Goal: Task Accomplishment & Management: Complete application form

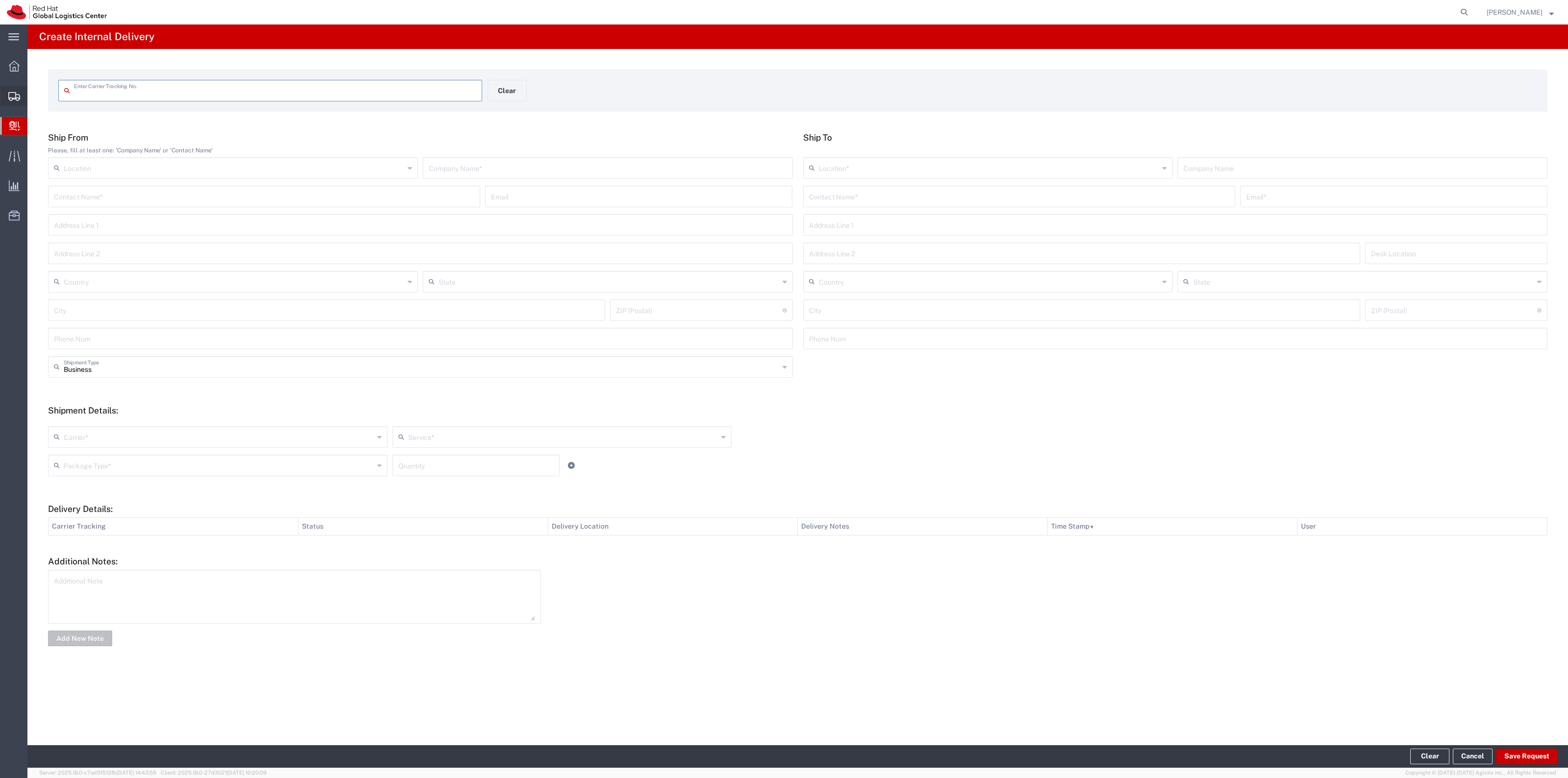
click at [0, 0] on span "Create Shipment" at bounding box center [0, 0] width 0 height 0
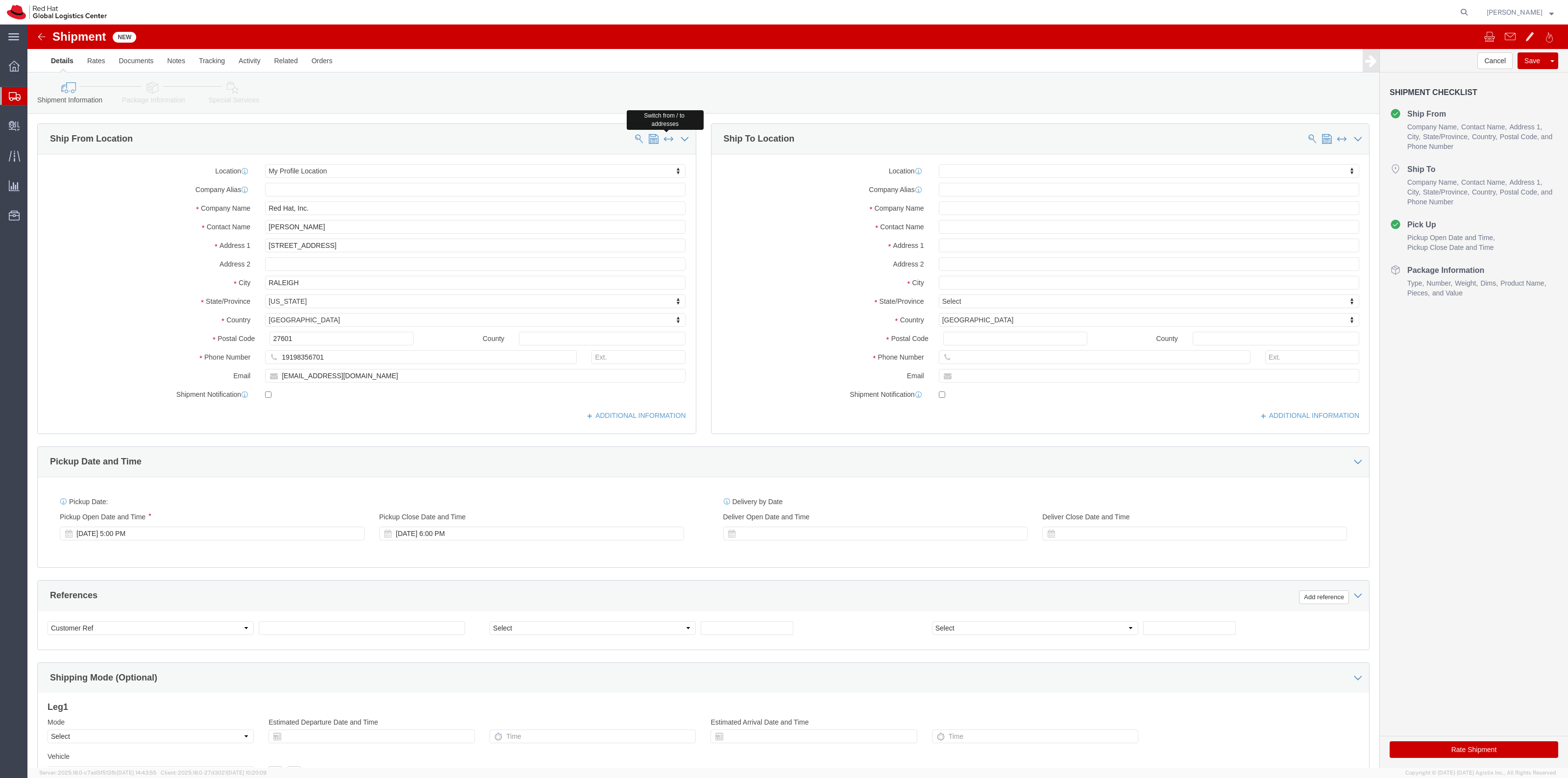
click button
select select "MYPROFILE"
click input "[PERSON_NAME]"
type input "[PERSON_NAME]"
click input "[PERSON_NAME]"
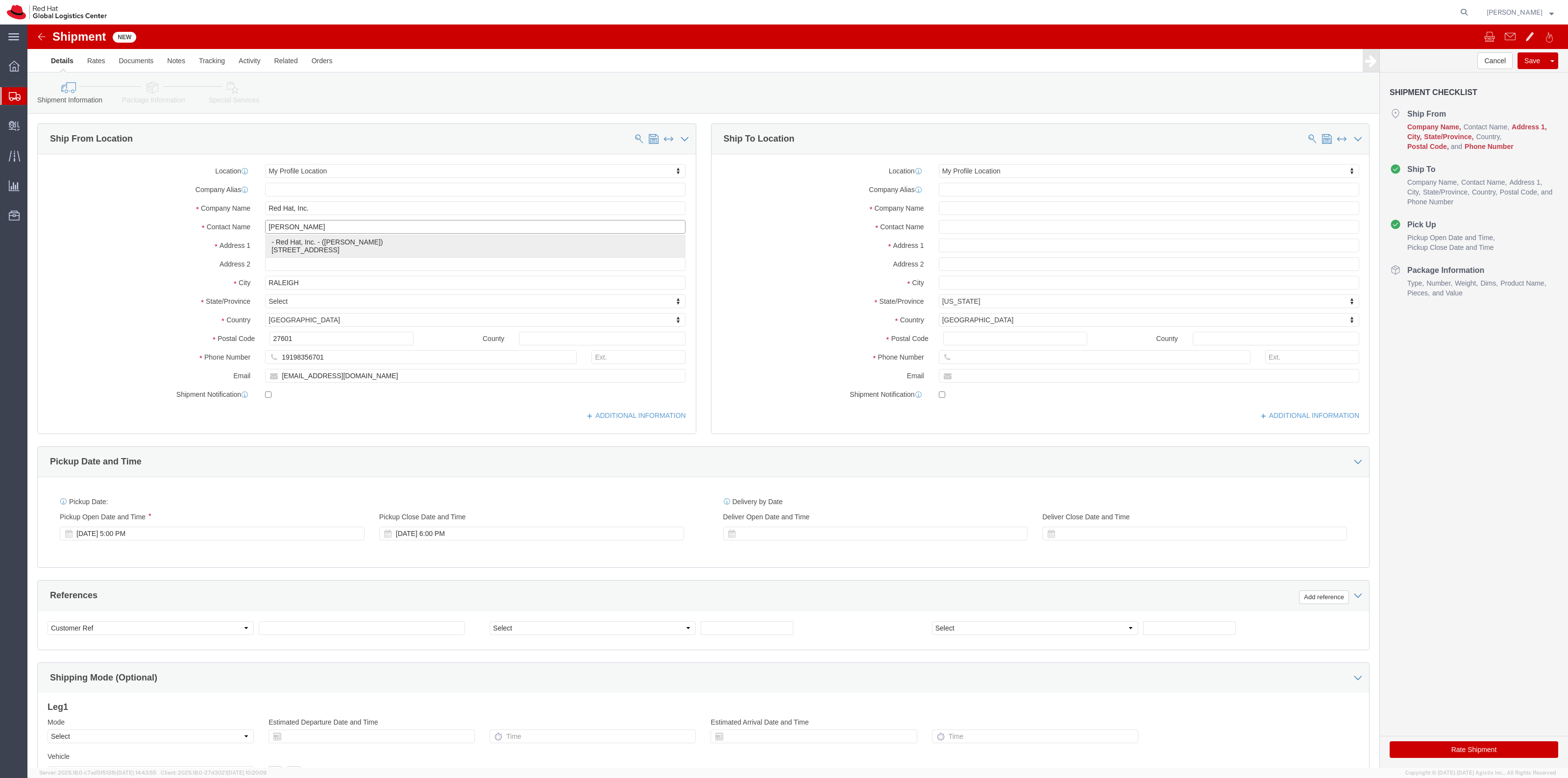
click p "- Red Hat, Inc. - ([PERSON_NAME]) [STREET_ADDRESS]"
select select "38014"
select select "NC"
type input "[PERSON_NAME]"
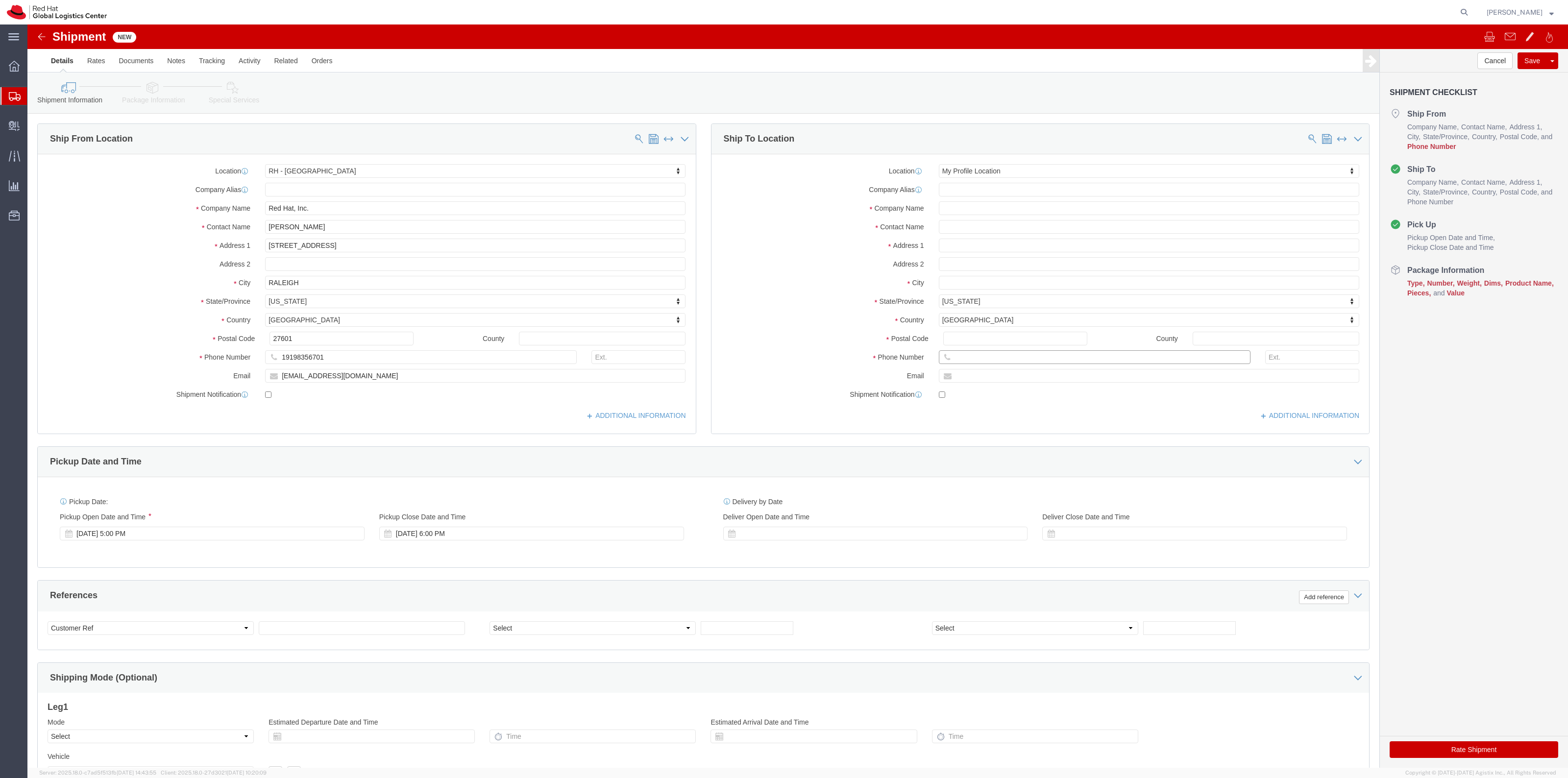
click input "text"
type input "[PHONE_NUMBER]"
click button "Rate Shipment"
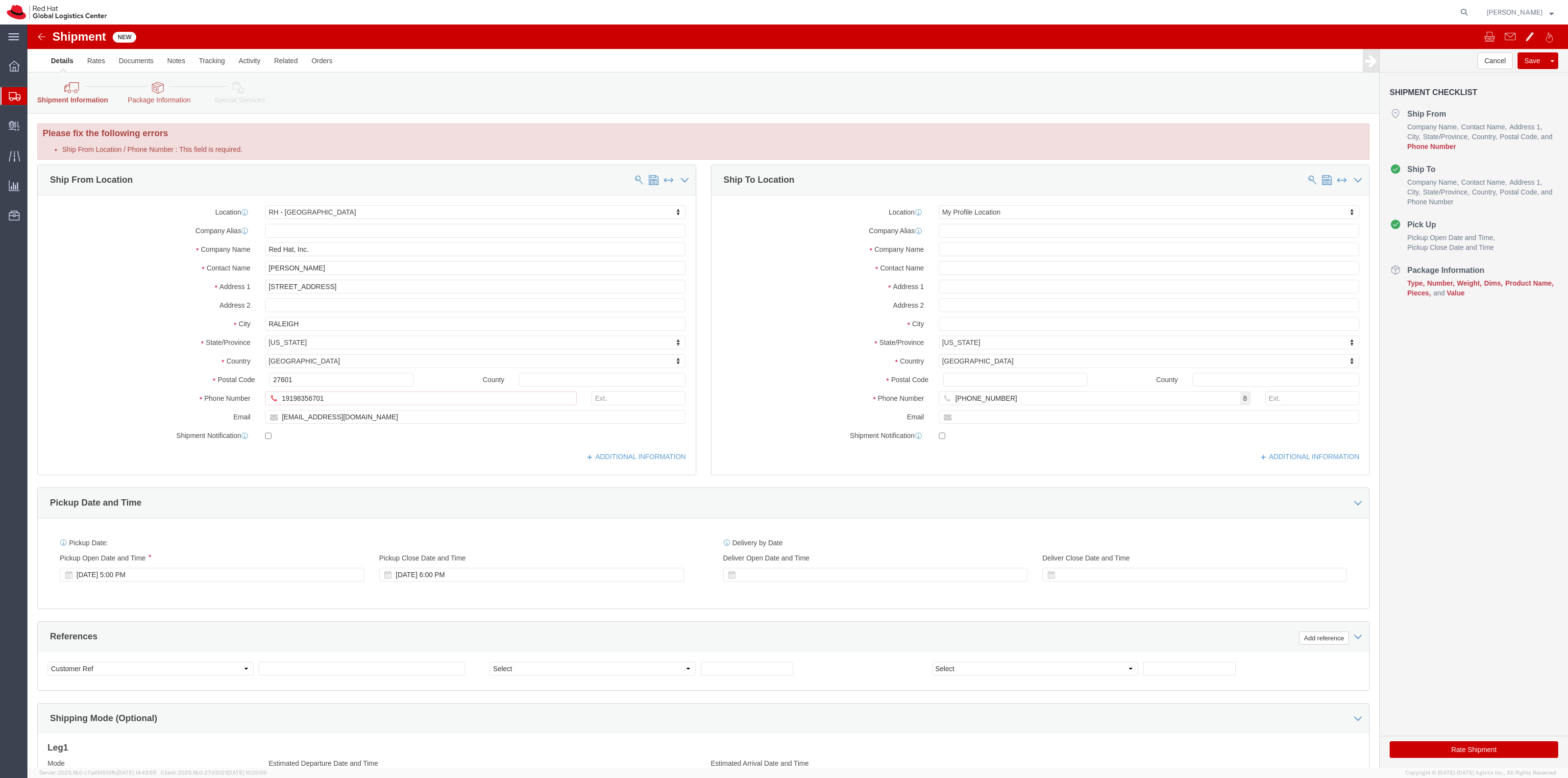
click icon
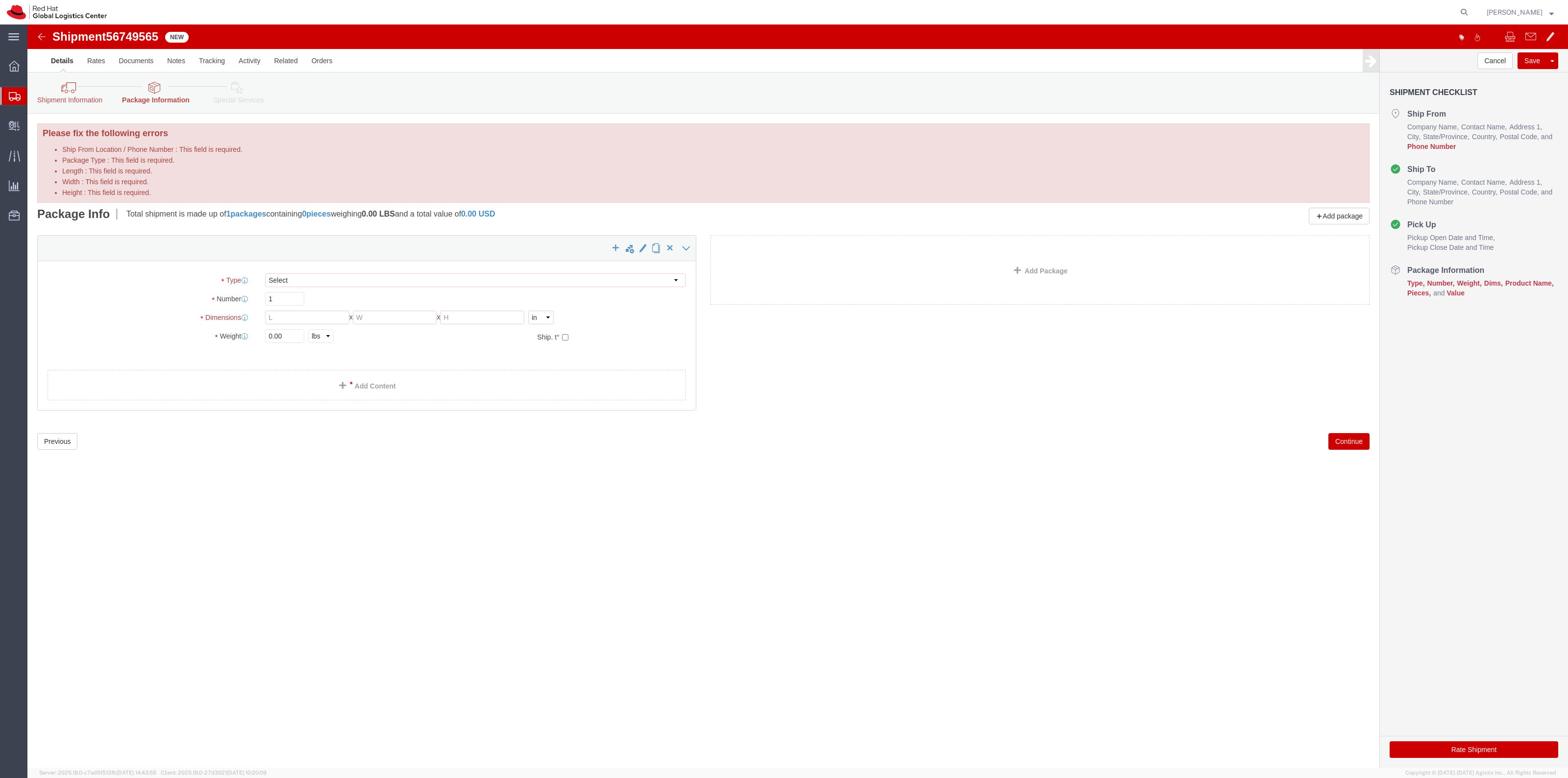
click div "x"
click select "Select Case(s) Crate(s) Envelope Large Box Medium Box PAK Skid(s) Small Box Sma…"
select select "MBX"
click select "Select Case(s) Crate(s) Envelope Large Box Medium Box PAK Skid(s) Small Box Sma…"
type input "13.00"
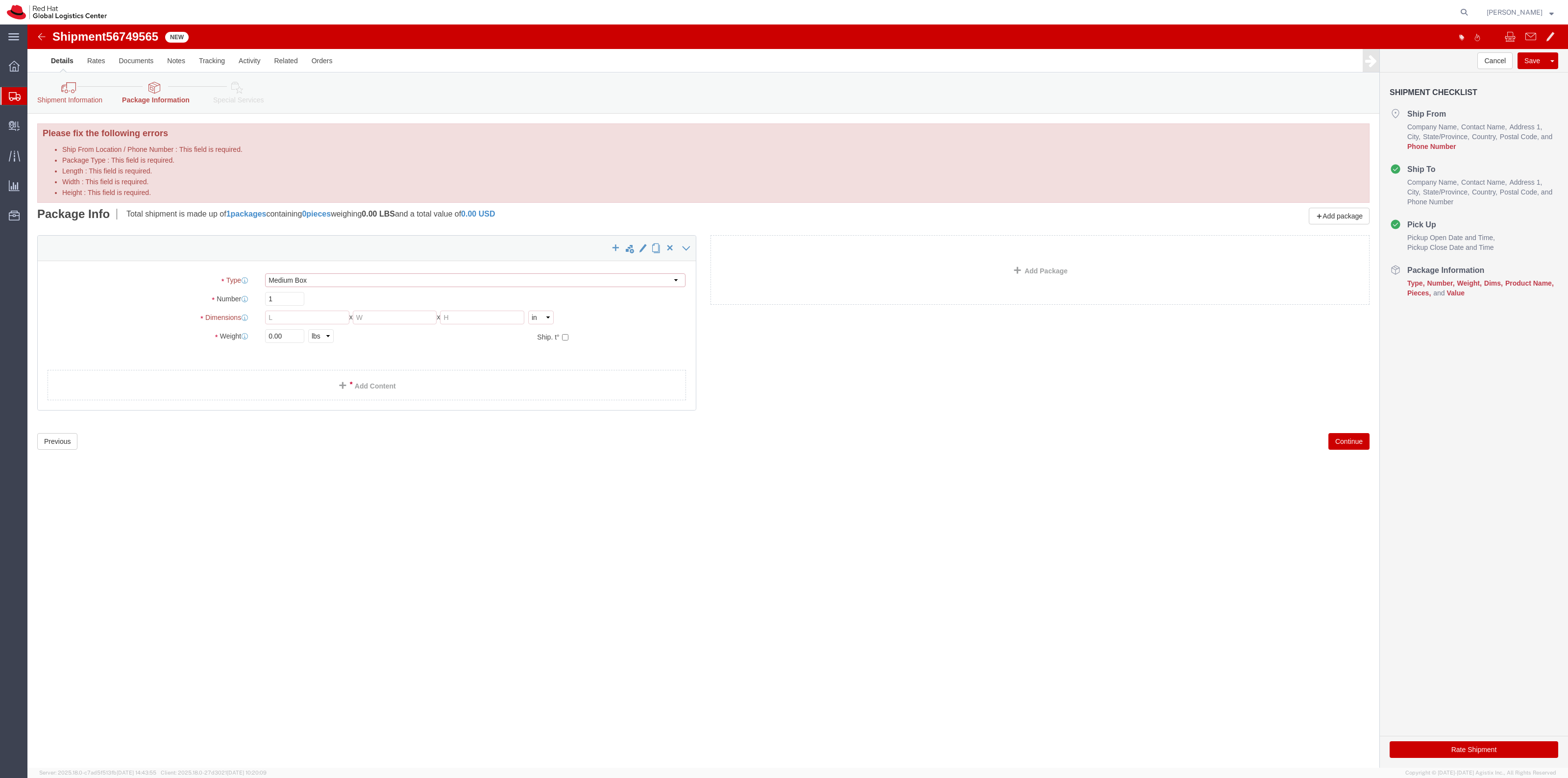
type input "11.50"
type input "2.50"
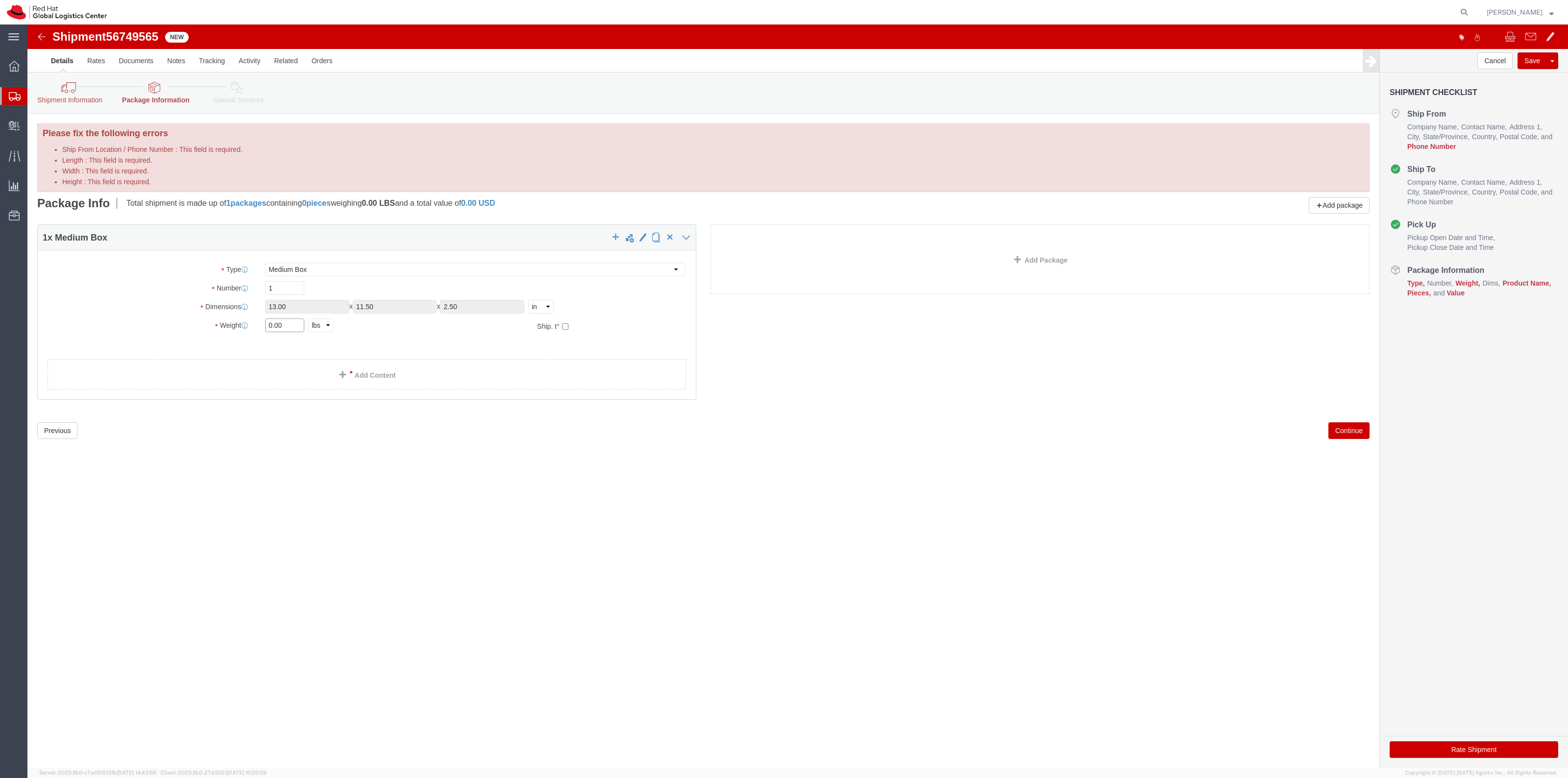
drag, startPoint x: 258, startPoint y: 300, endPoint x: 172, endPoint y: 280, distance: 88.3
click div "Package Type Select Case(s) Crate(s) Envelope Large Box Medium Box PAK Skid(s) …"
type input "w"
click link "Add Content"
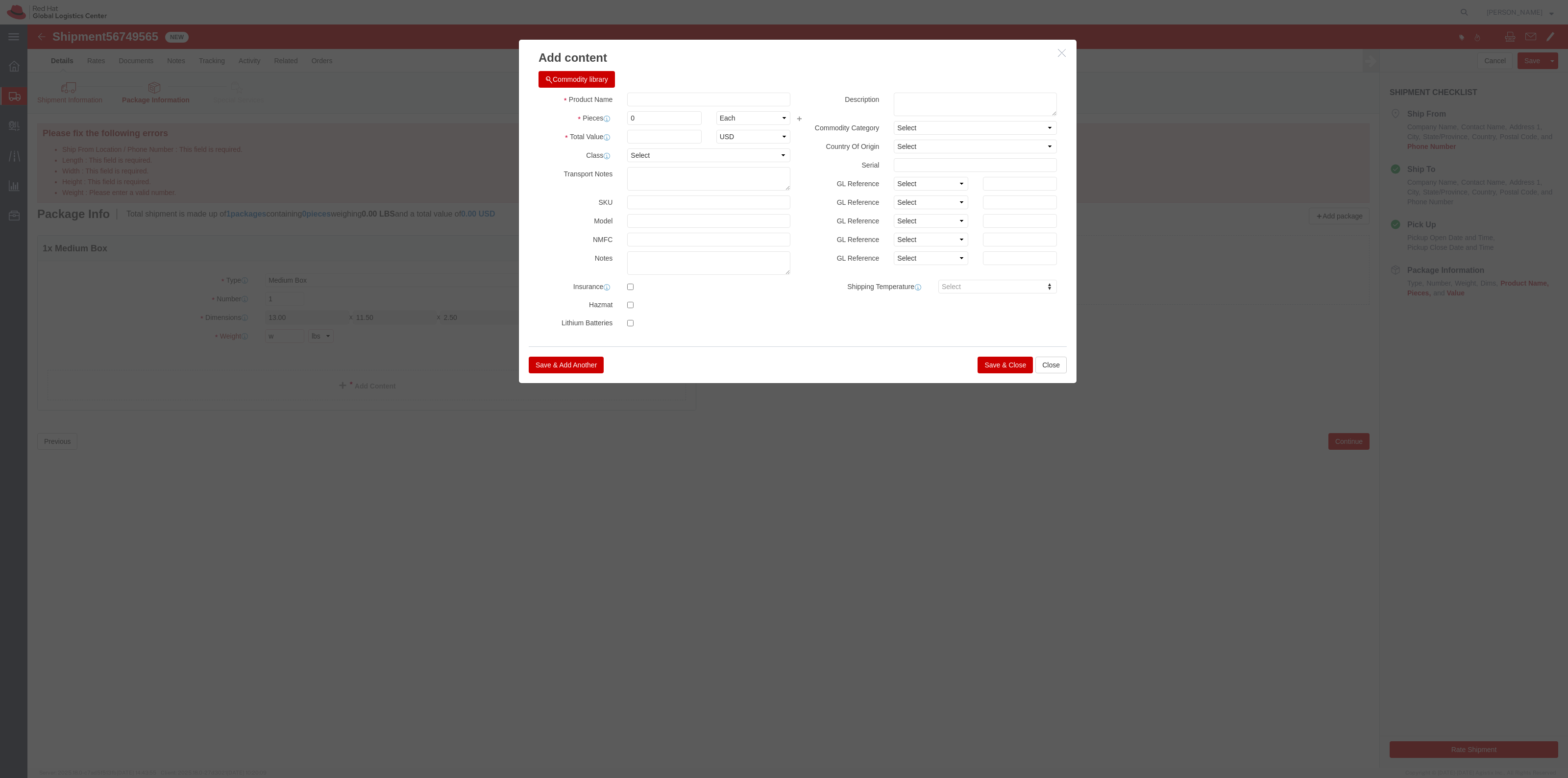
drag, startPoint x: 690, startPoint y: 61, endPoint x: 642, endPoint y: 82, distance: 52.4
click div "Commodity library"
click input "text"
type input "dfqedw"
drag, startPoint x: 614, startPoint y: 93, endPoint x: 587, endPoint y: 89, distance: 27.3
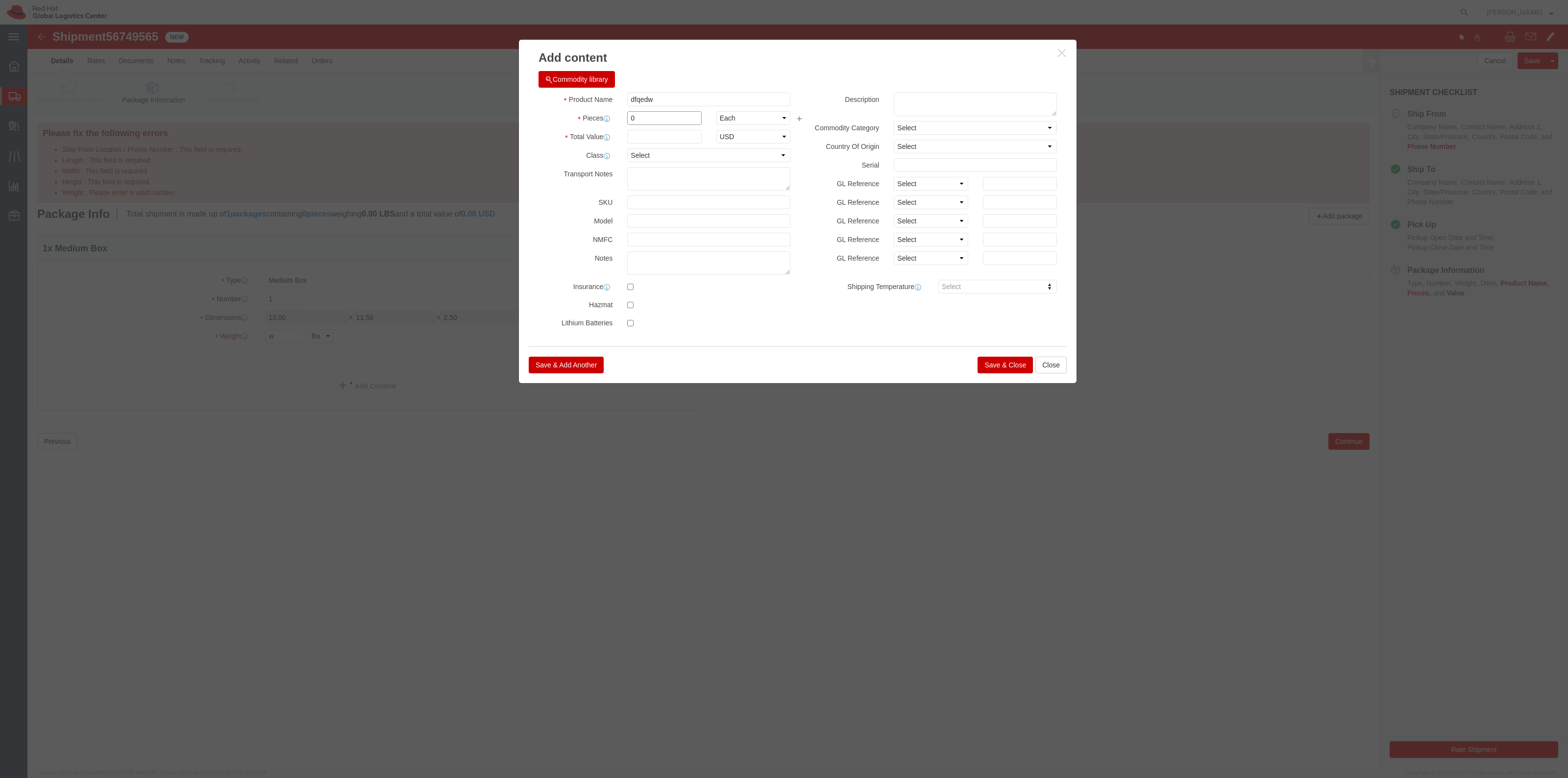
click div "Pieces 0 Select Bag Barrels 100Board Feet Bottle Box Blister Pack Carats Can Ca…"
type input "1"
drag, startPoint x: 605, startPoint y: 109, endPoint x: 612, endPoint y: 110, distance: 7.1
click input "text"
type input "1"
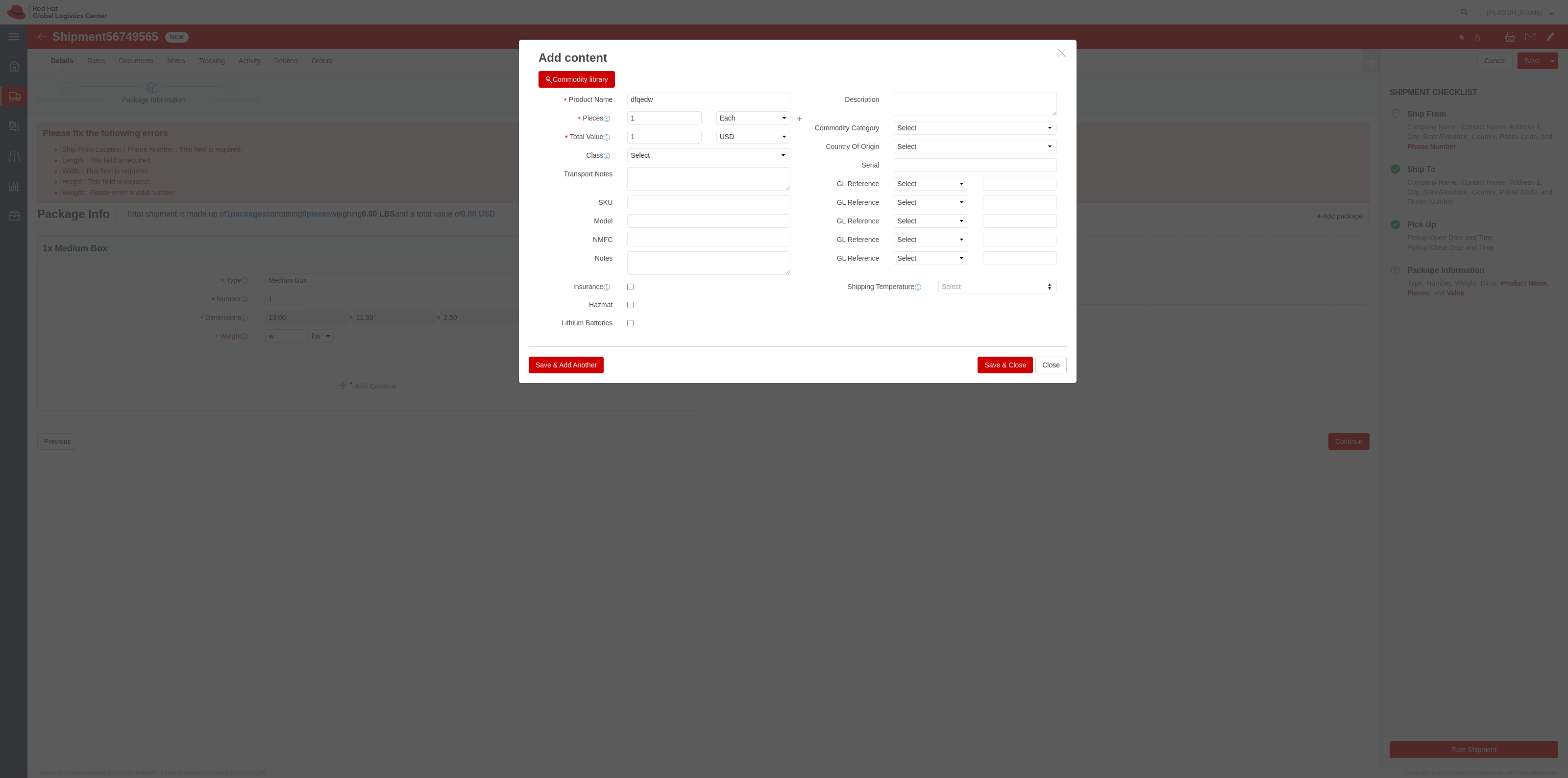
drag, startPoint x: 971, startPoint y: 345, endPoint x: 957, endPoint y: 342, distance: 14.3
click button "Save & Close"
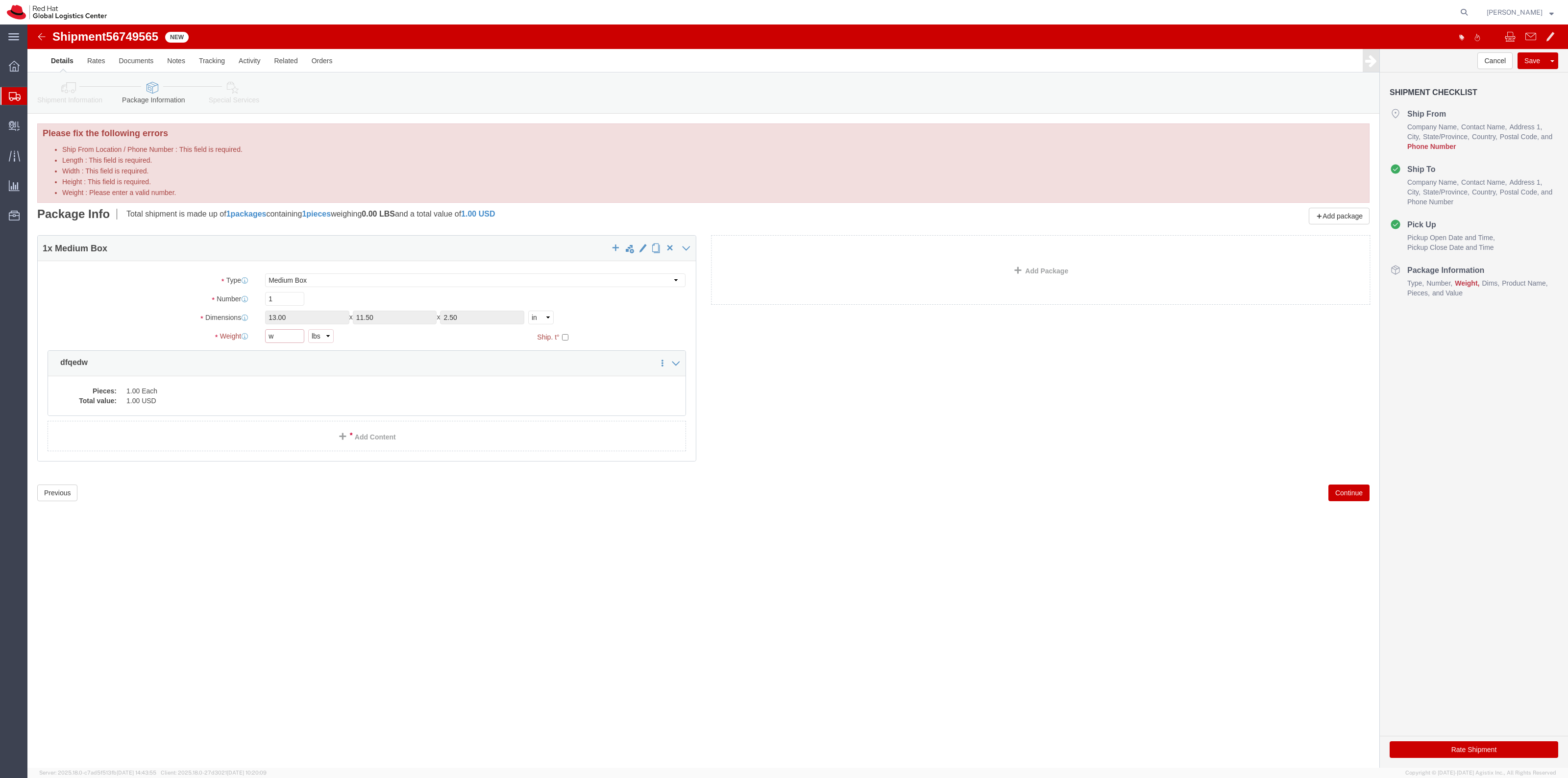
click input "w"
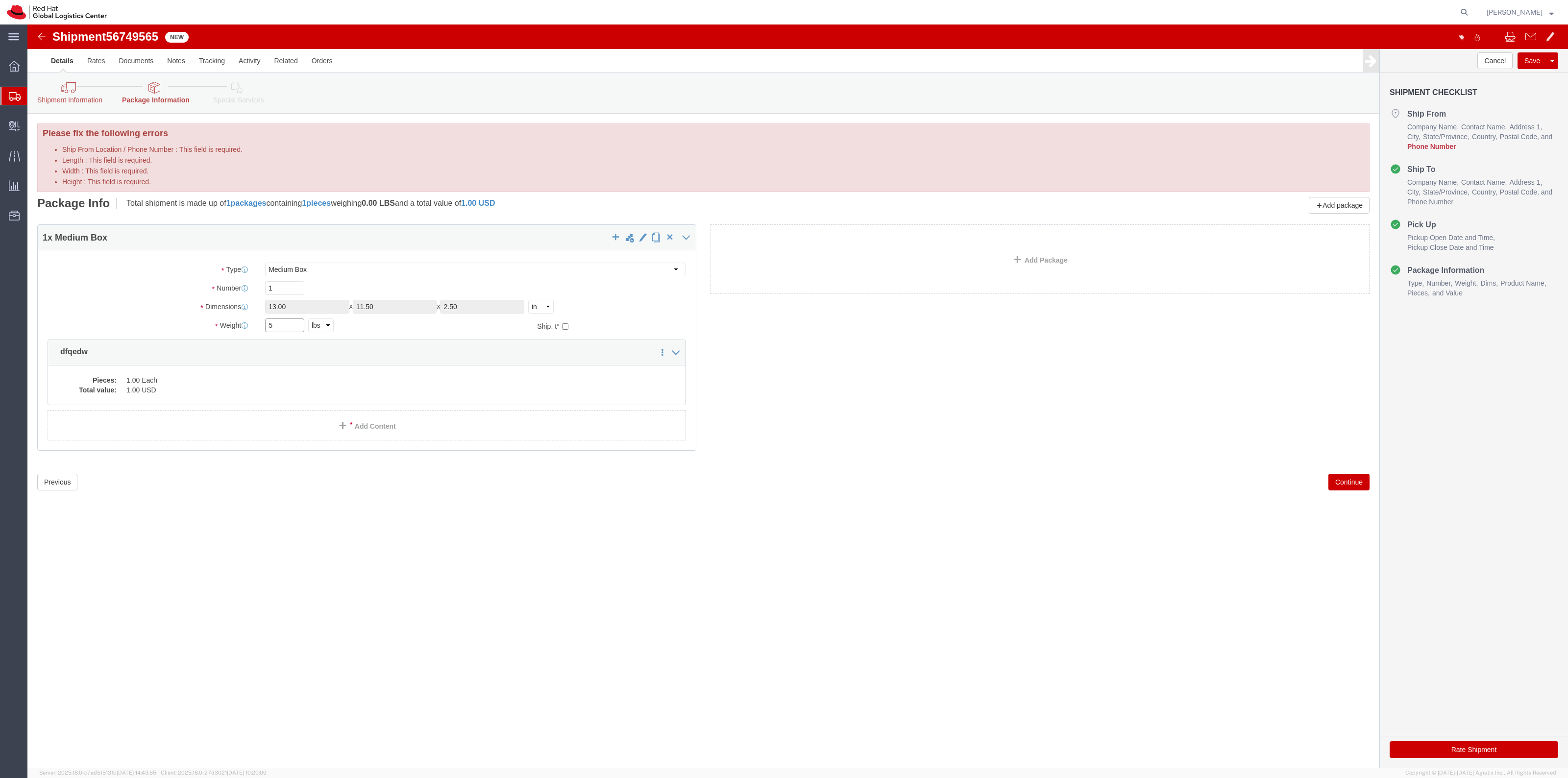
type input "5"
click icon
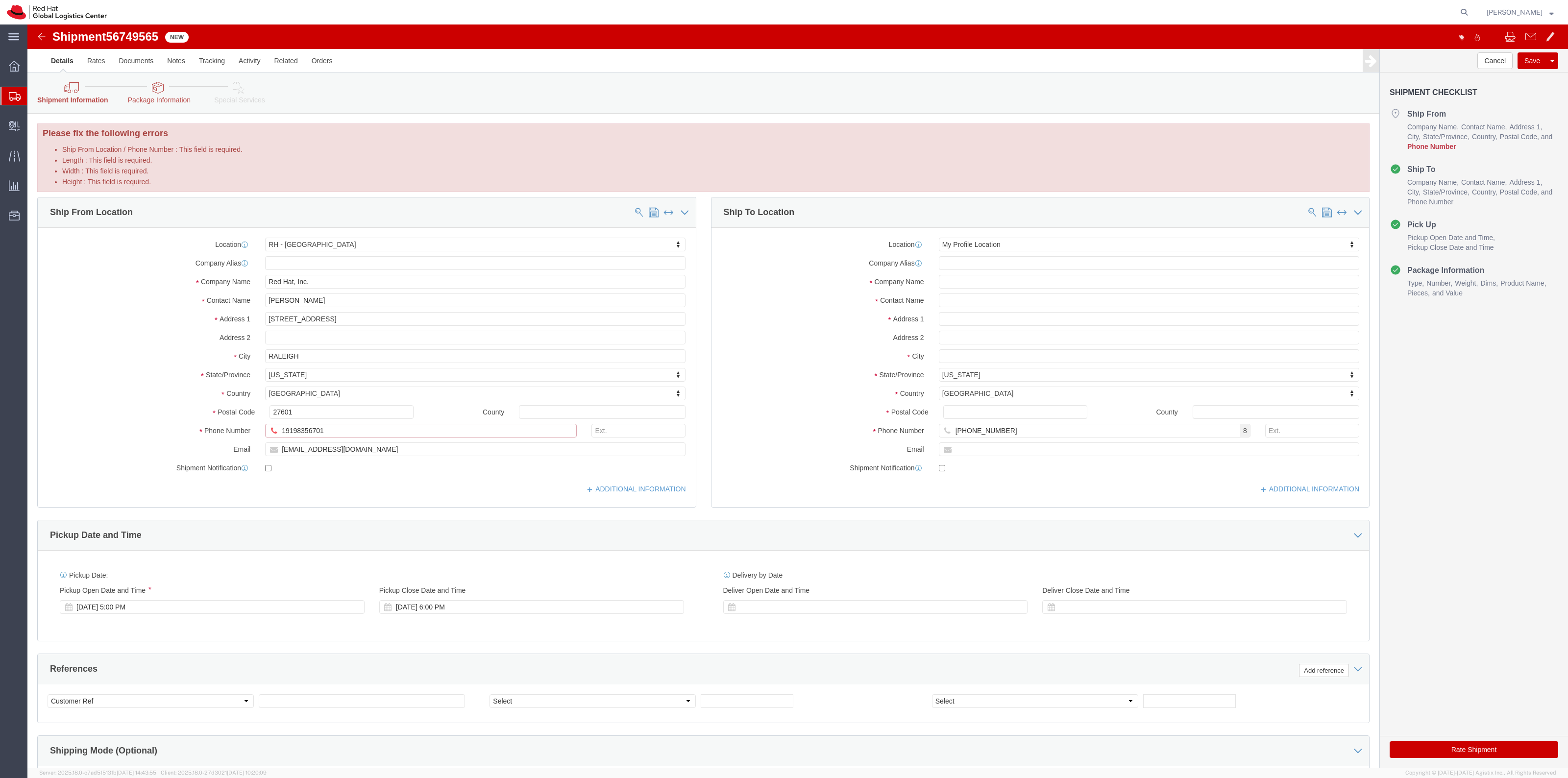
click input "19198356701"
drag, startPoint x: 982, startPoint y: 408, endPoint x: 929, endPoint y: 405, distance: 53.1
click input "[PHONE_NUMBER]"
drag, startPoint x: 971, startPoint y: 408, endPoint x: 928, endPoint y: 406, distance: 43.0
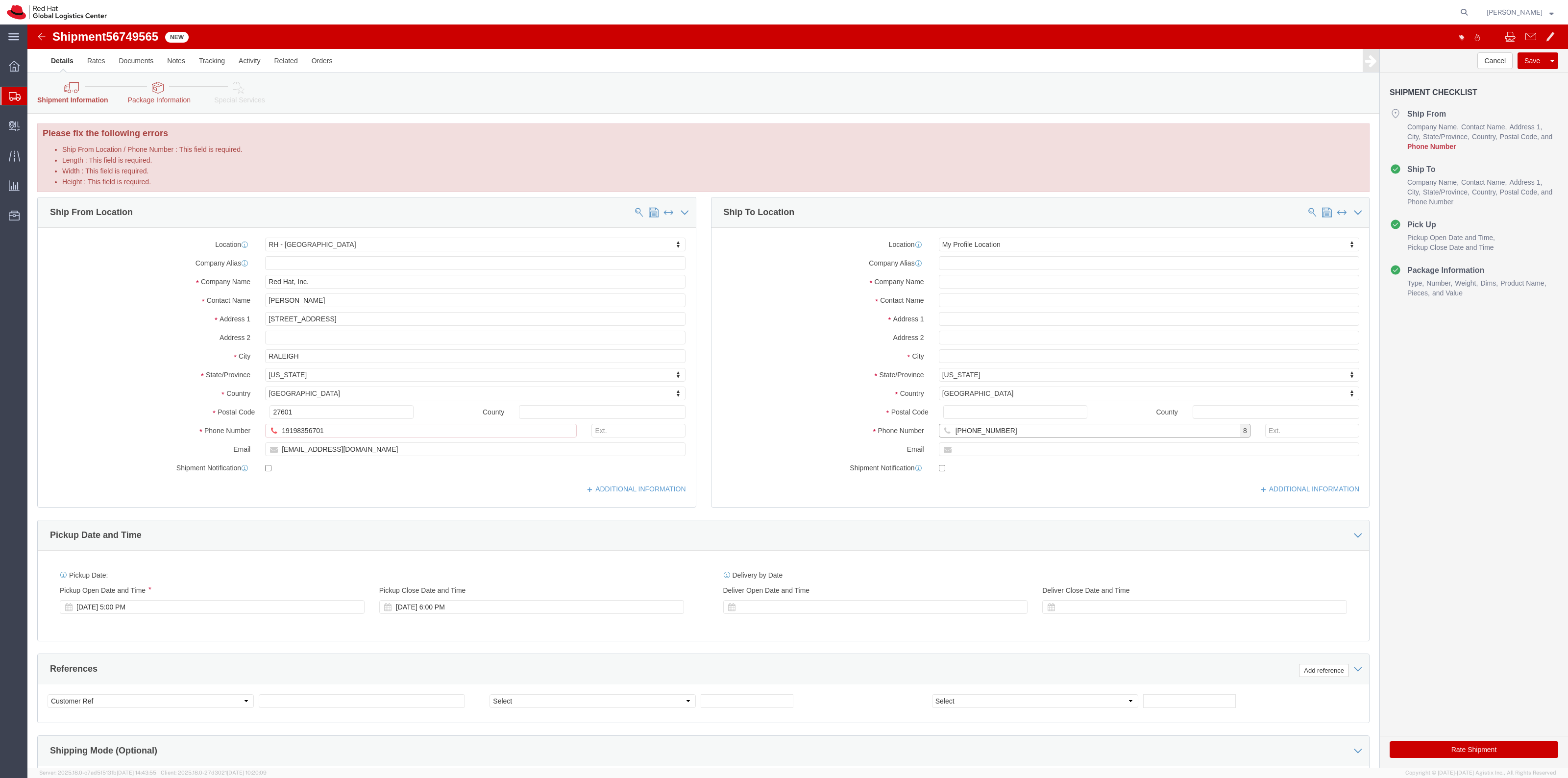
click input "[PHONE_NUMBER]"
click input "19198356701"
paste input "19198356701"
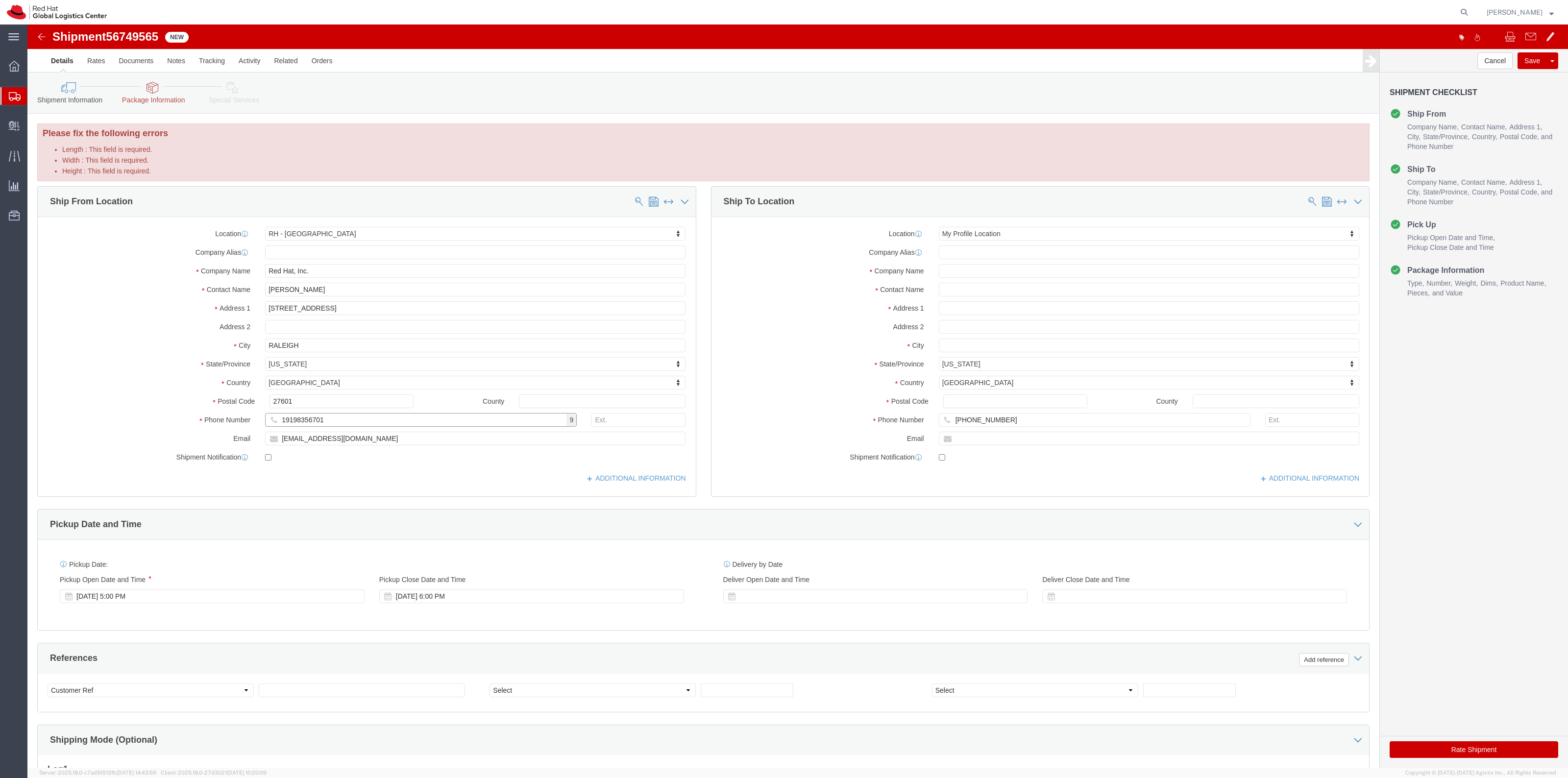
type input "19198356701"
drag, startPoint x: 144, startPoint y: 66, endPoint x: 416, endPoint y: 261, distance: 334.7
click icon
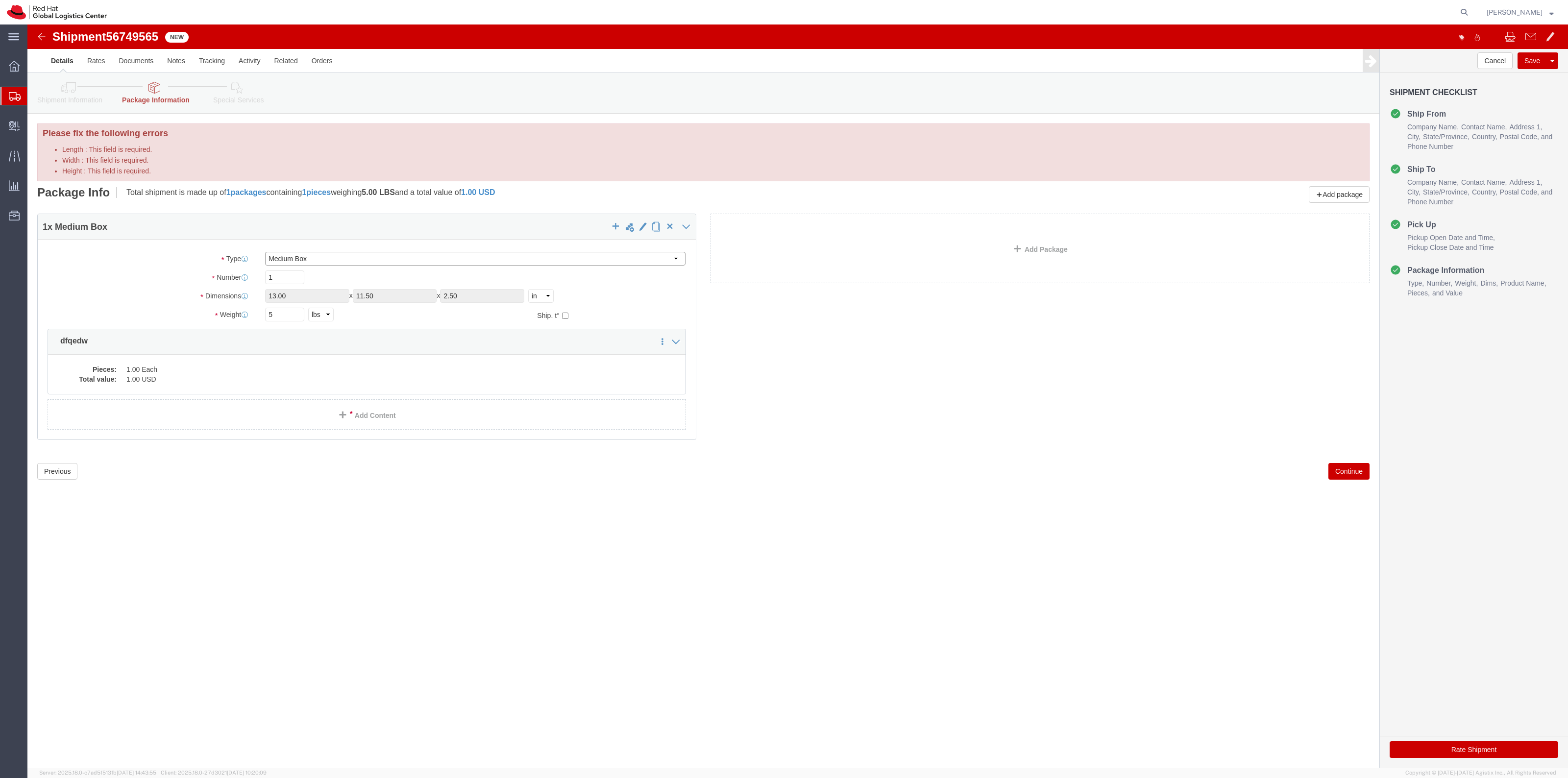
drag, startPoint x: 354, startPoint y: 236, endPoint x: 341, endPoint y: 240, distance: 13.6
click select "Select Case(s) Crate(s) Envelope Large Box Medium Box PAK Skid(s) Small Box Sma…"
select select "YRPK"
click select "Select Case(s) Crate(s) Envelope Large Box Medium Box PAK Skid(s) Small Box Sma…"
click link "Special Services"
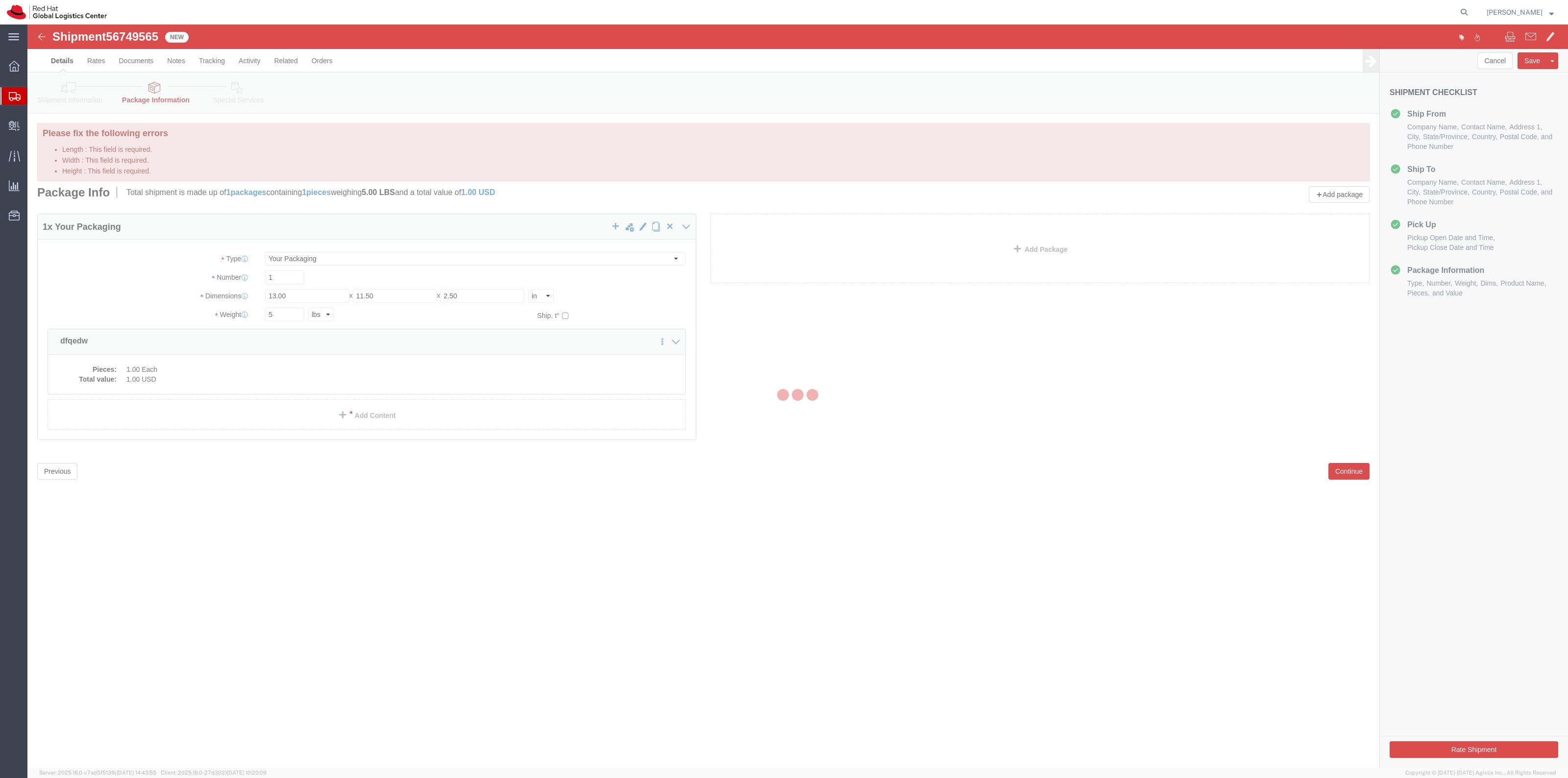
select select
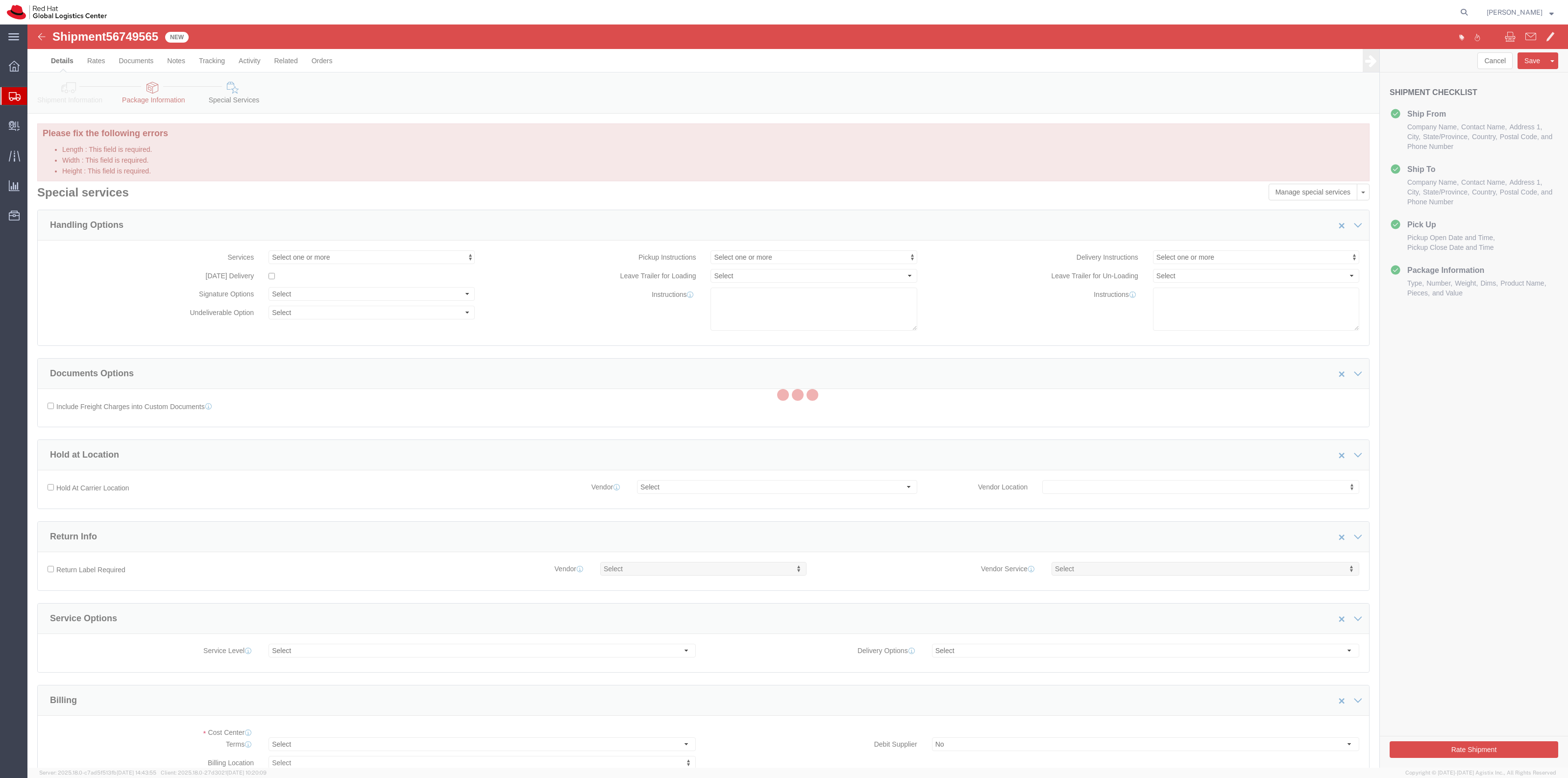
select select "COSTCENTER"
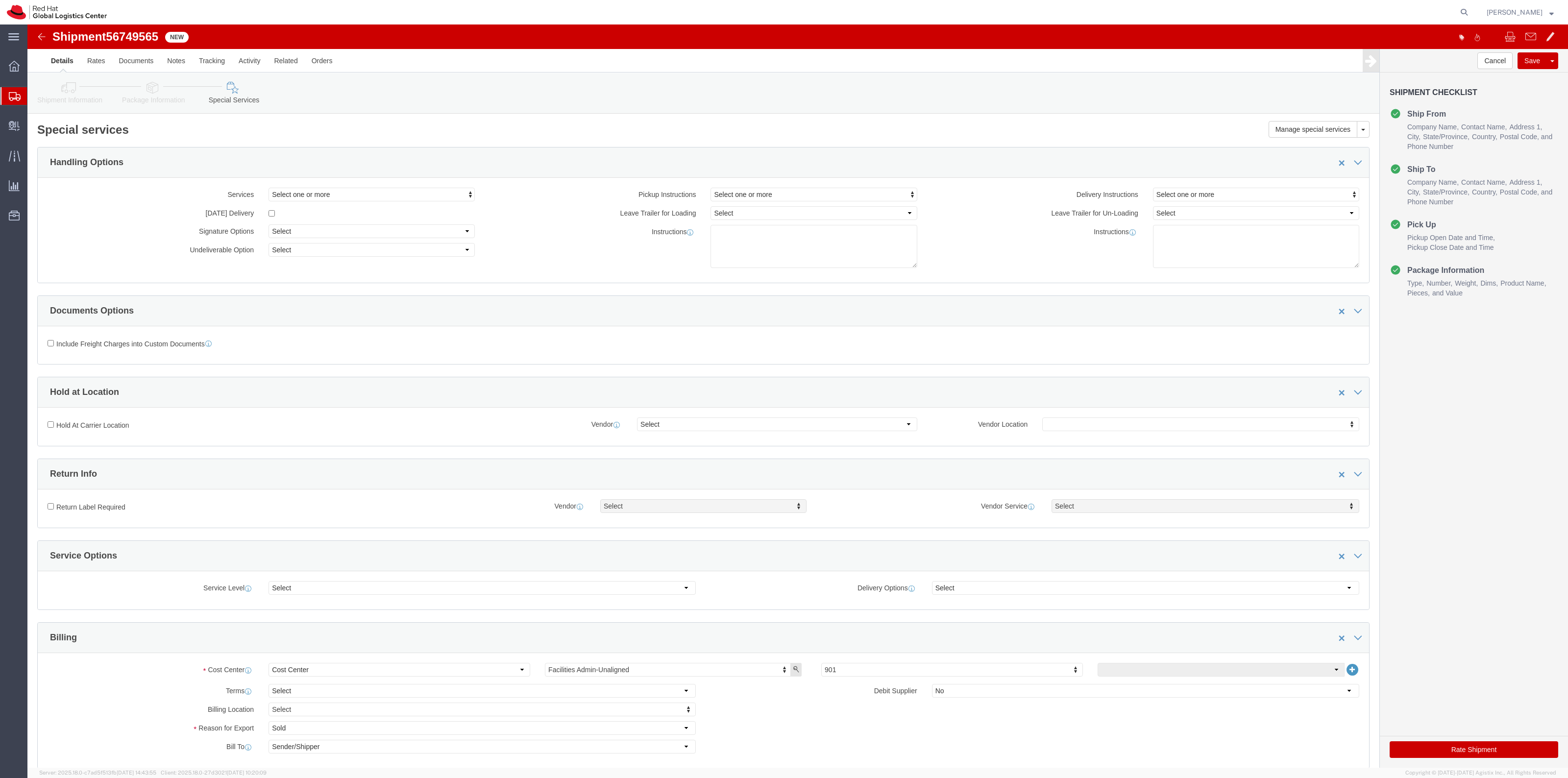
click button "Rate Shipment"
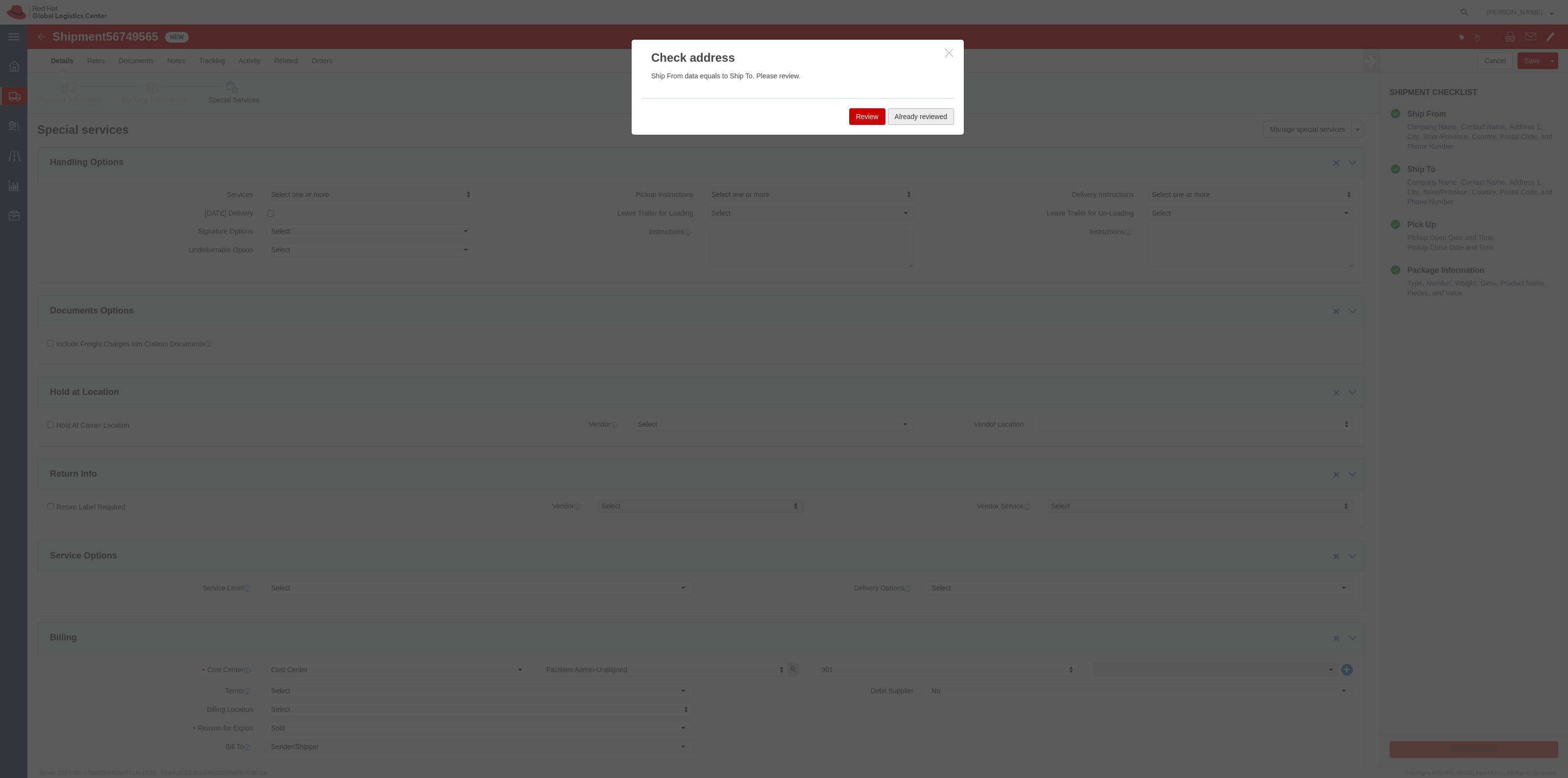
click button "Already reviewed"
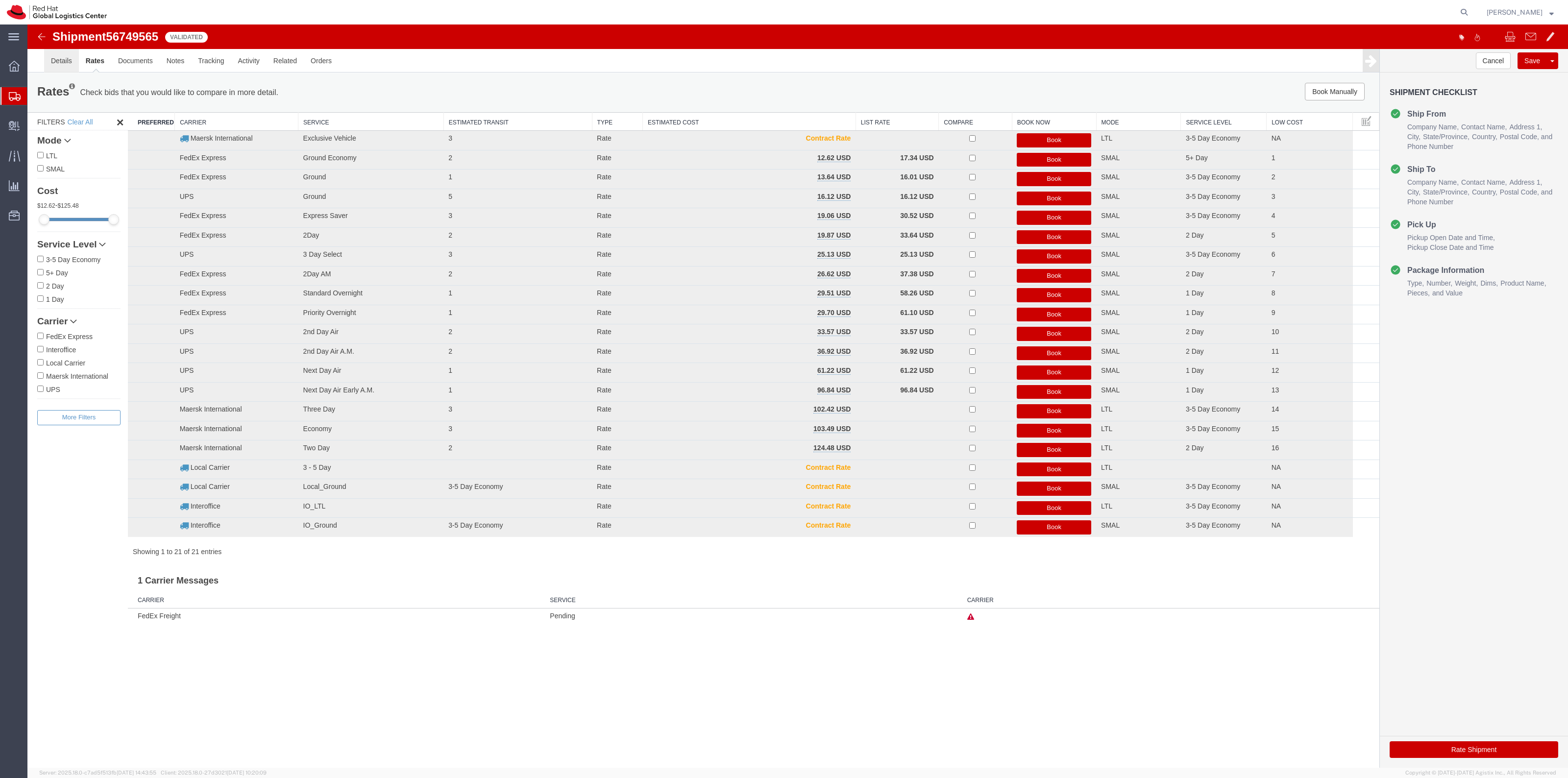
click at [58, 57] on link "Details" at bounding box center [61, 60] width 35 height 24
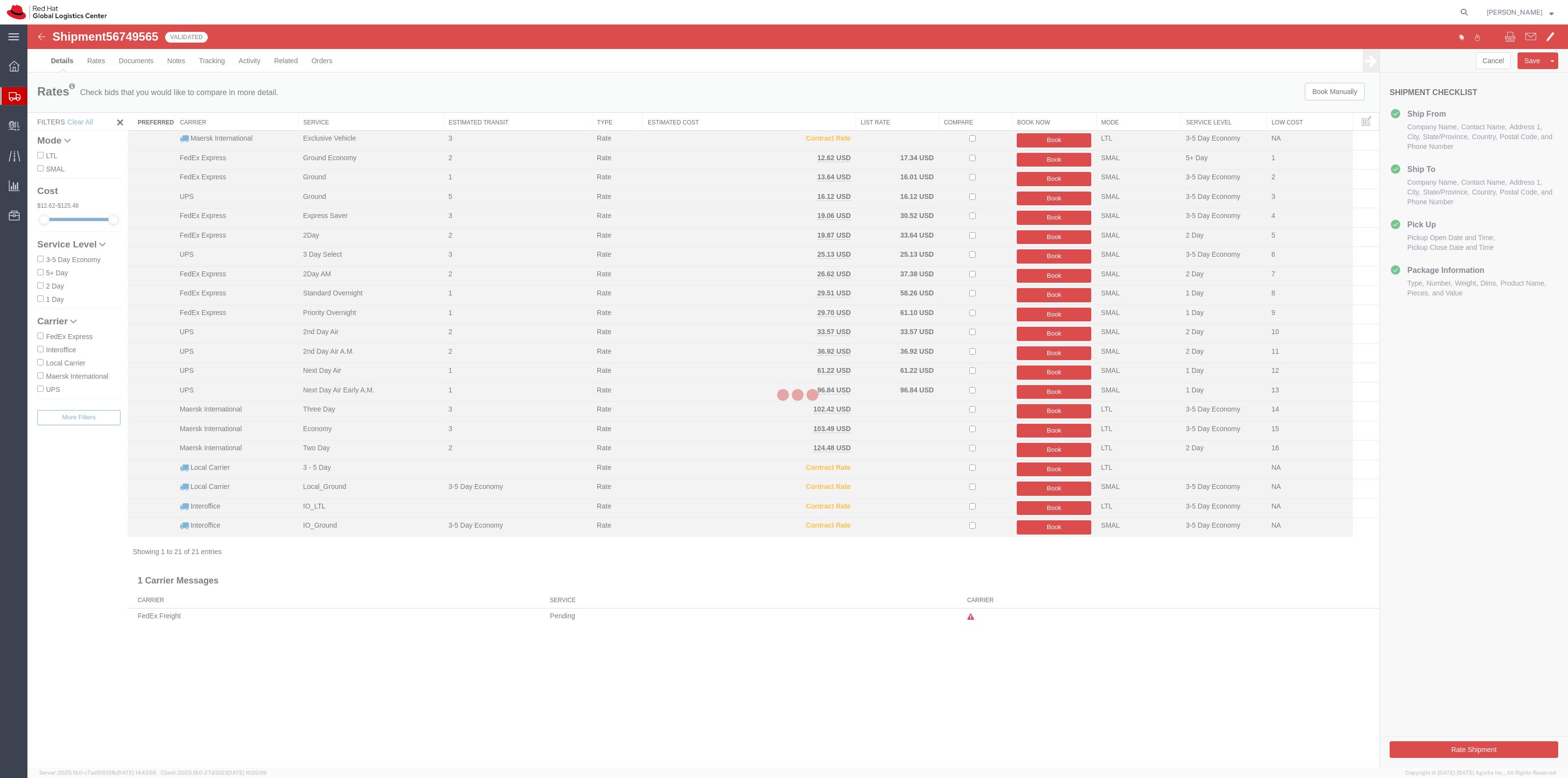
select select "38014"
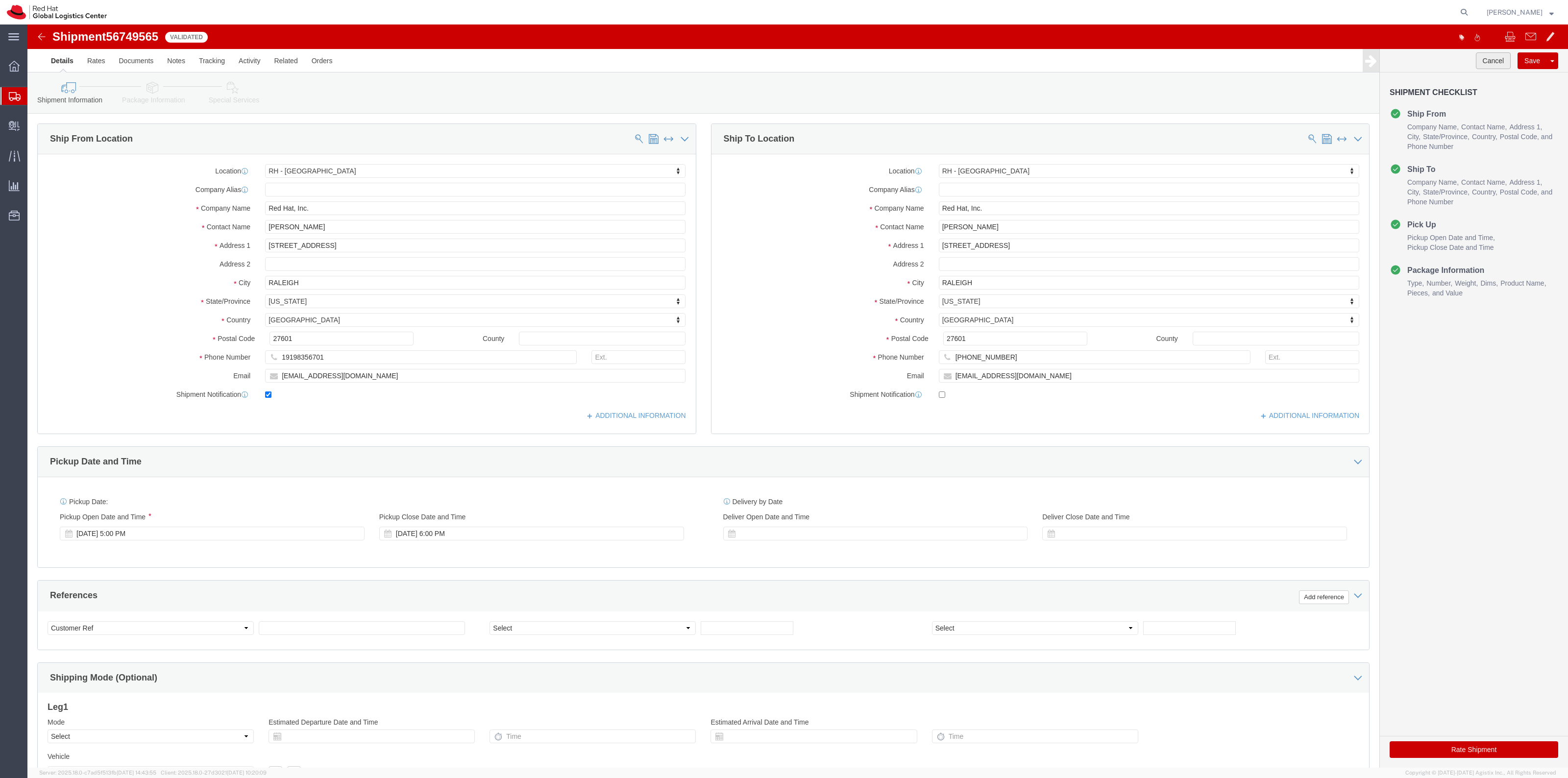
click button "Cancel"
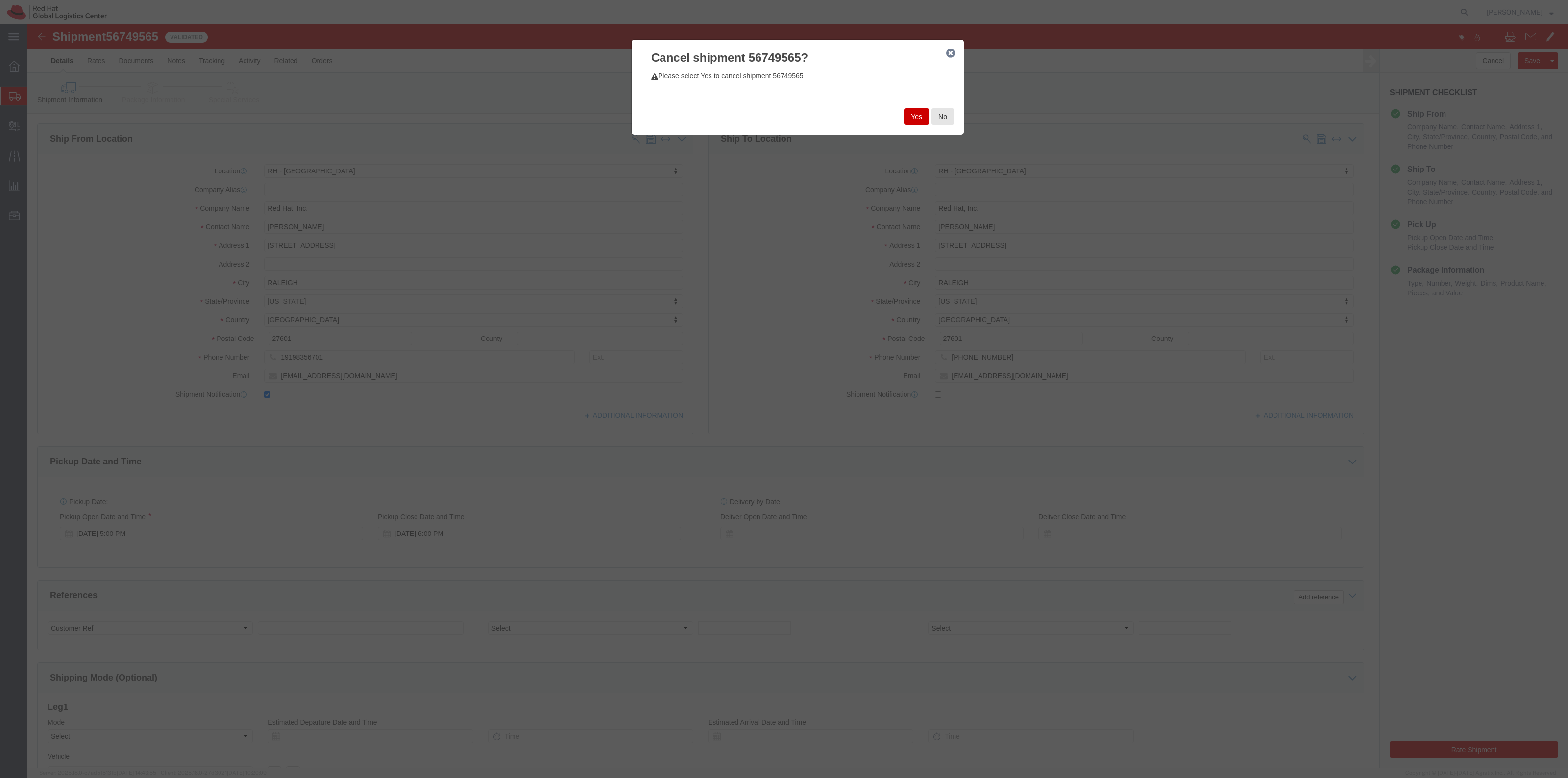
click button "Yes"
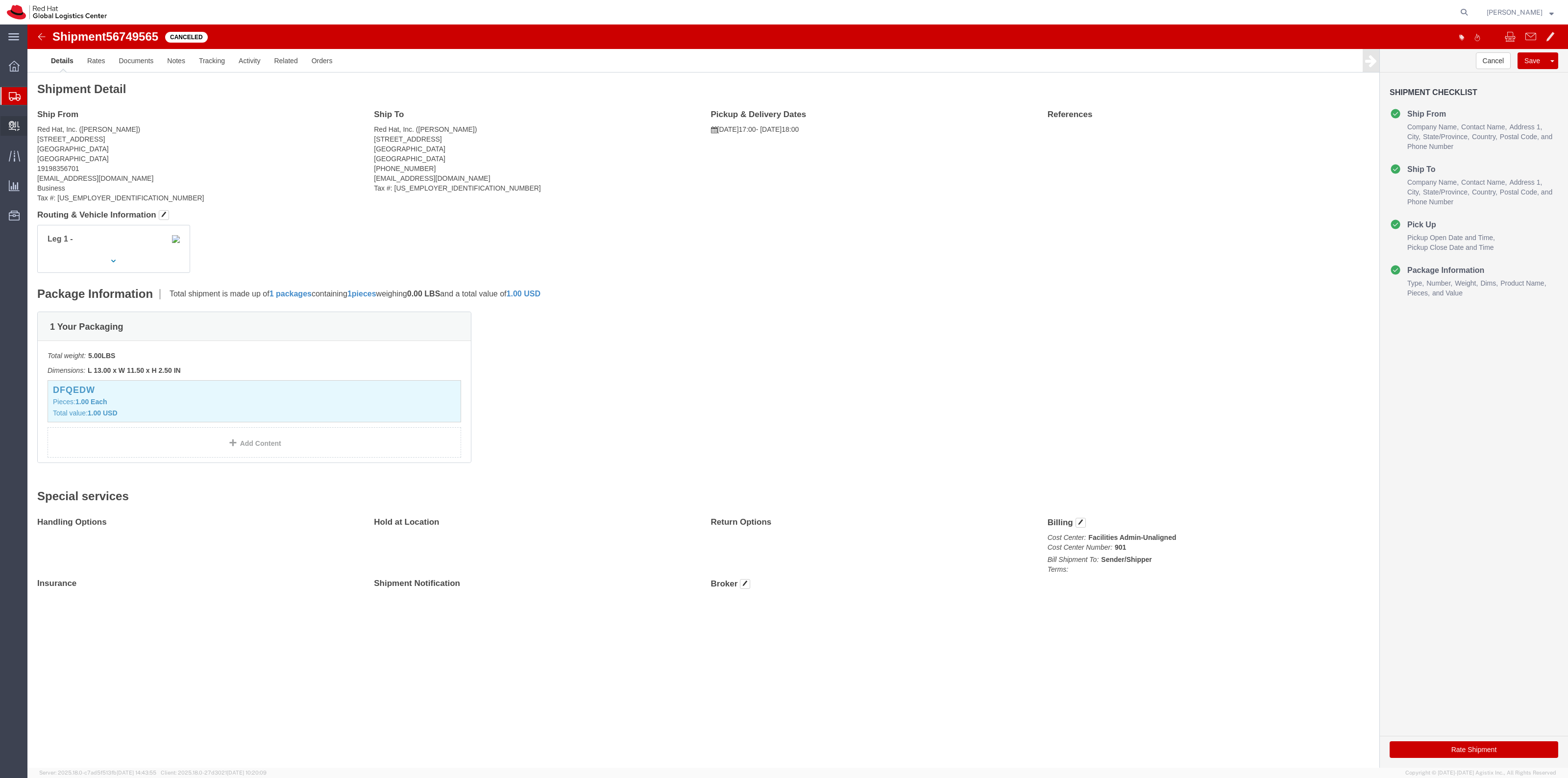
click at [0, 0] on span "Create Delivery" at bounding box center [0, 0] width 0 height 0
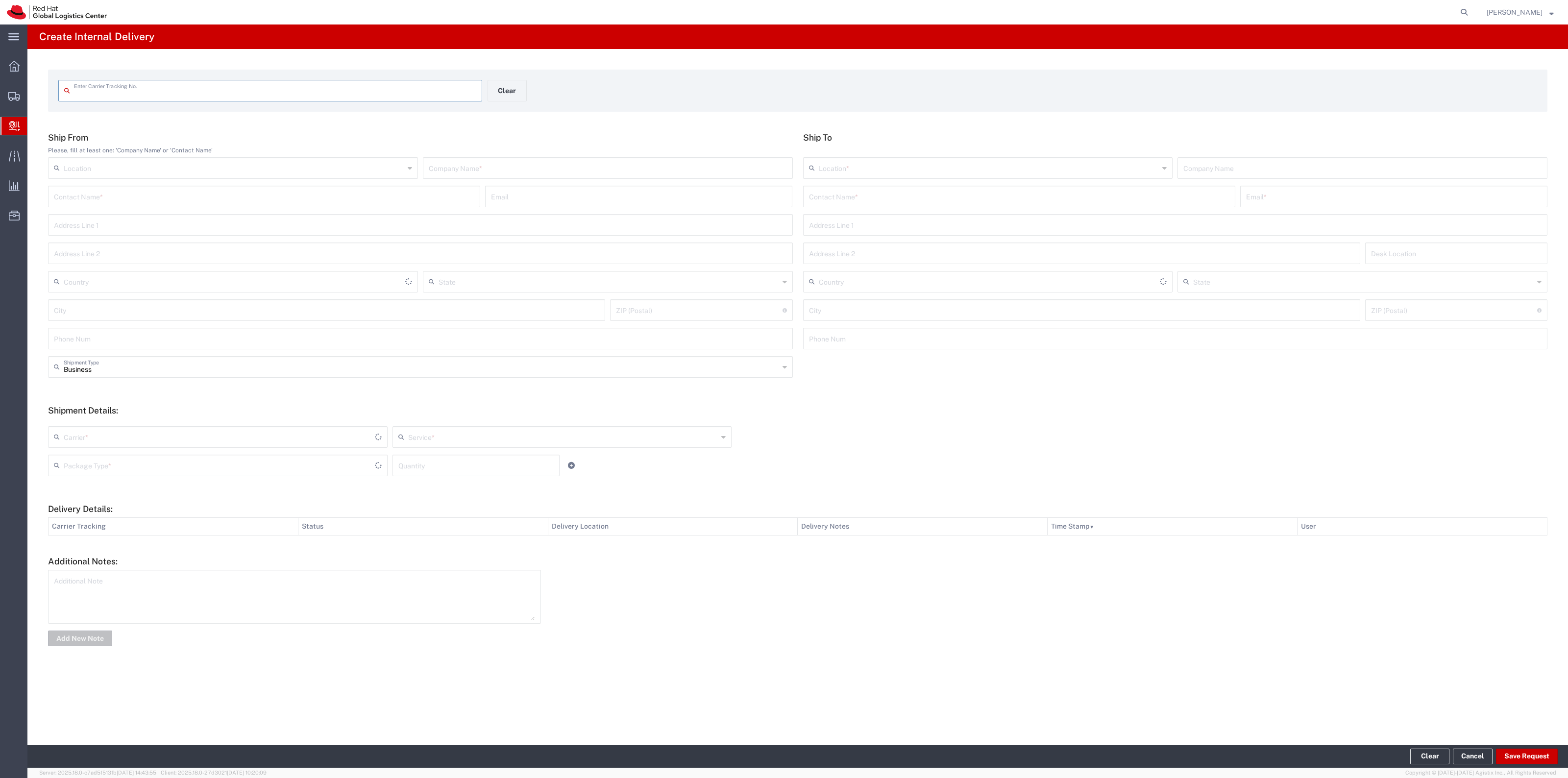
click at [182, 92] on input "text" at bounding box center [275, 90] width 402 height 17
drag, startPoint x: 158, startPoint y: 93, endPoint x: 24, endPoint y: 98, distance: 134.1
click at [31, 98] on div "073107380470002760100884074897777 Enter Carrier Tracking No. Shipment with this…" at bounding box center [797, 362] width 1541 height 628
type input "884074897777"
click at [1052, 75] on form "Enter Carrier Tracking No. Clear" at bounding box center [797, 90] width 1499 height 42
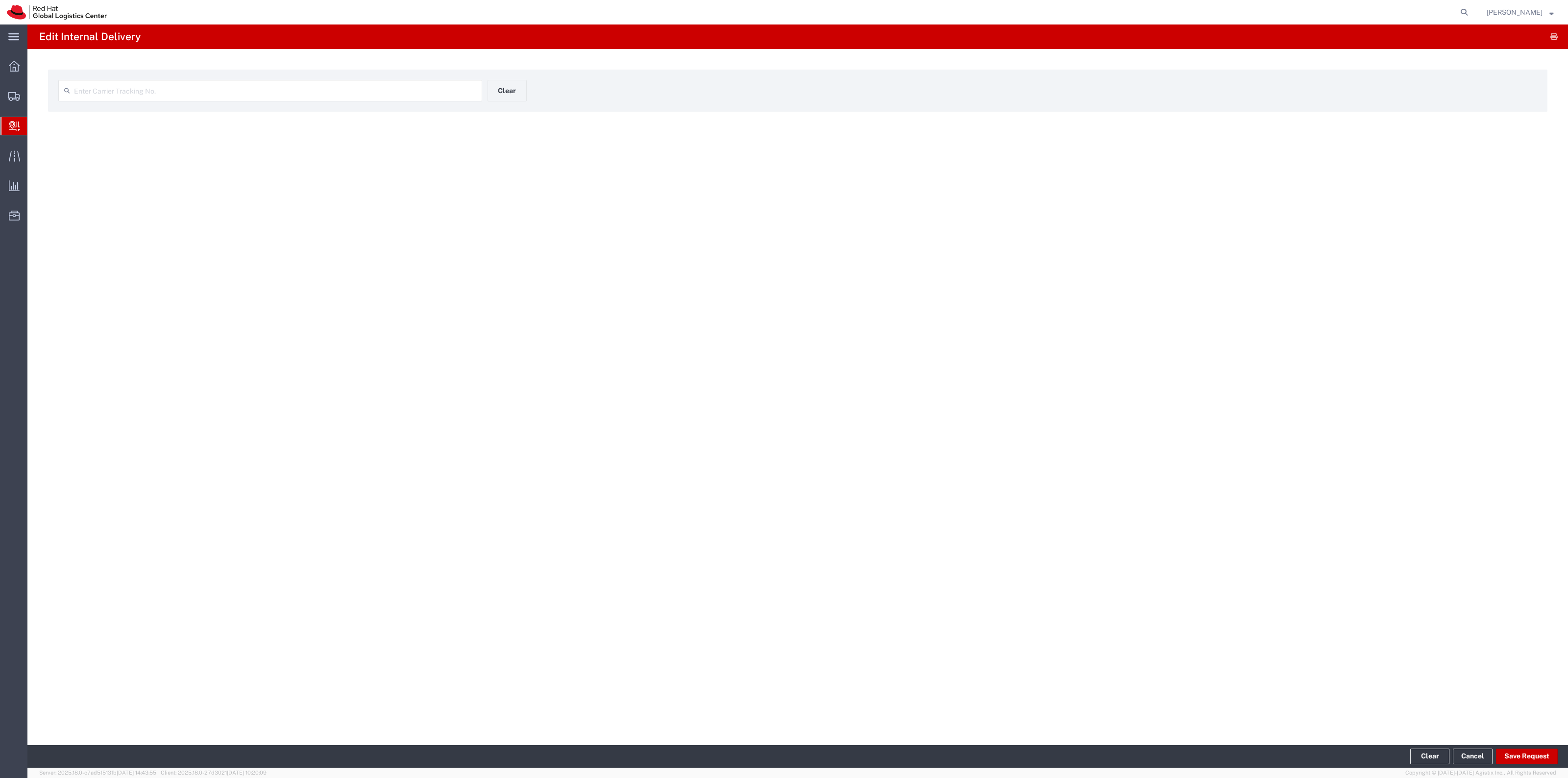
type input "884074897777"
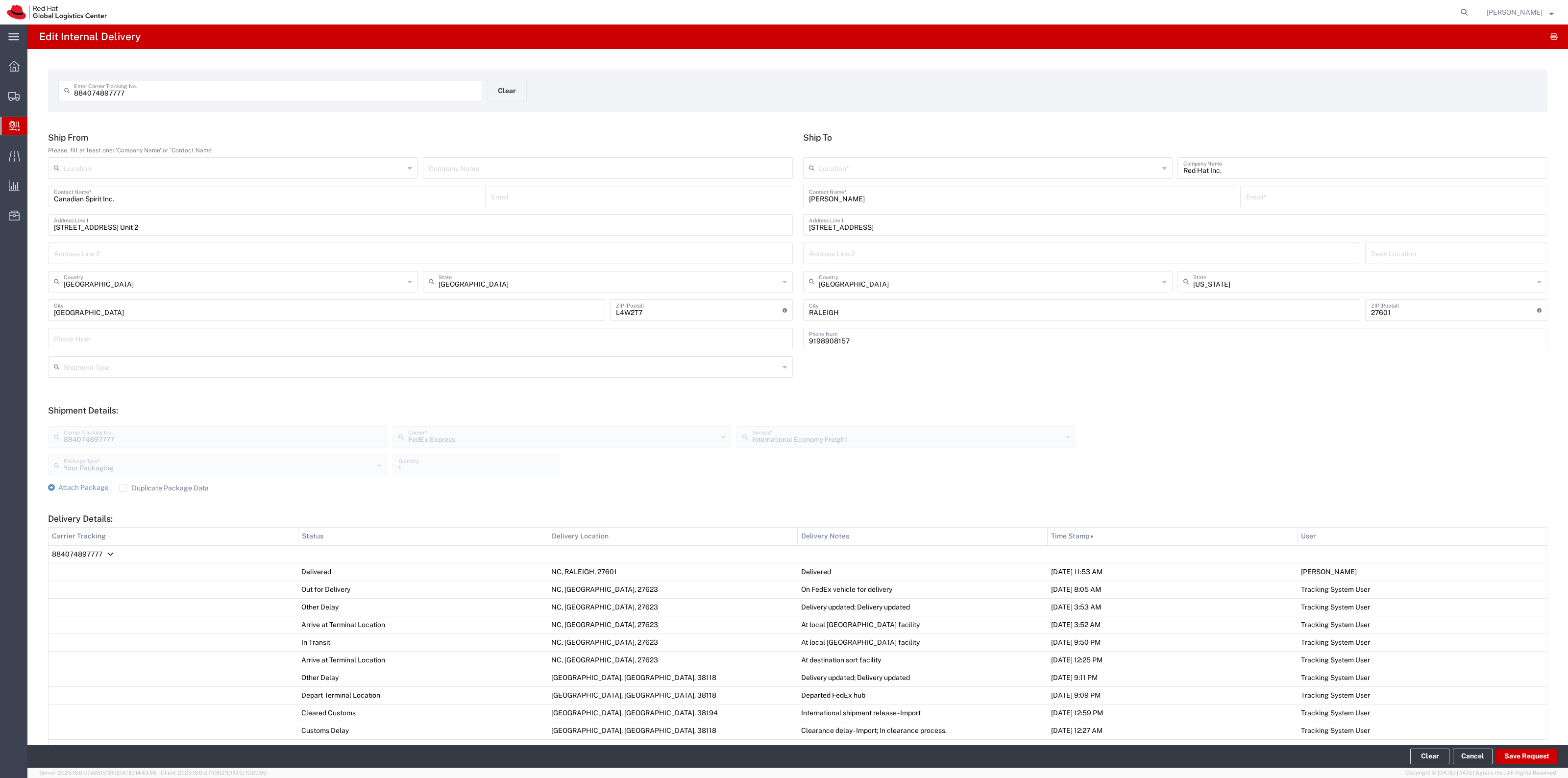
drag, startPoint x: 866, startPoint y: 202, endPoint x: 738, endPoint y: 187, distance: 128.9
click at [739, 189] on div "Ship From Please, fill at least one: 'Company Name' or 'Contact Name' Location …" at bounding box center [798, 244] width 1510 height 224
type input "[PERSON_NAME] - CY25 Pucks"
type input "[EMAIL_ADDRESS][DOMAIN_NAME]"
click at [836, 180] on div "Location * [GEOGRAPHIC_DATA] - [GEOGRAPHIC_DATA] - [GEOGRAPHIC_DATA] [GEOGRAPHI…" at bounding box center [1175, 171] width 750 height 29
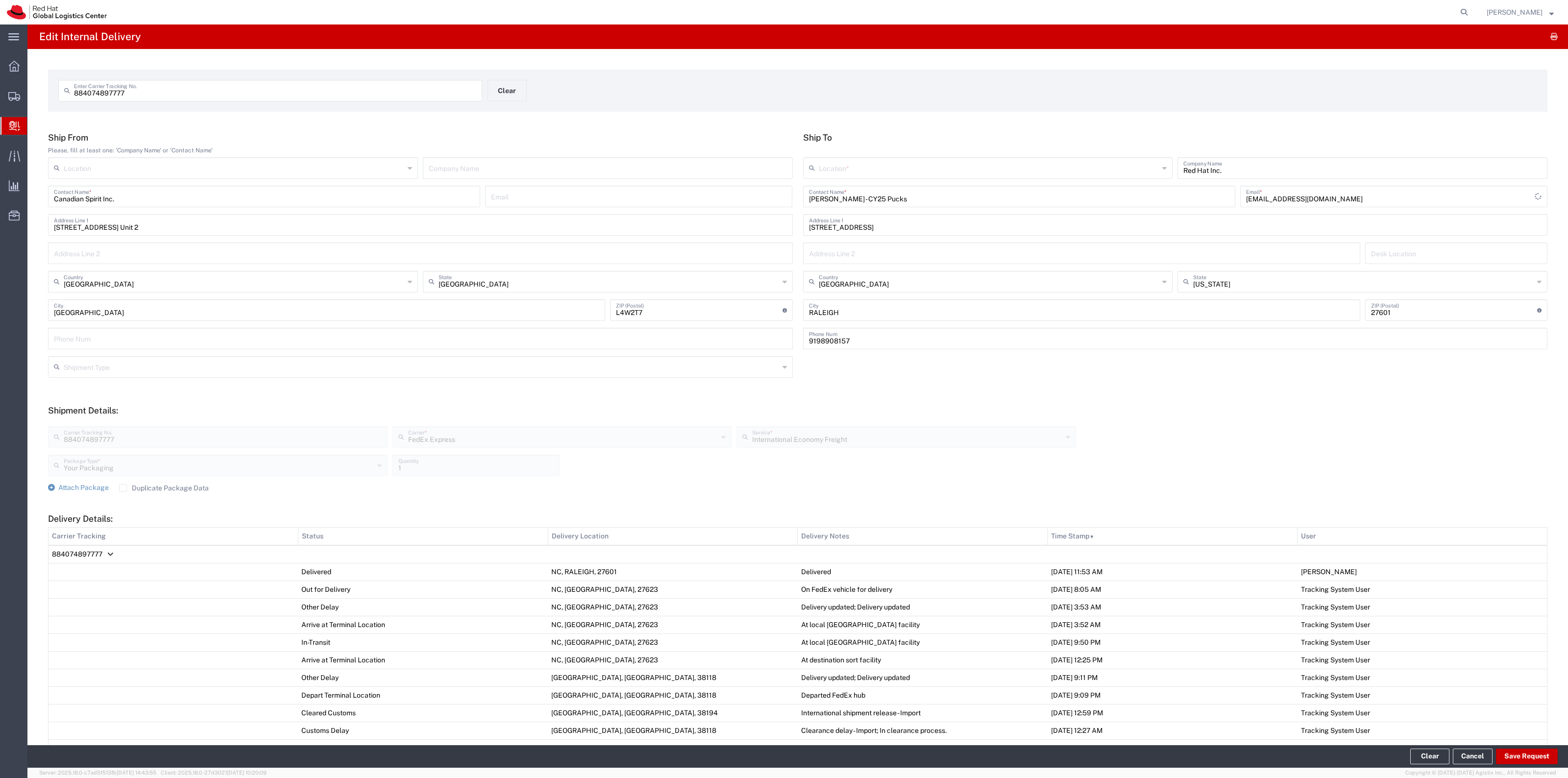
click at [841, 177] on div "Location *" at bounding box center [988, 167] width 370 height 21
click at [843, 163] on input "text" at bounding box center [989, 167] width 340 height 17
click at [855, 201] on span "RH - [GEOGRAPHIC_DATA]" at bounding box center [982, 205] width 366 height 15
type input "RH - [GEOGRAPHIC_DATA]"
type input "Red Hat, Inc."
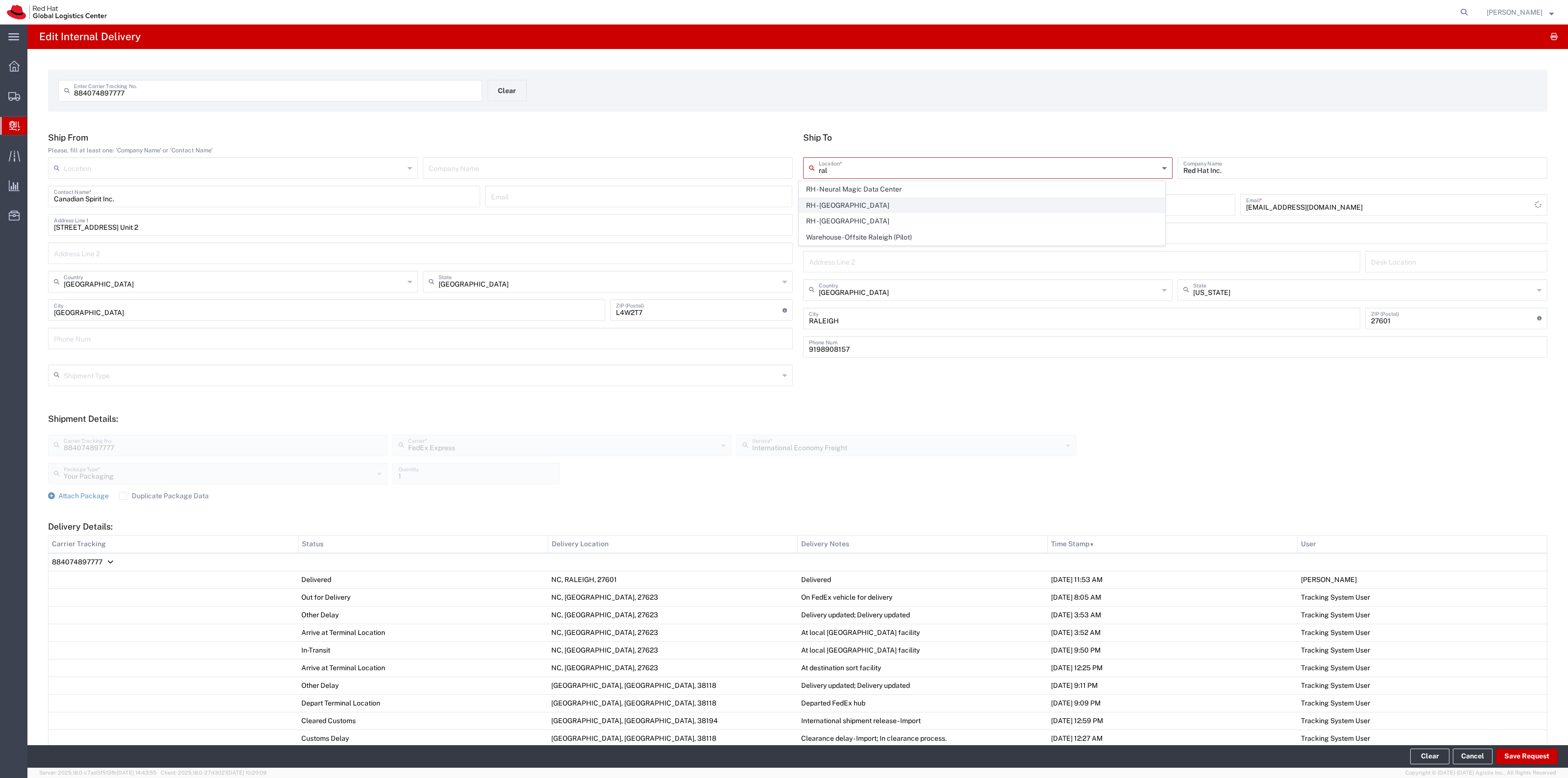
type input "[STREET_ADDRESS]"
type input "[PHONE_NUMBER]"
click at [1516, 766] on footer "Clear Cancel Save Request" at bounding box center [797, 756] width 1541 height 23
click at [1522, 758] on button "Save Request" at bounding box center [1527, 757] width 61 height 16
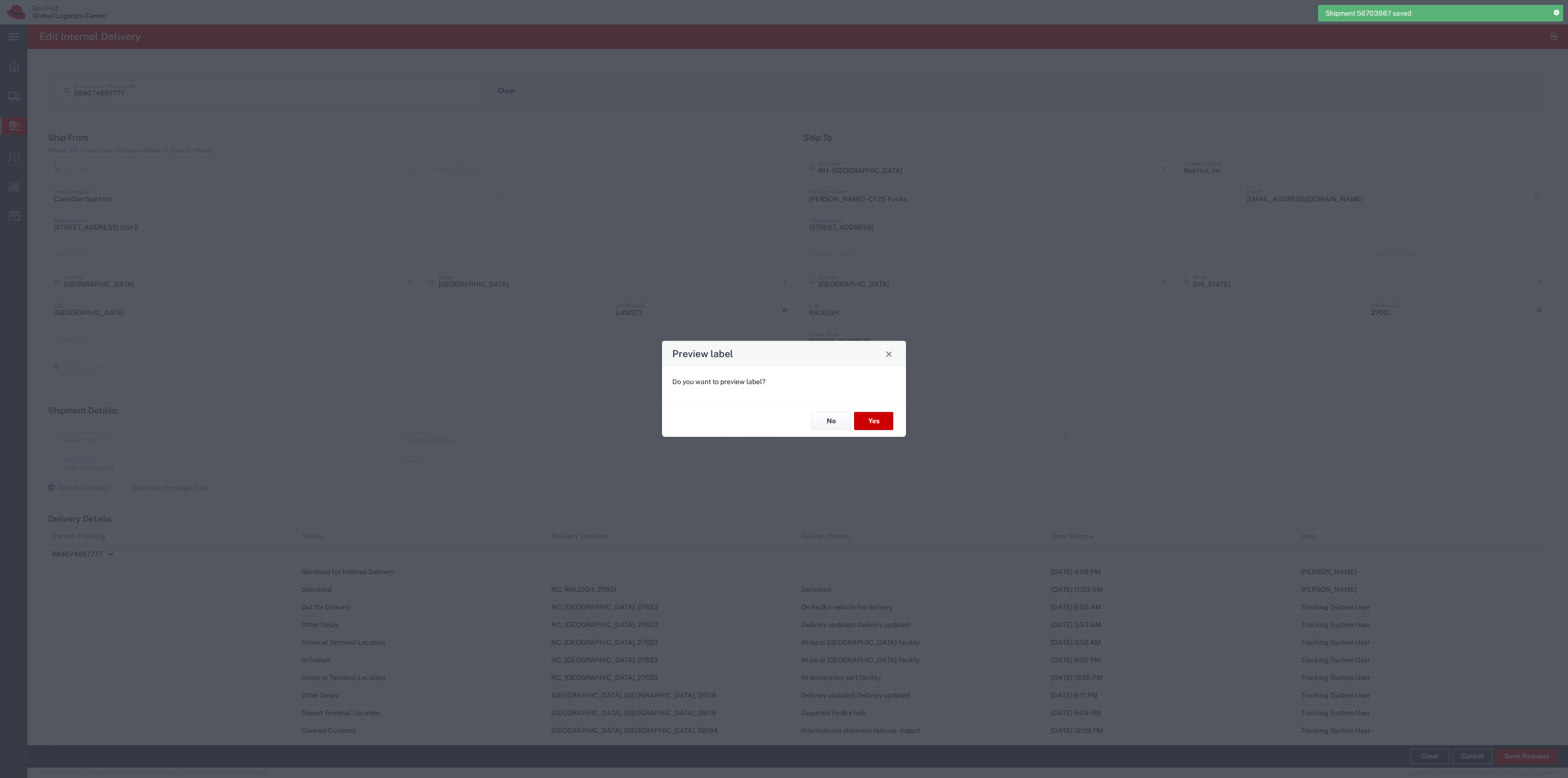
type input "International Economy Freight"
click at [841, 418] on button "No" at bounding box center [831, 421] width 39 height 18
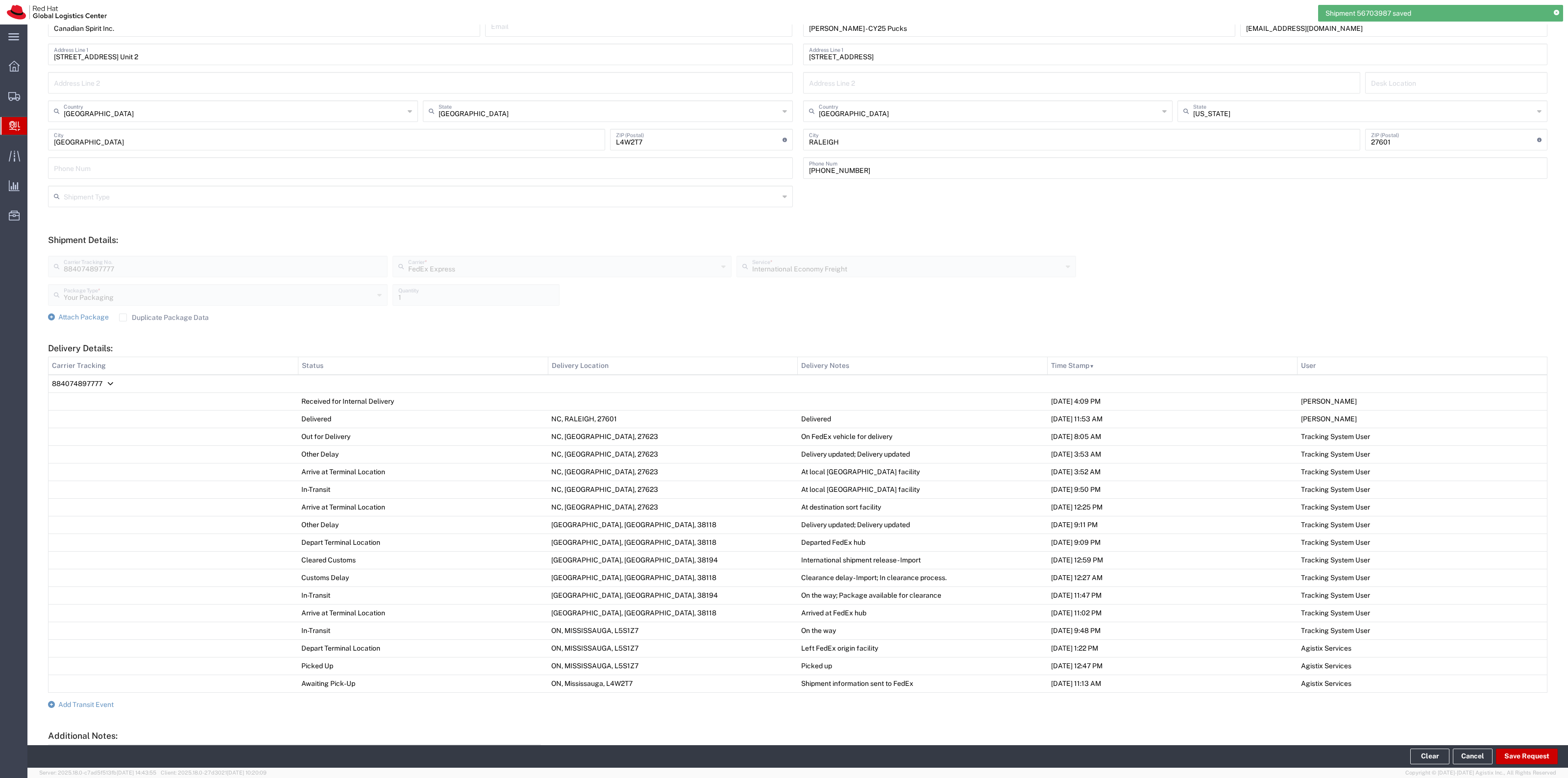
scroll to position [270, 0]
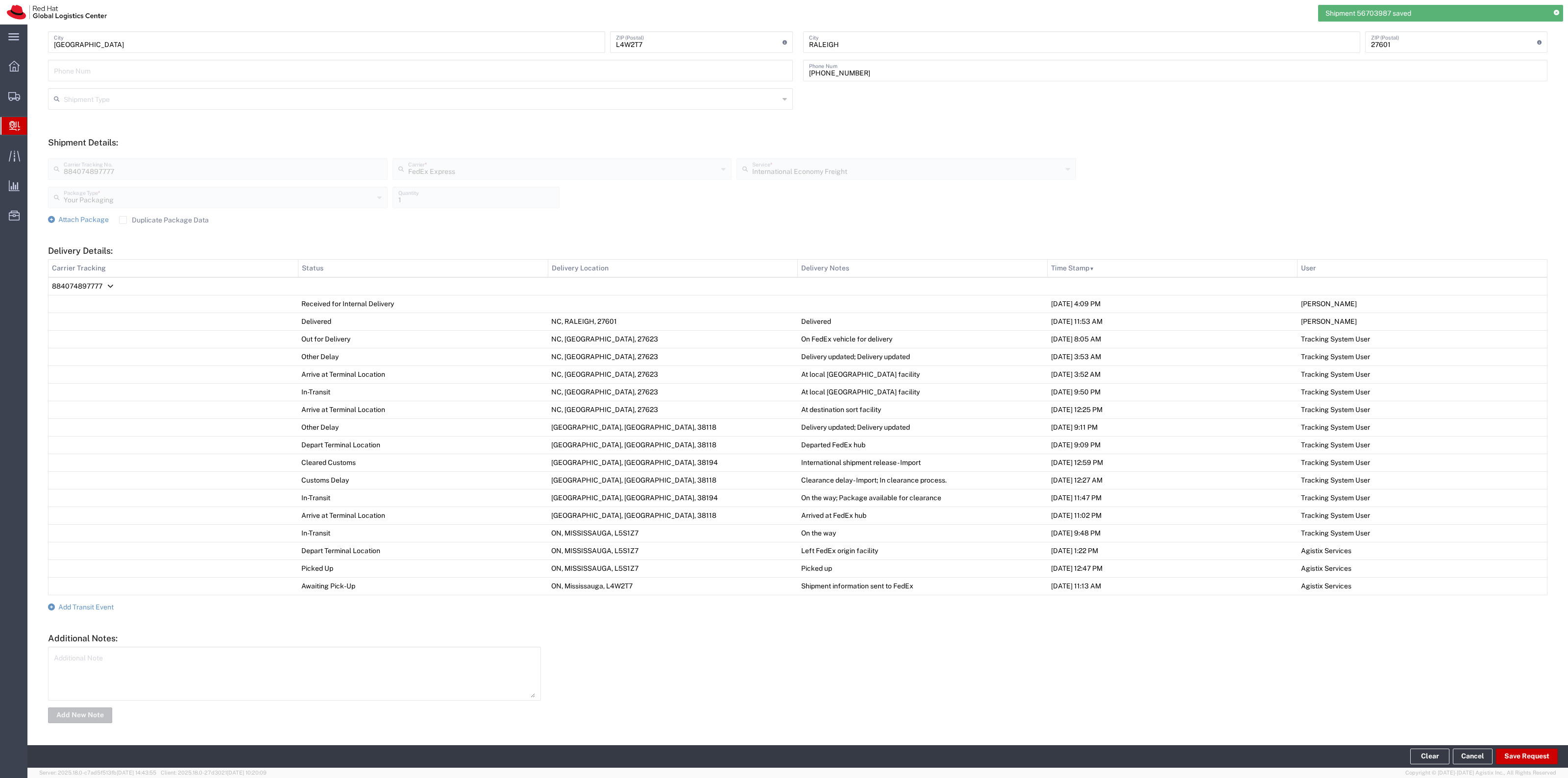
click at [97, 612] on form "Ship From Please, fill at least one: 'Company Name' or 'Contact Name' Location …" at bounding box center [797, 295] width 1499 height 861
click at [97, 611] on form "Ship From Please, fill at least one: 'Company Name' or 'Contact Name' Location …" at bounding box center [797, 295] width 1499 height 861
click at [97, 601] on form "Ship From Please, fill at least one: 'Company Name' or 'Contact Name' Location …" at bounding box center [797, 295] width 1499 height 861
click at [89, 603] on span "Add Transit Event" at bounding box center [86, 607] width 55 height 8
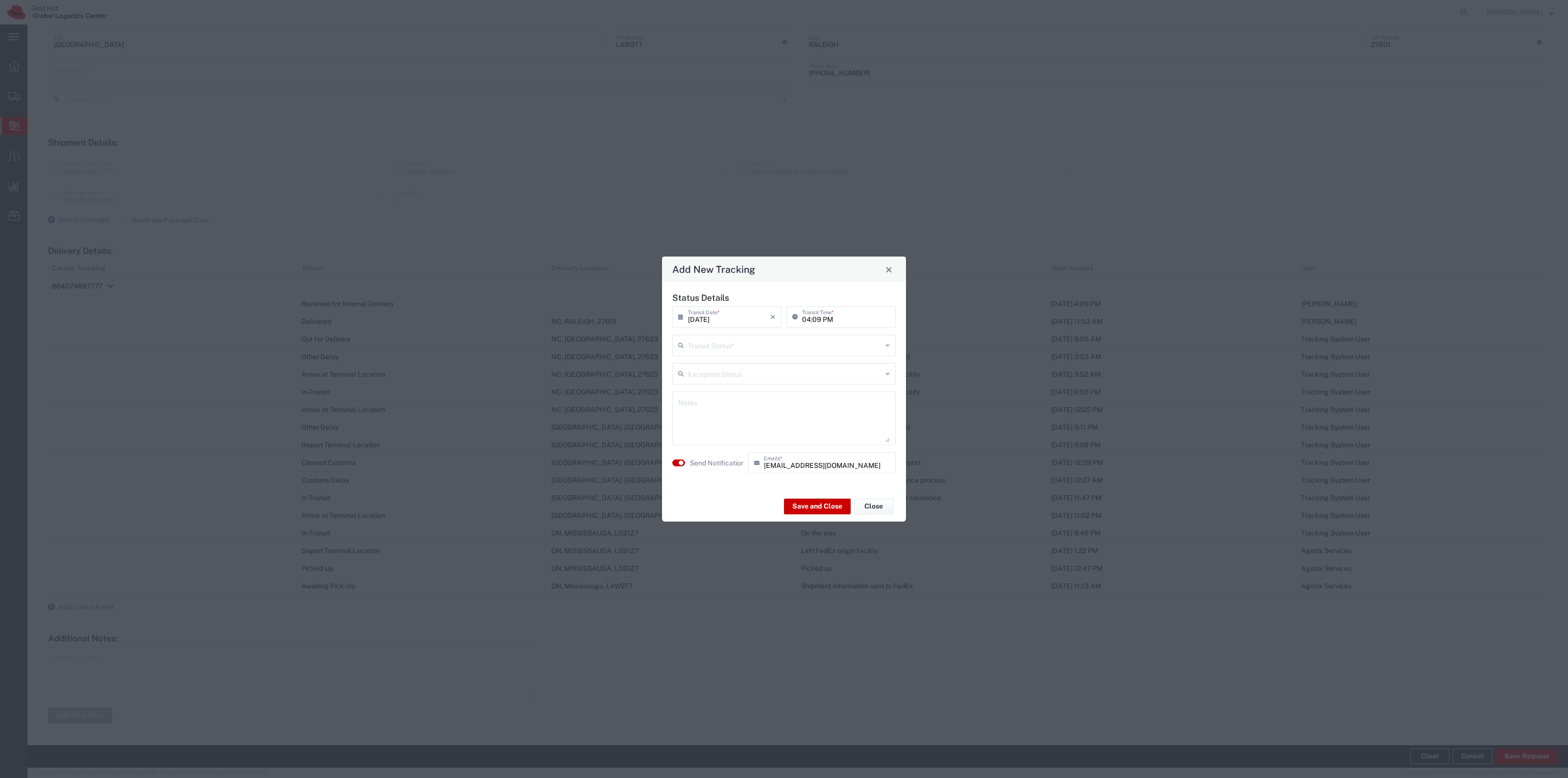
click at [774, 332] on div "[DATE] × Transit Date * Cancel Apply 04:09 PM Transit Time *" at bounding box center [783, 320] width 228 height 29
click at [762, 351] on input "text" at bounding box center [785, 345] width 194 height 17
click at [746, 361] on span "Delivery Confirmation" at bounding box center [784, 366] width 222 height 15
type input "Delivery Confirmation"
click at [720, 467] on label "Send Notification" at bounding box center [717, 463] width 55 height 10
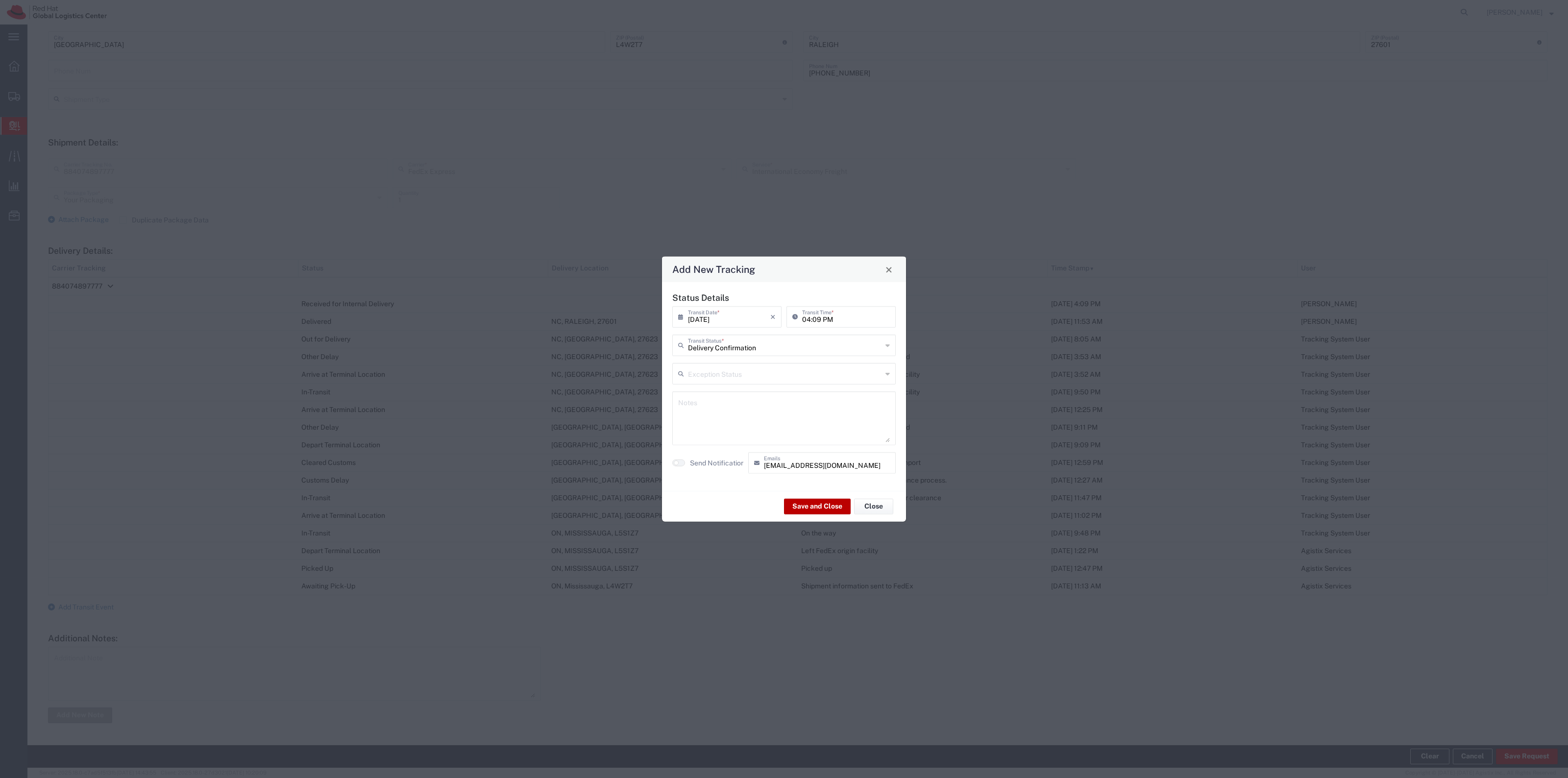
click at [803, 505] on button "Save and Close" at bounding box center [817, 506] width 66 height 16
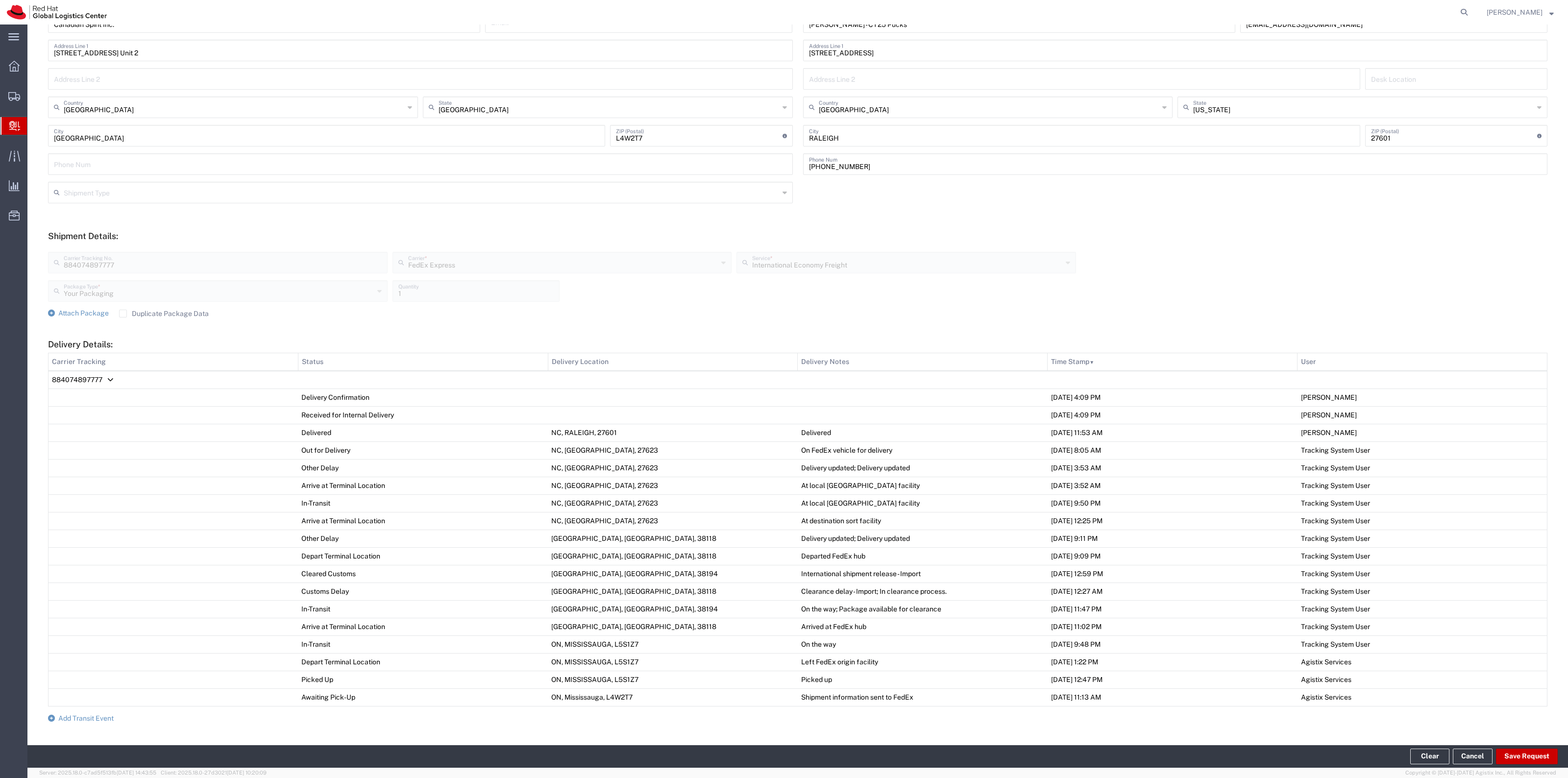
scroll to position [0, 0]
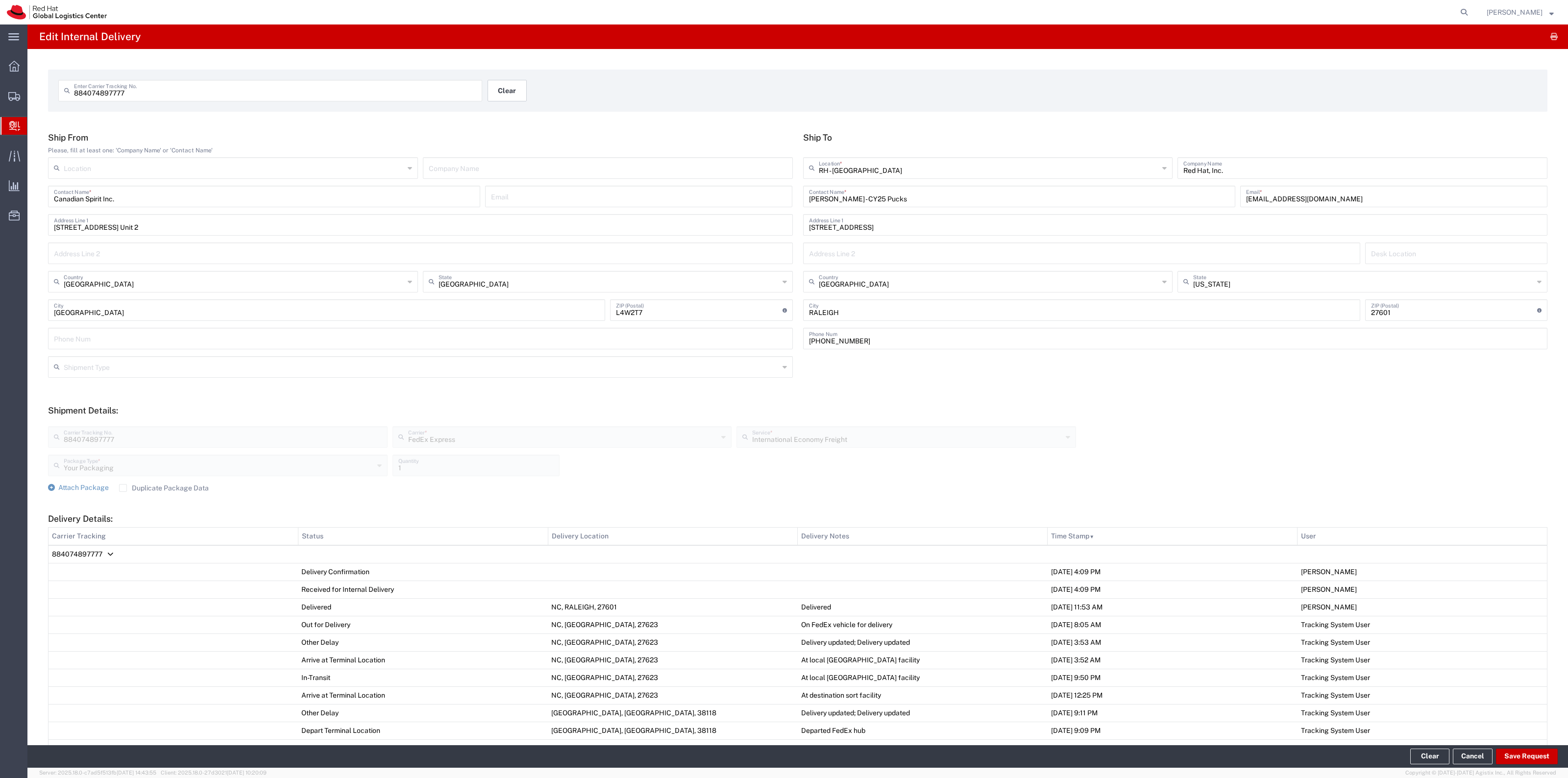
click at [527, 89] on div "884074897777 Enter Carrier Tracking No. Clear" at bounding box center [488, 94] width 869 height 29
click at [523, 89] on button "Clear" at bounding box center [507, 90] width 39 height 21
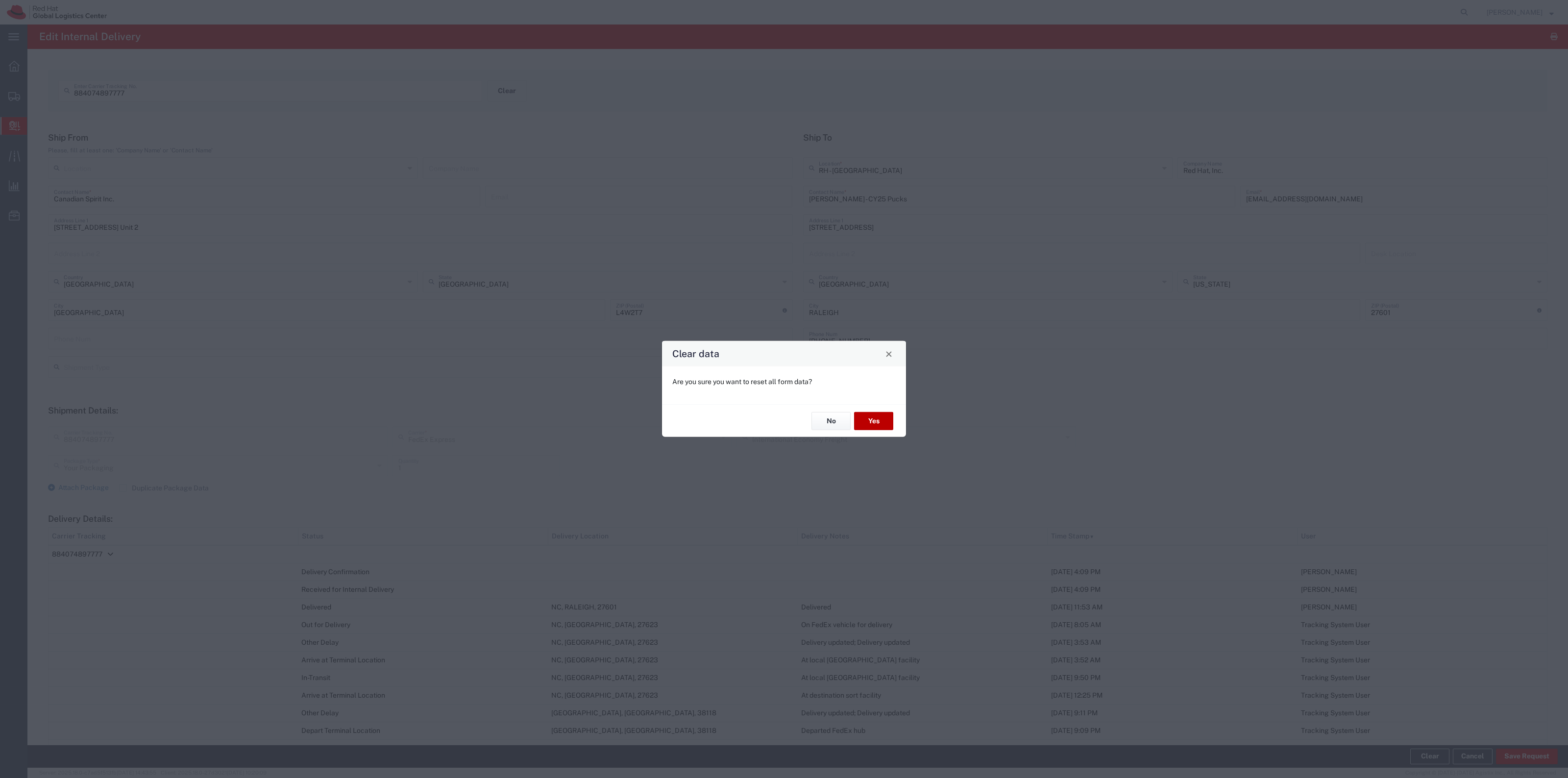
click at [876, 426] on button "Yes" at bounding box center [873, 421] width 39 height 18
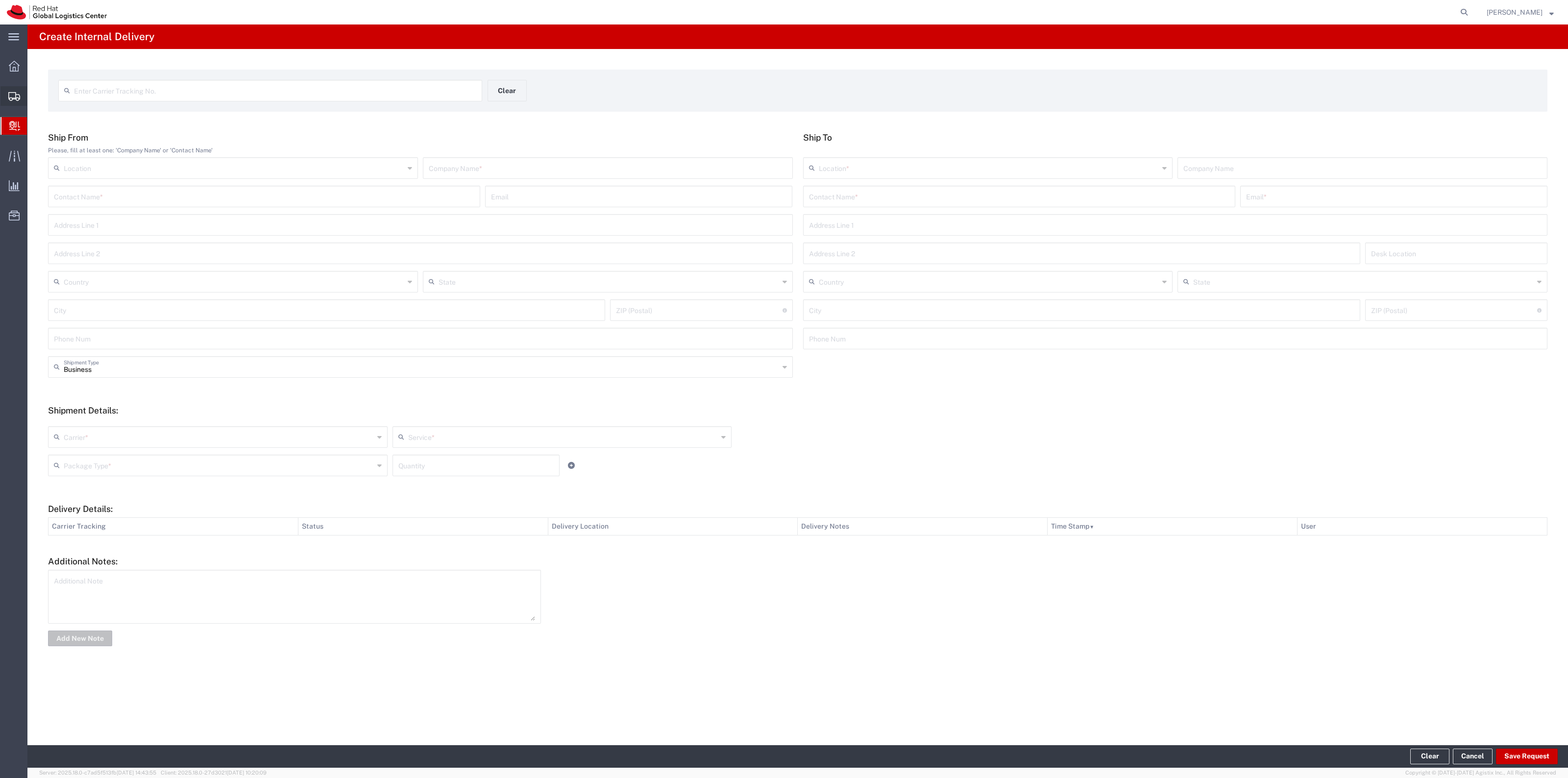
click at [0, 0] on span "Create Shipment" at bounding box center [0, 0] width 0 height 0
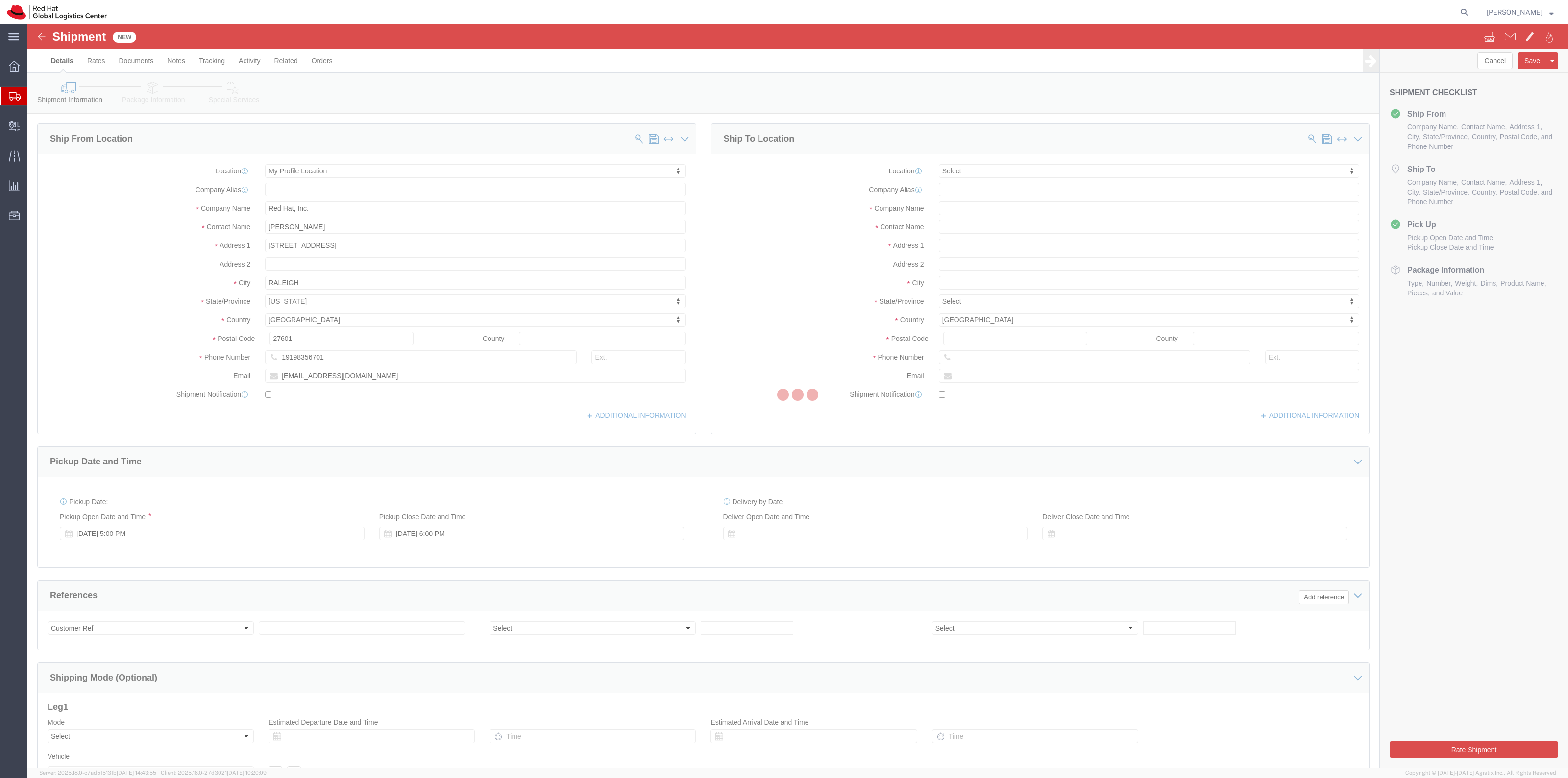
select select
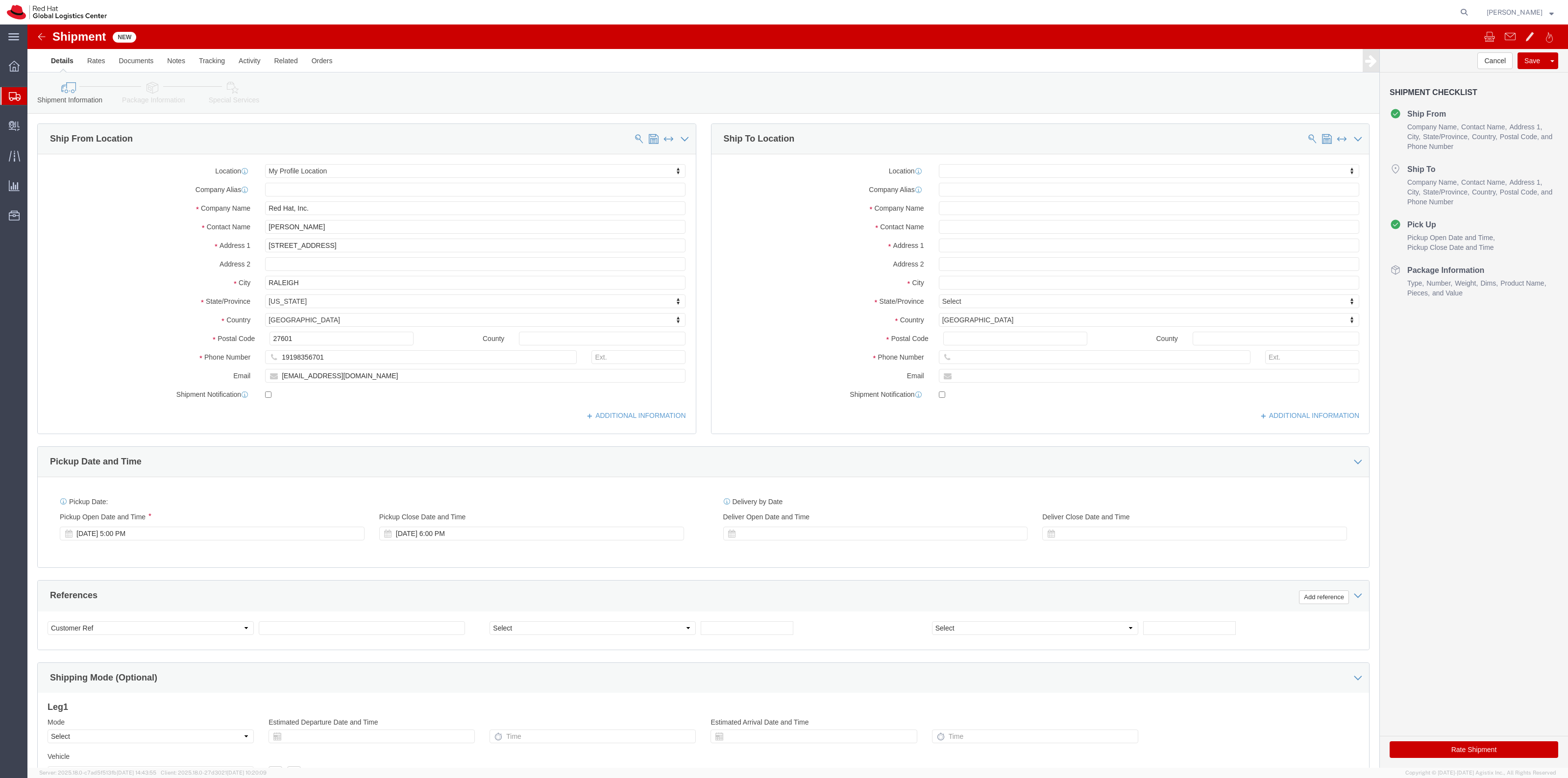
click div "Location My Profile Location [GEOGRAPHIC_DATA] - [GEOGRAPHIC_DATA] - [GEOGRAPHI…"
click input "text"
drag, startPoint x: 965, startPoint y: 199, endPoint x: 851, endPoint y: 185, distance: 114.9
click div "Location My Profile Location [GEOGRAPHIC_DATA] - [GEOGRAPHIC_DATA] - [GEOGRAPHI…"
type input "[PERSON_NAME]"
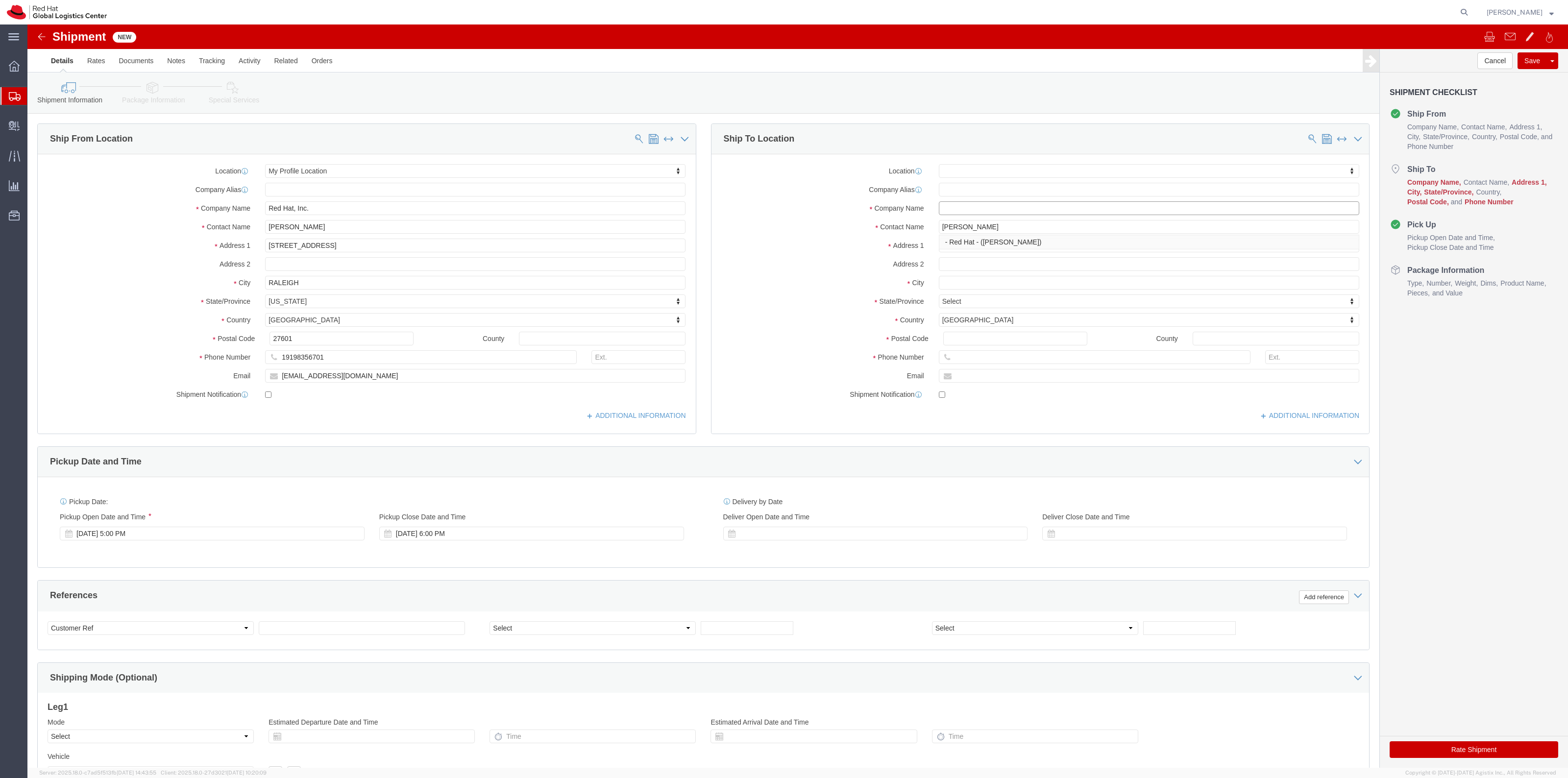
click input "text"
paste input "[PERSON_NAME]"
type input "[PERSON_NAME]"
click input "text"
paste input "[STREET_ADDRESS]"
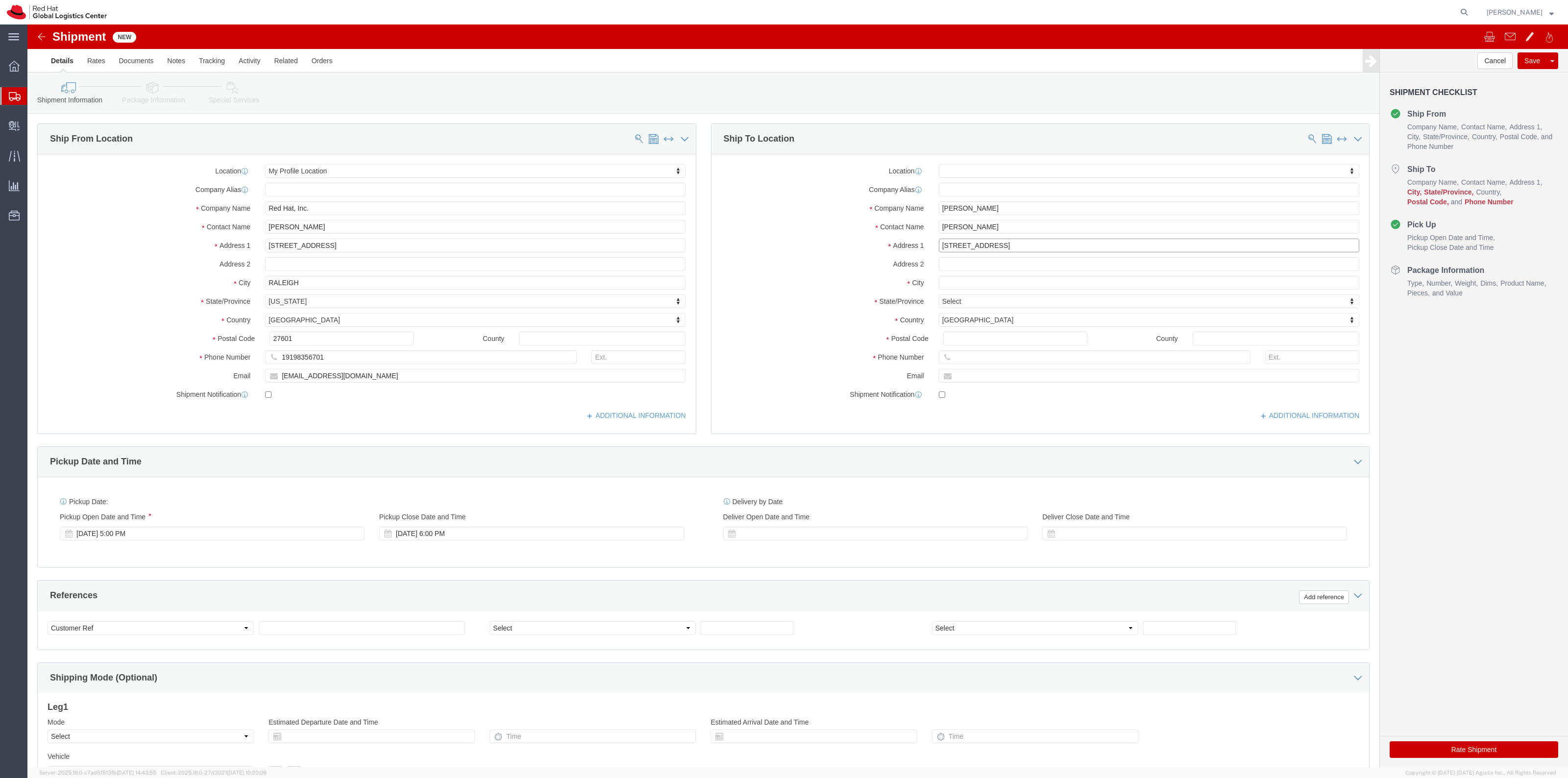
type input "[STREET_ADDRESS]"
click input "text"
type input "Marietta"
type input "g"
type input "ge"
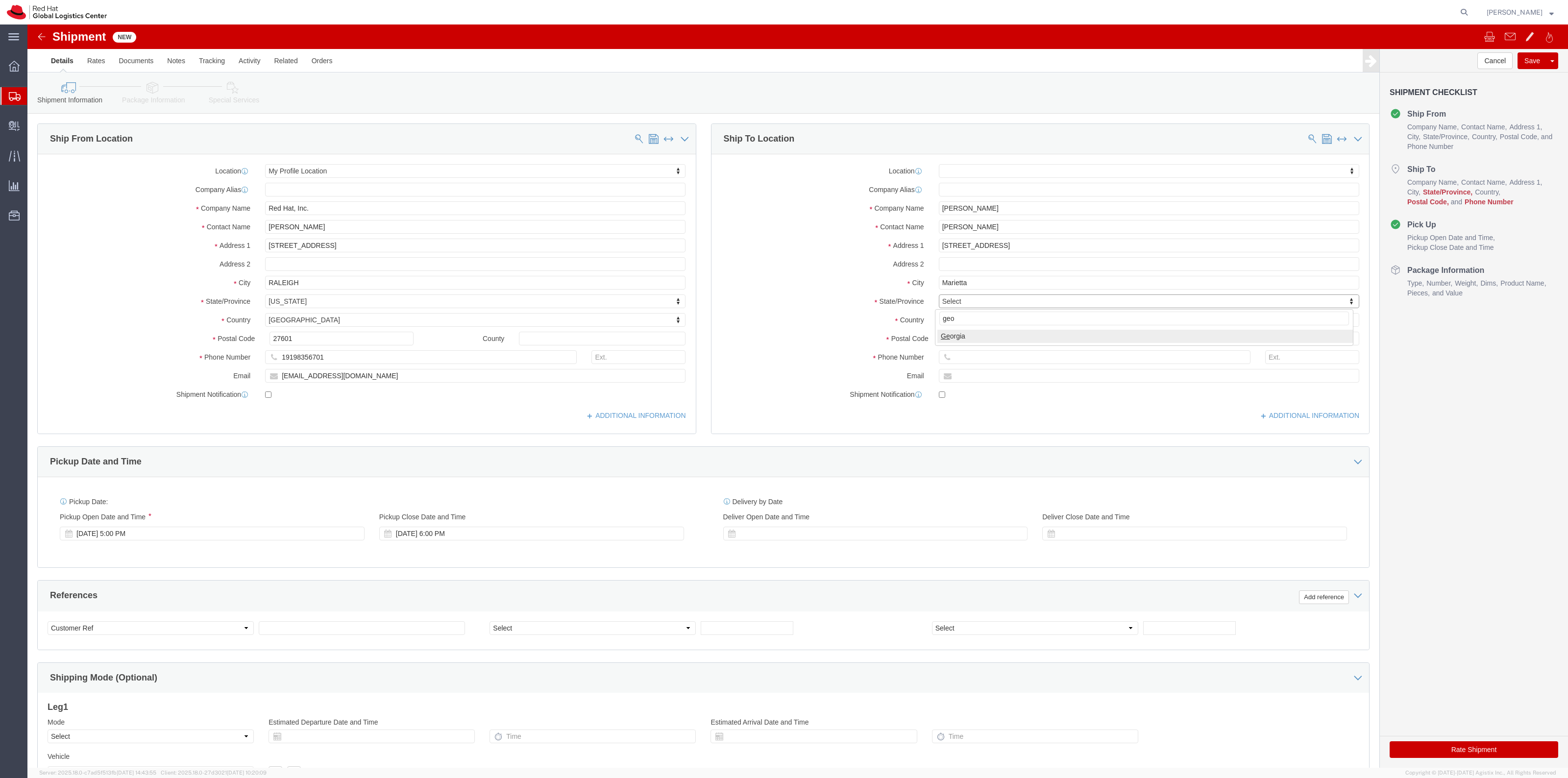
type input "geor"
click input "Postal Code"
type input "30064"
click input "text"
paste input "14102745401"
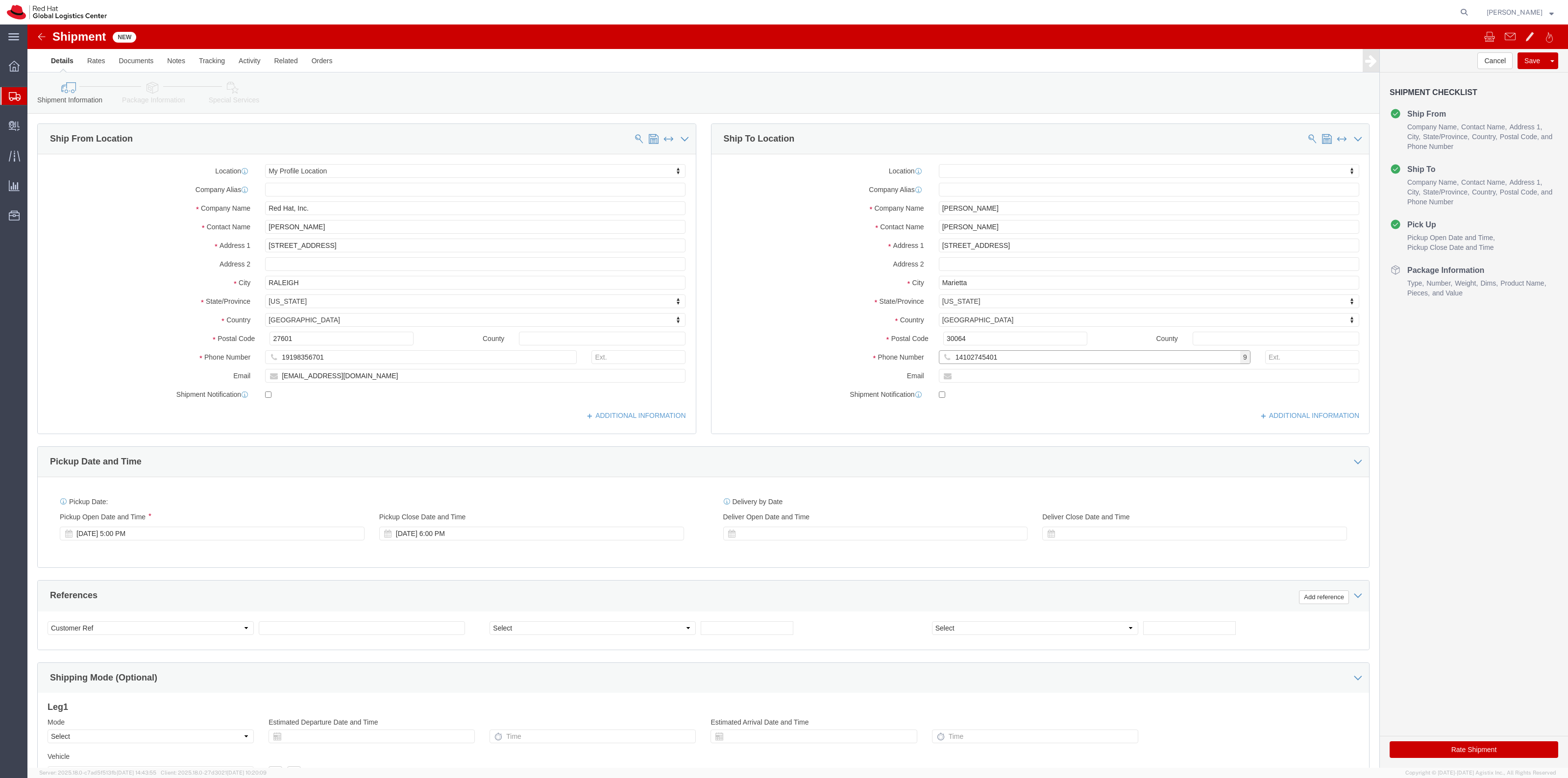
type input "14102745401"
click input "text"
paste input "[EMAIL_ADDRESS][DOMAIN_NAME]"
type input "[EMAIL_ADDRESS][DOMAIN_NAME]"
click link "Package Information"
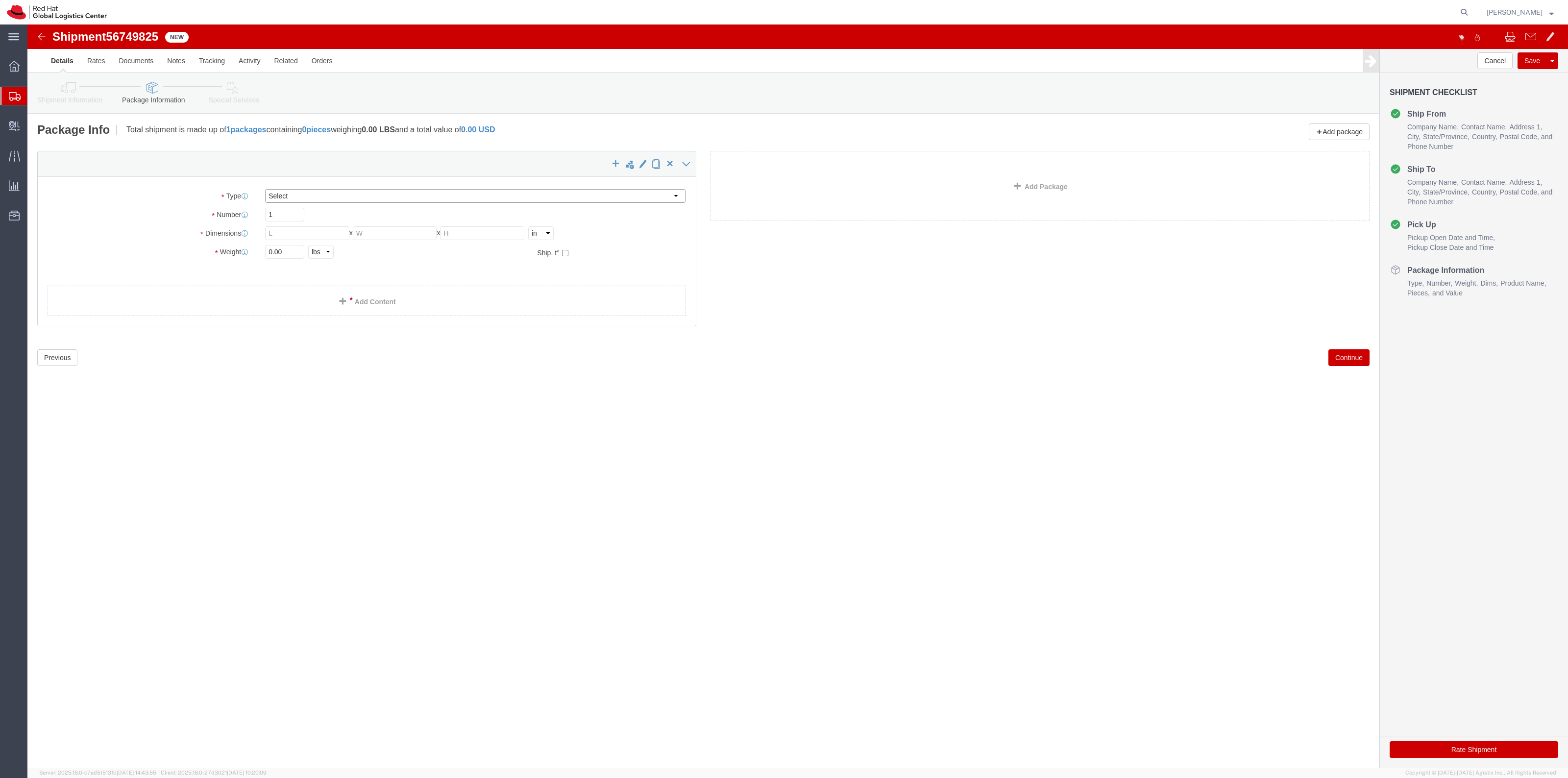
drag, startPoint x: 271, startPoint y: 166, endPoint x: 273, endPoint y: 177, distance: 11.2
click select "Select Case(s) Crate(s) Envelope Large Box Medium Box PAK Skid(s) Small Box Sma…"
select select "ENV"
click select "Select Case(s) Crate(s) Envelope Large Box Medium Box PAK Skid(s) Small Box Sma…"
type input "9.50"
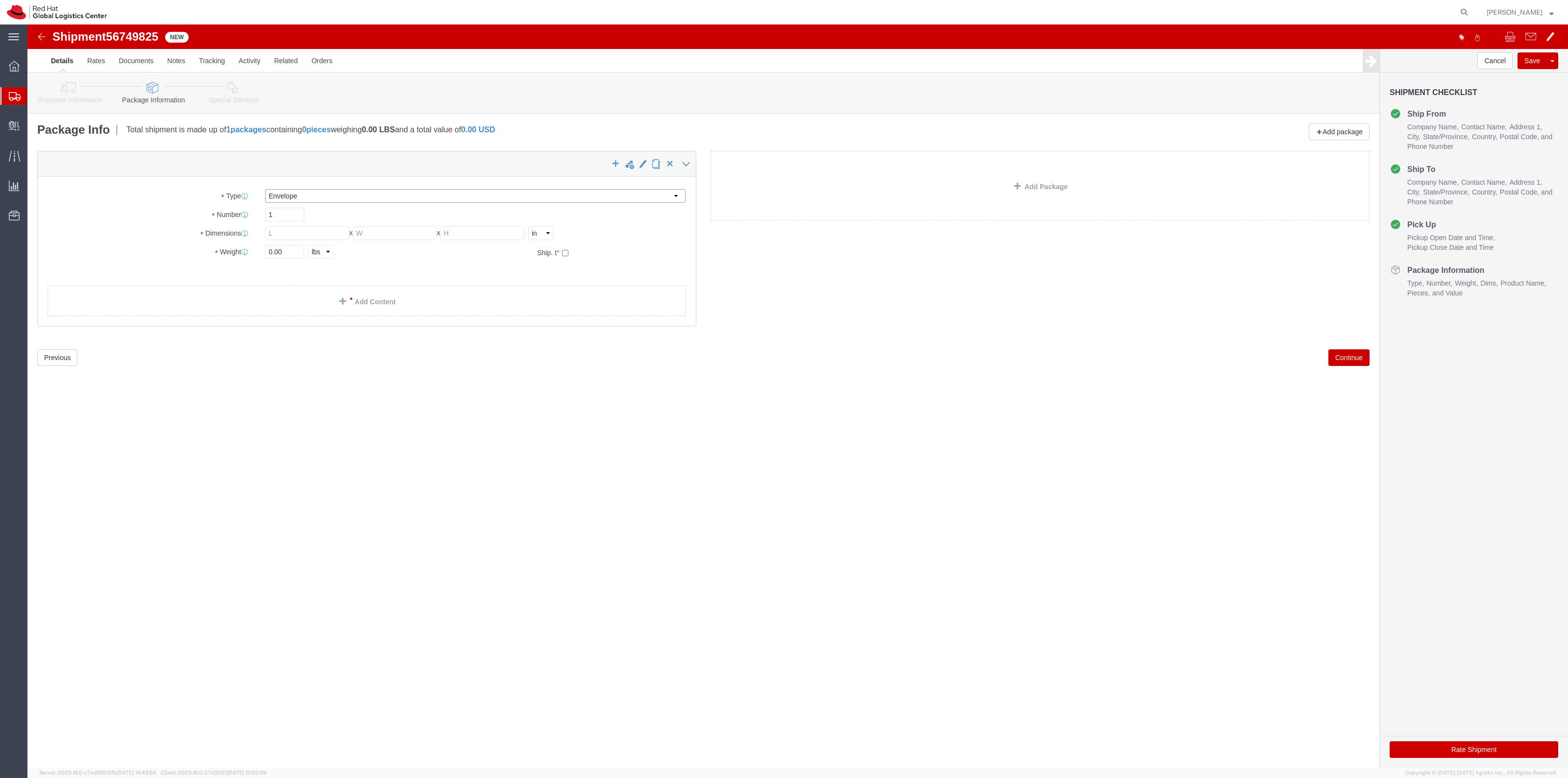
type input "12.50"
type input "0.25"
type input "1"
click link "Add Content"
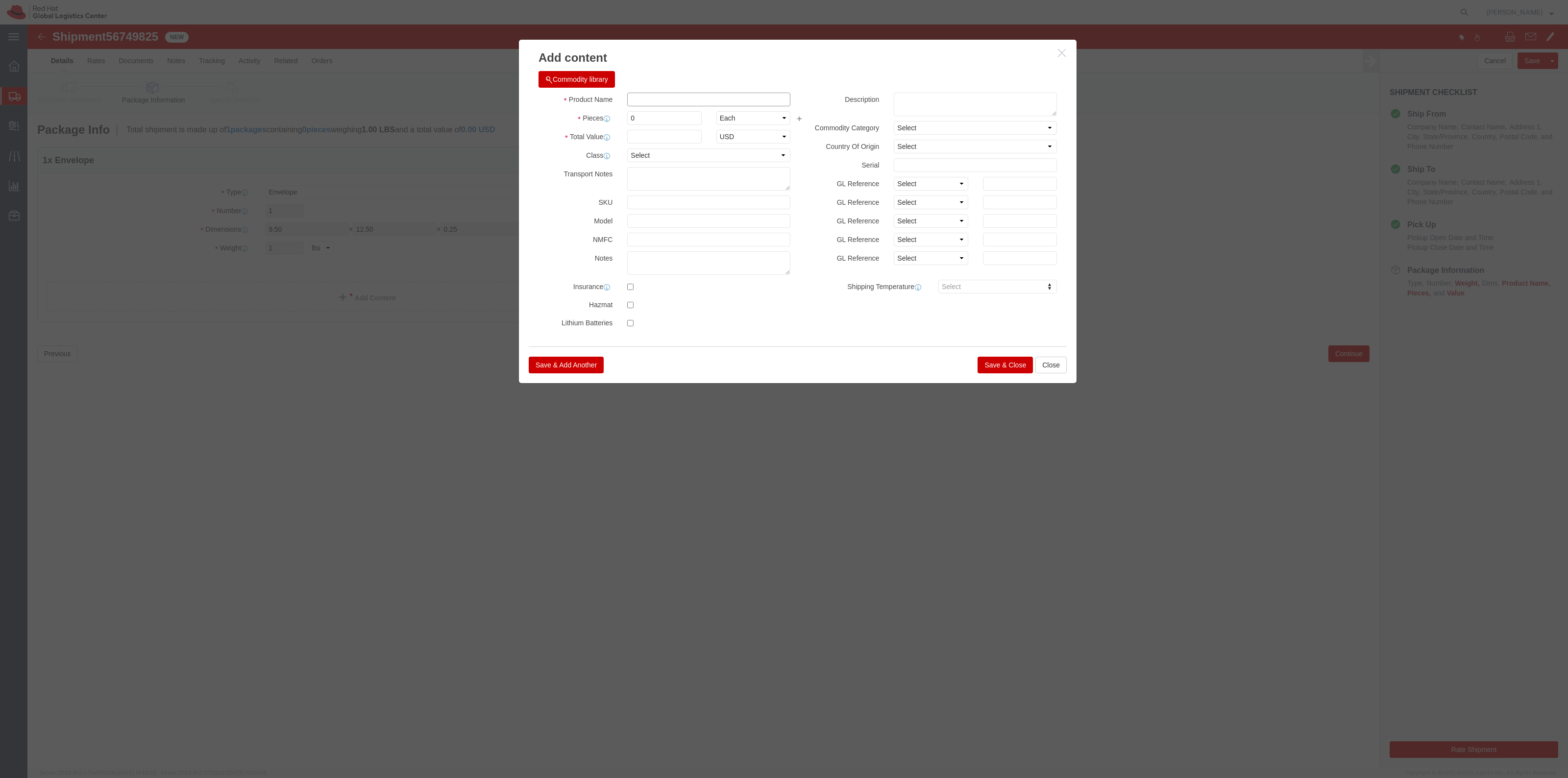
click input "text"
type input "Swag"
drag, startPoint x: 609, startPoint y: 99, endPoint x: 567, endPoint y: 94, distance: 42.3
click div "Pieces 0 Select Bag Barrels 100Board Feet Bottle Box Blister Pack Carats Can Ca…"
type input "1"
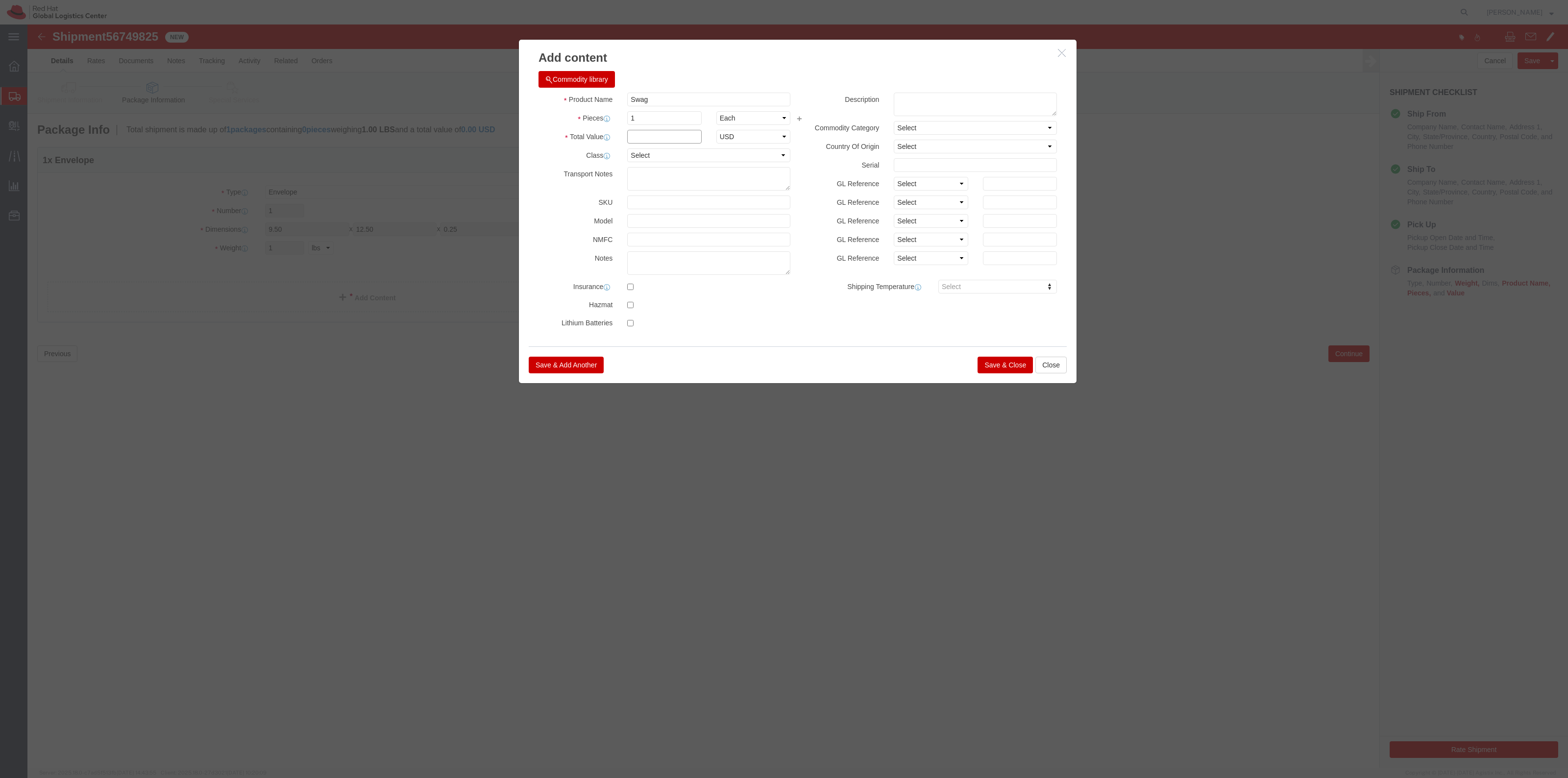
click input "text"
type input "1"
click button "Save & Close"
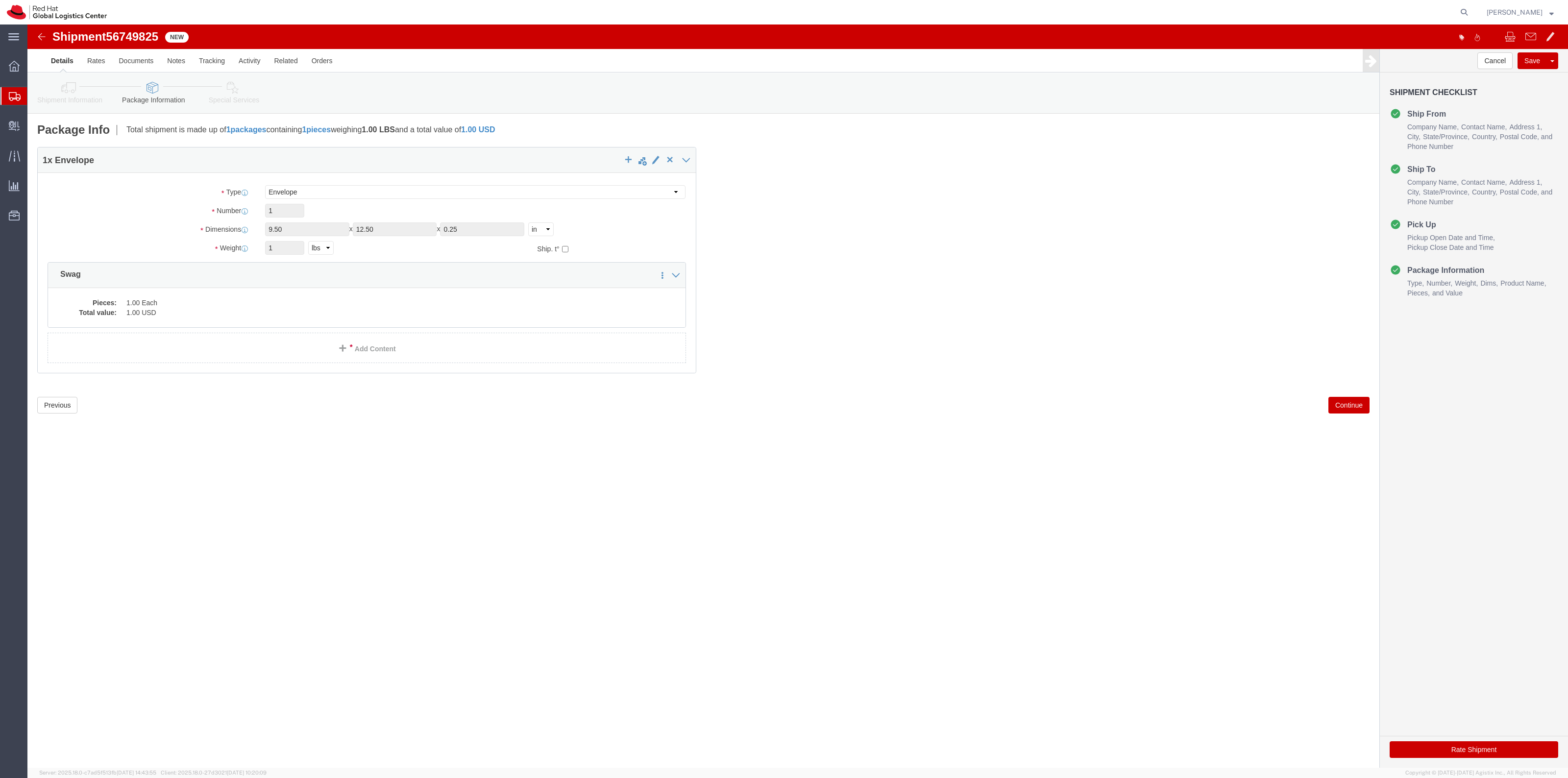
click link "Special Services"
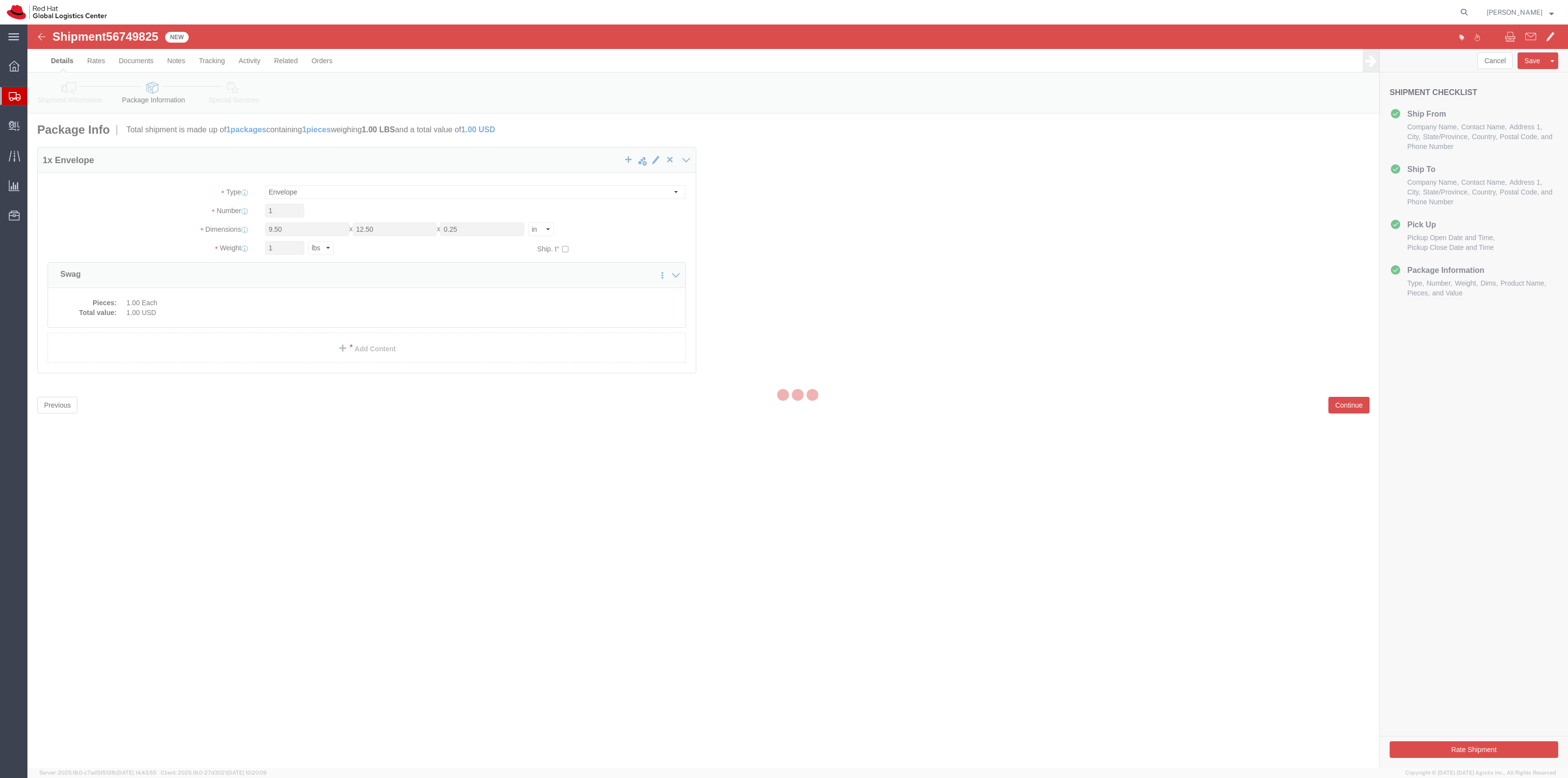
select select
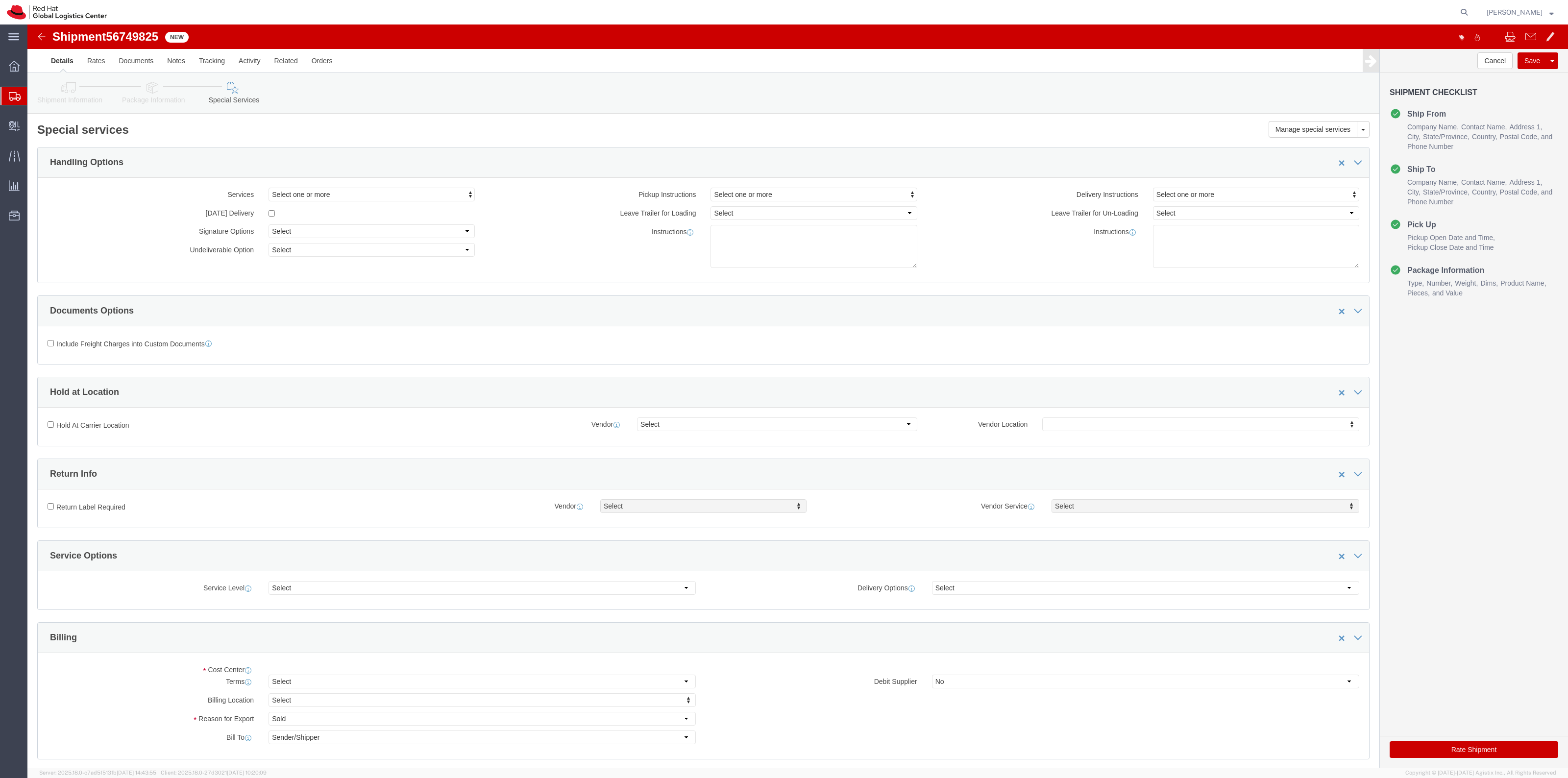
select select "COSTCENTER"
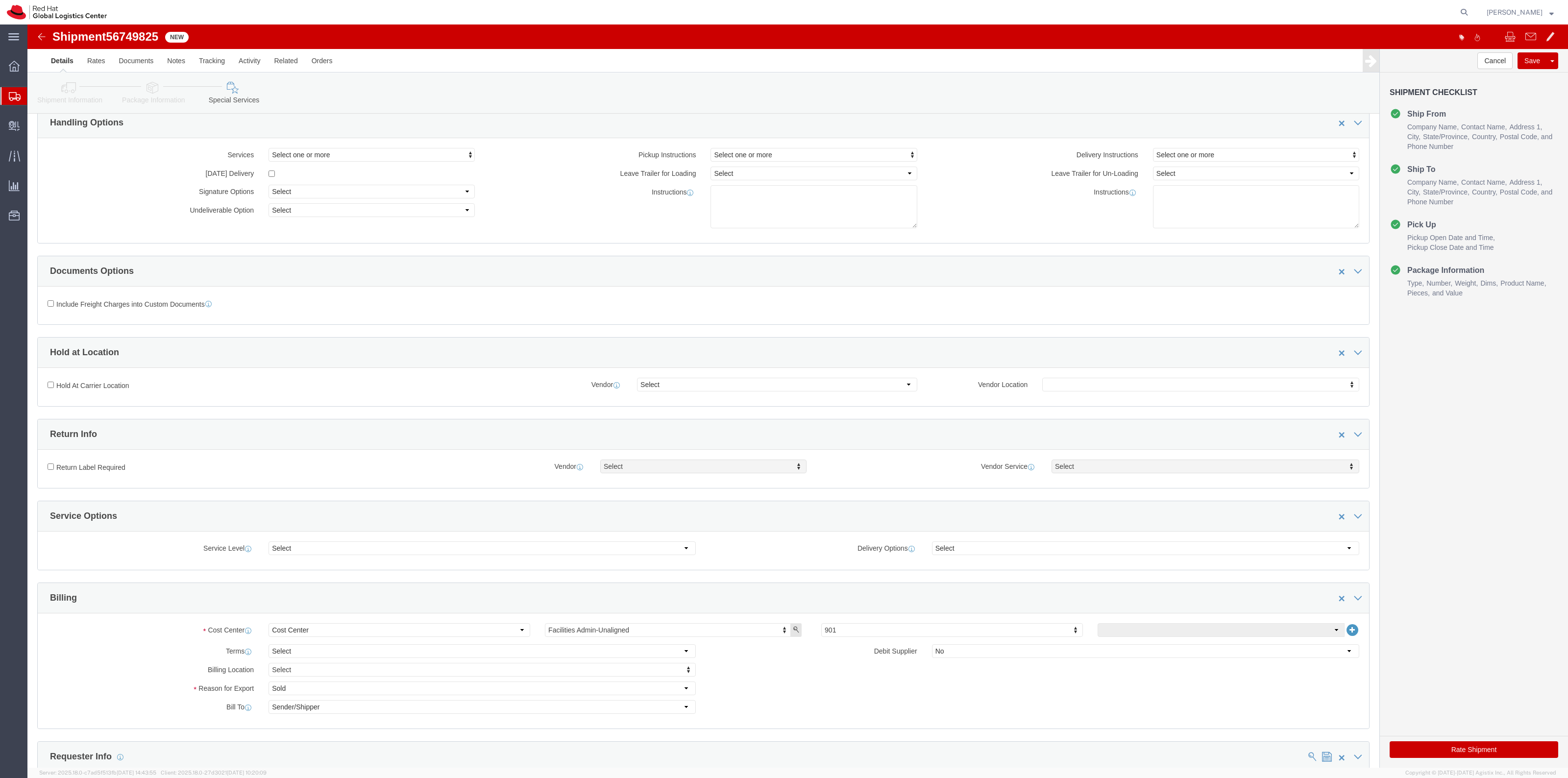
scroll to position [61, 0]
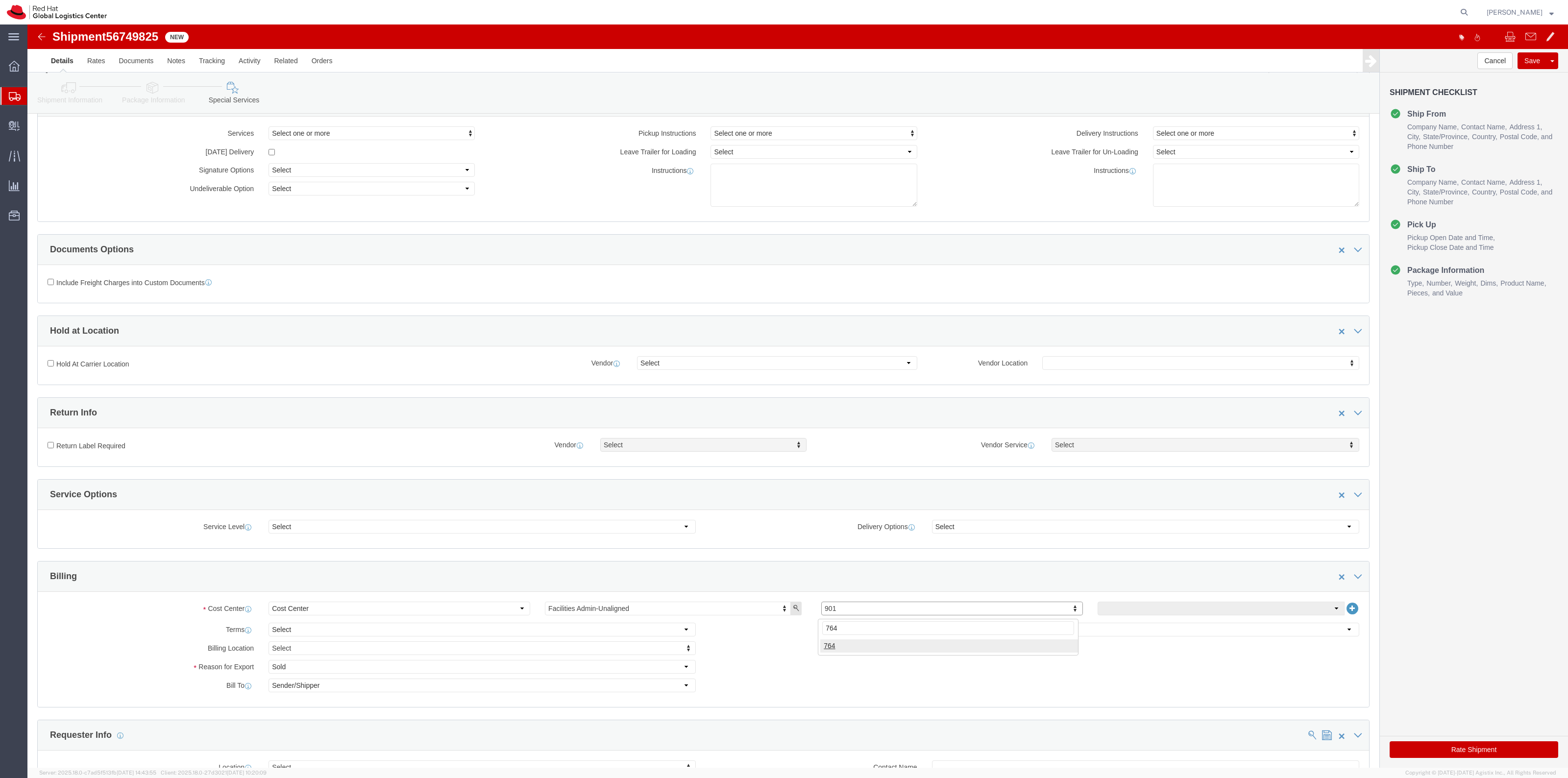
type input "764"
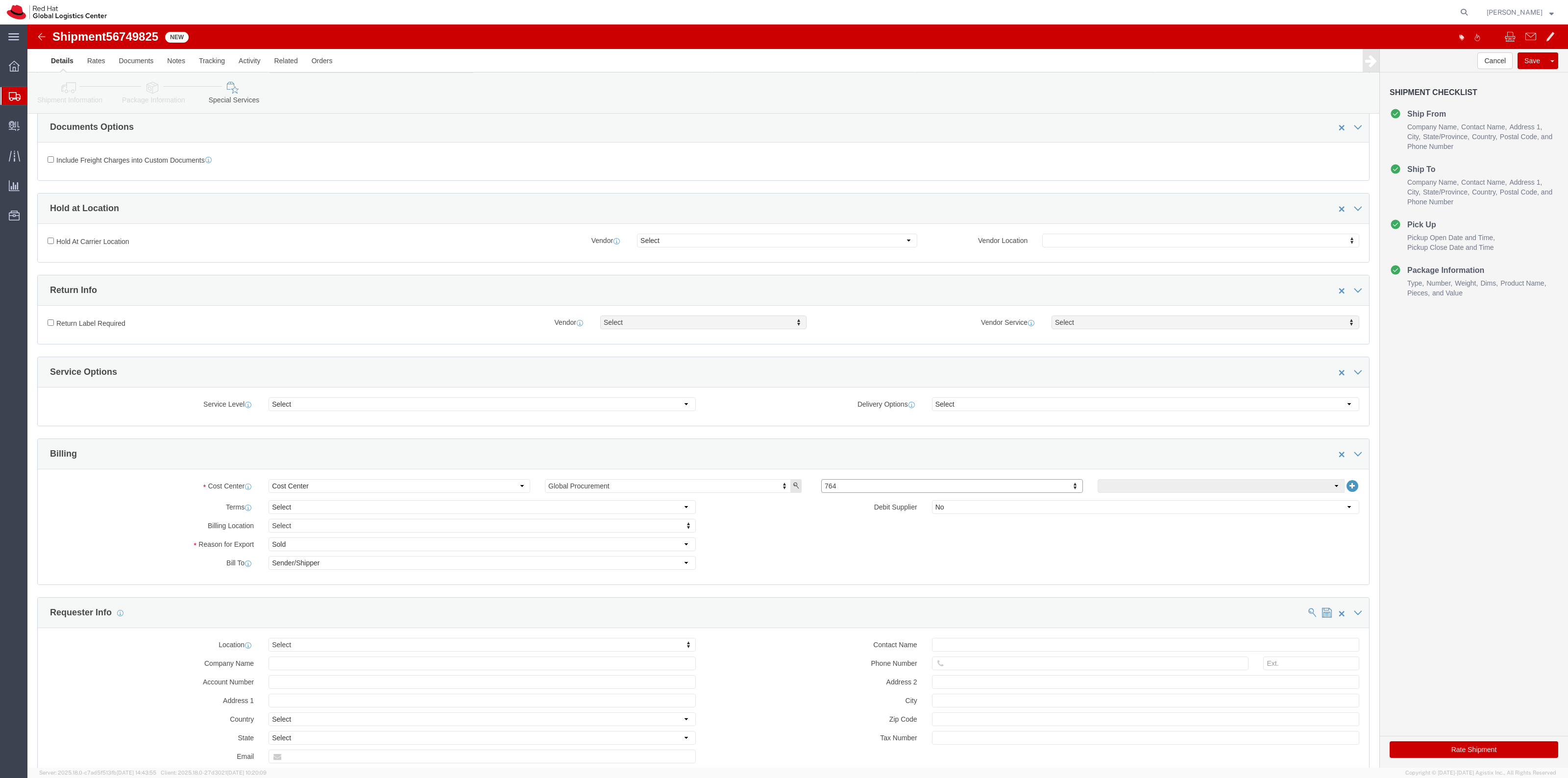
scroll to position [0, 0]
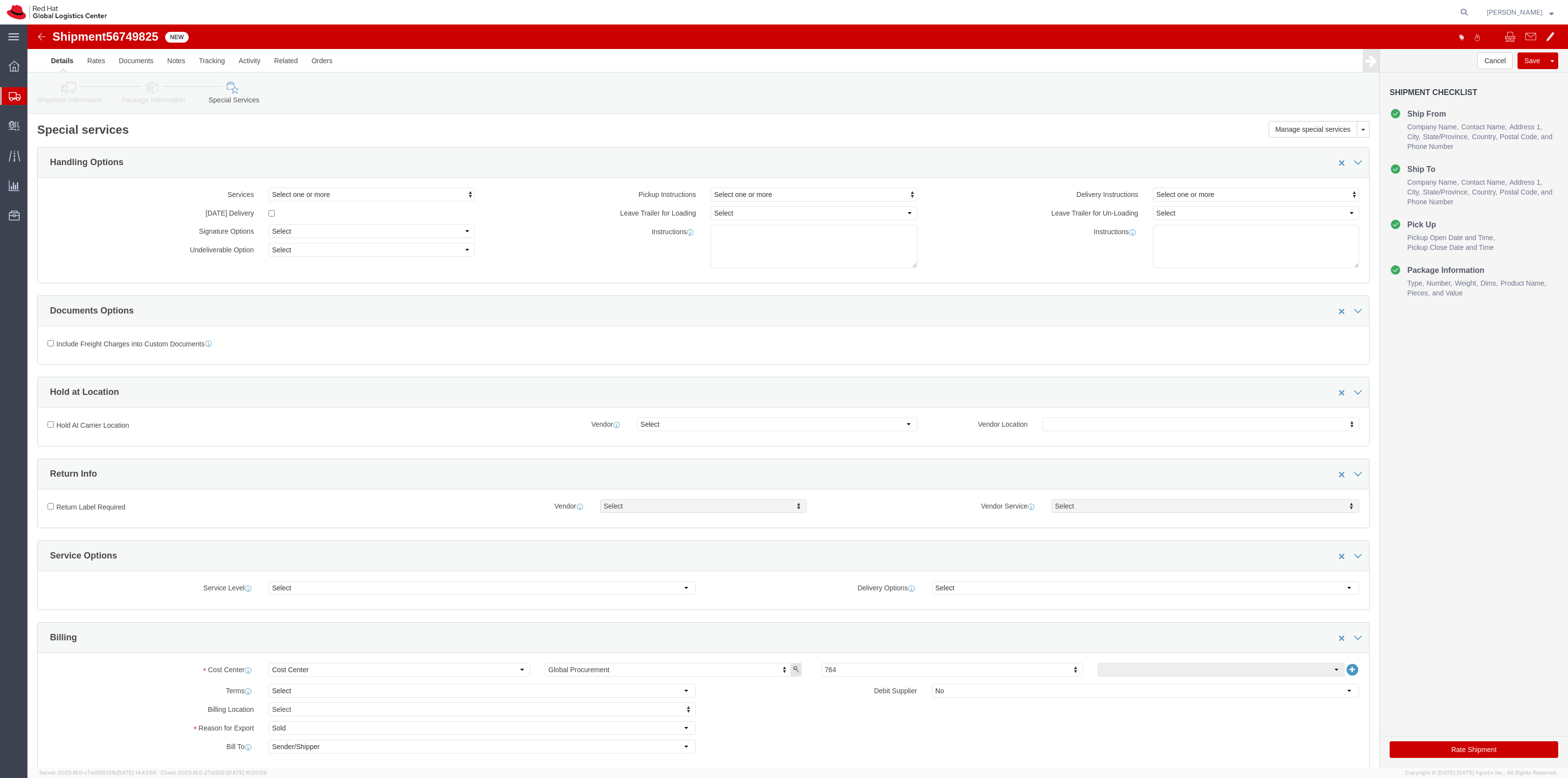
click link "Package Information"
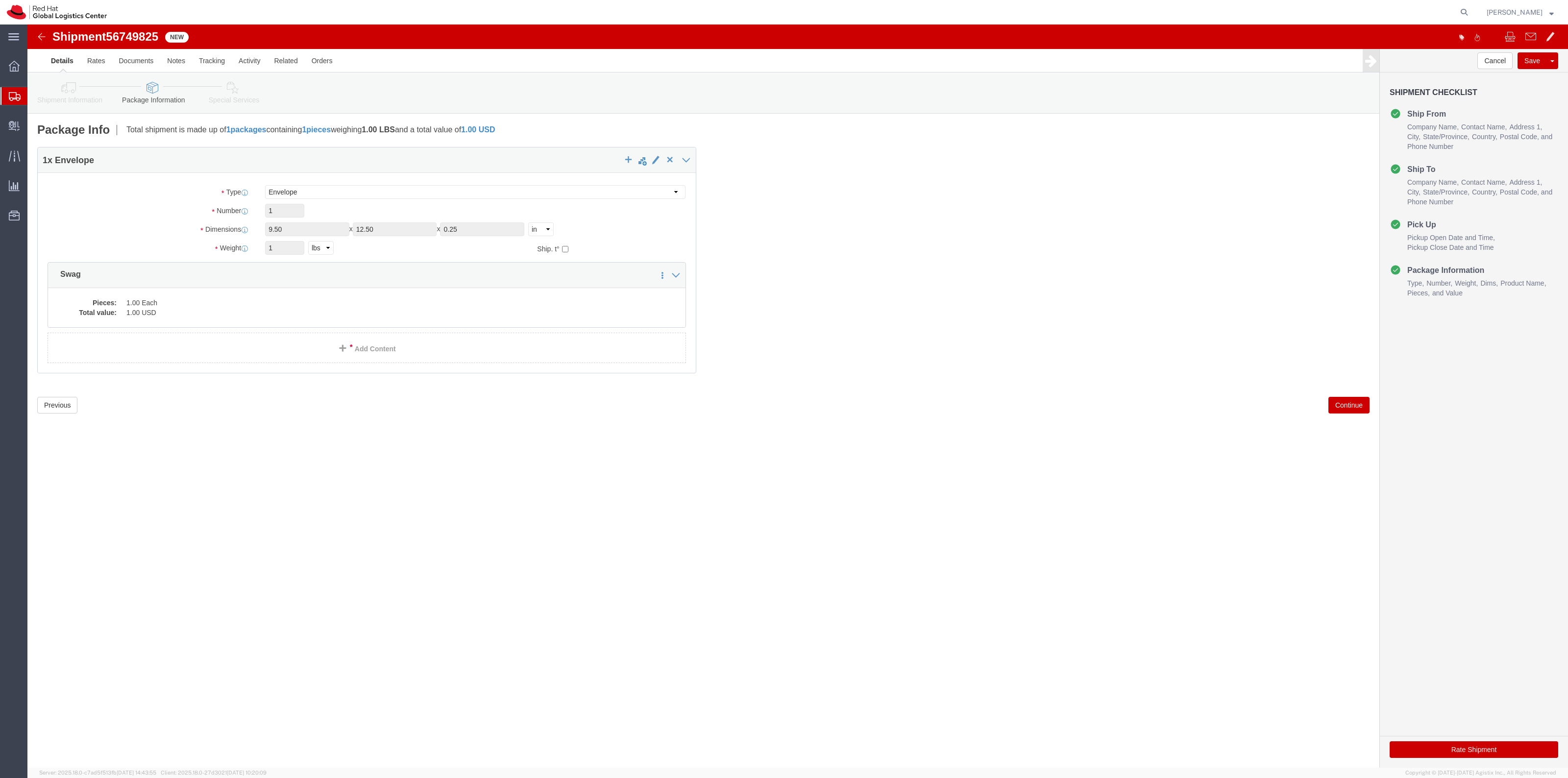
click icon
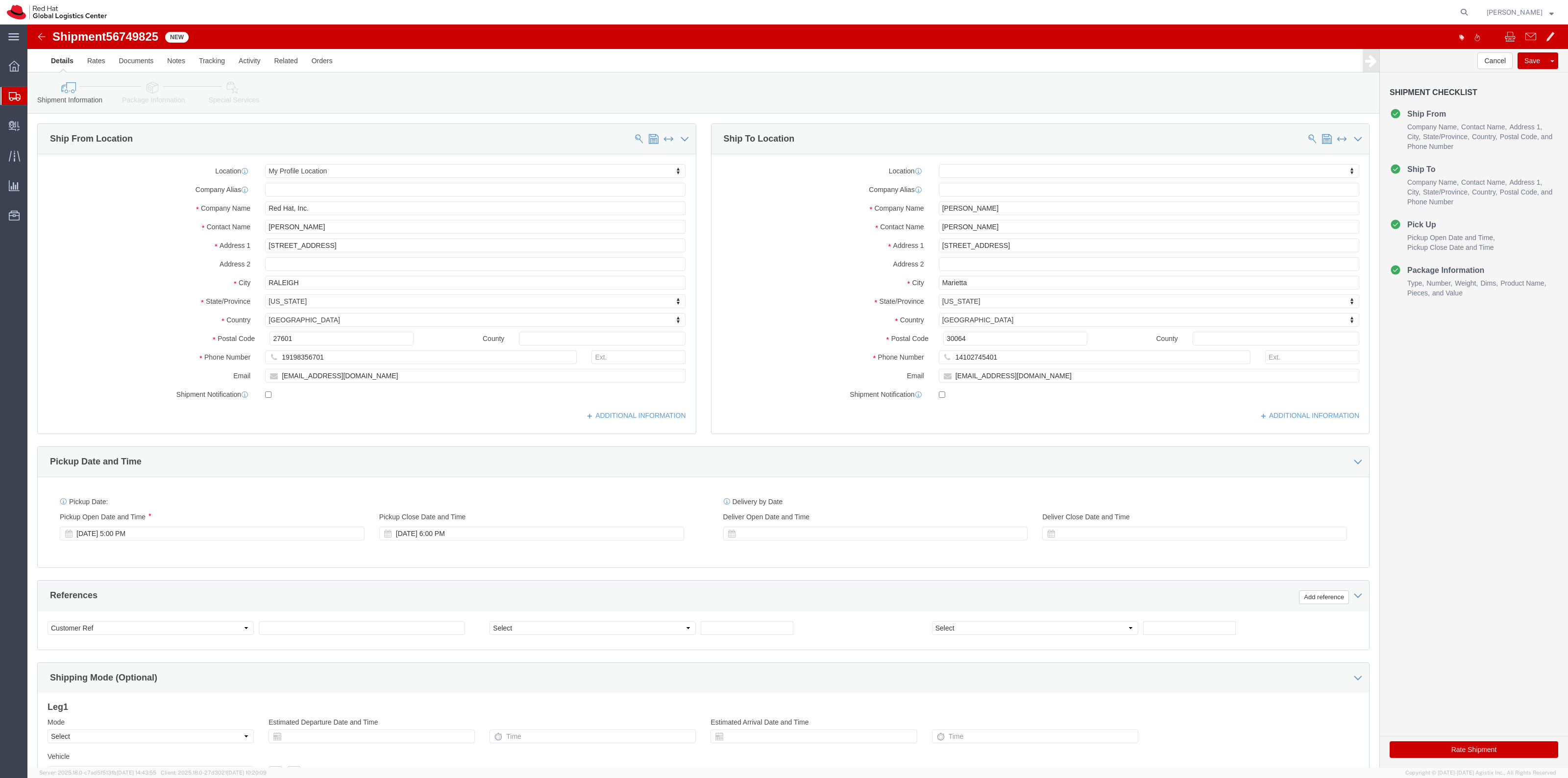
click link "Package Information"
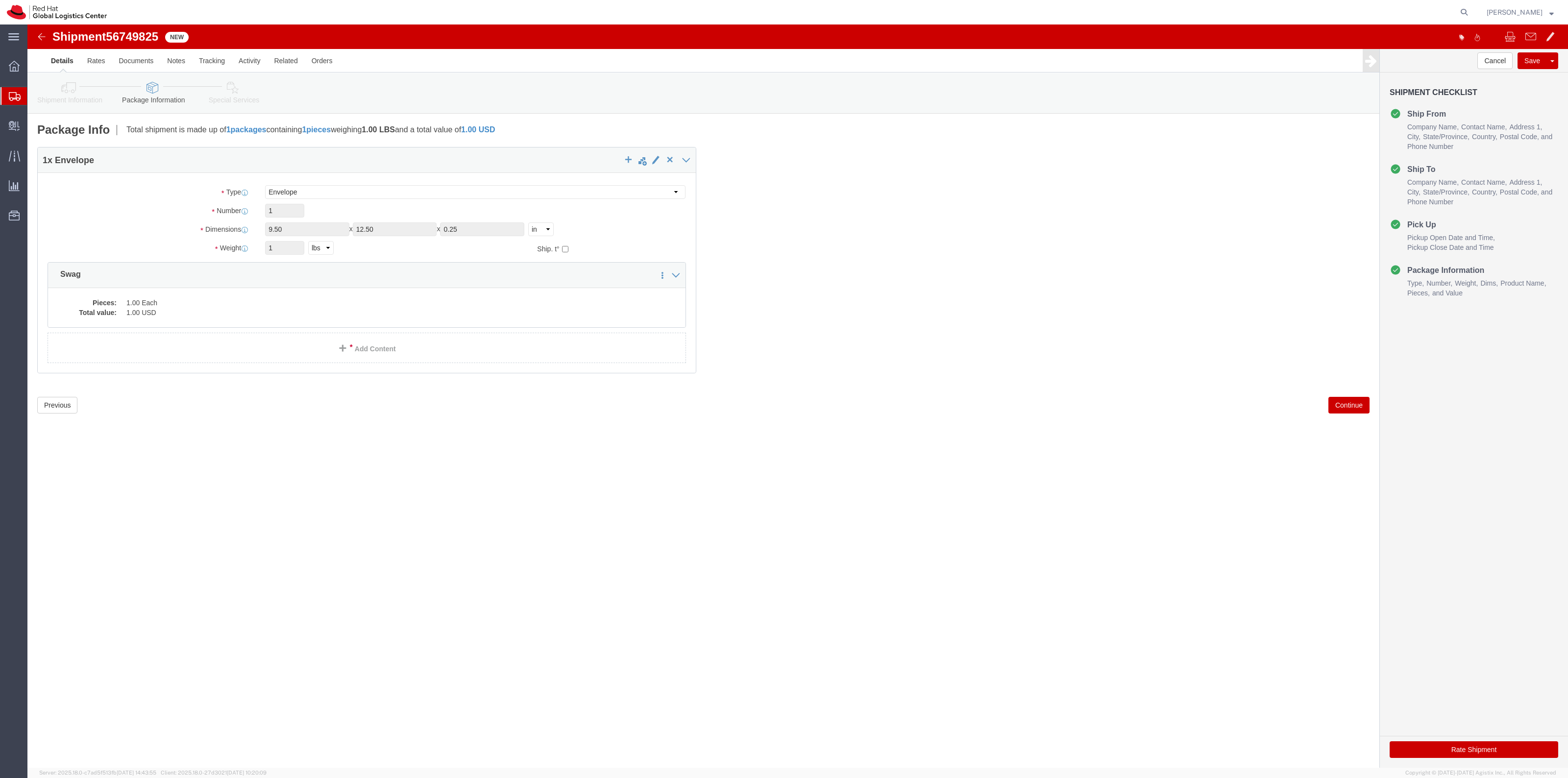
click button "Rate Shipment"
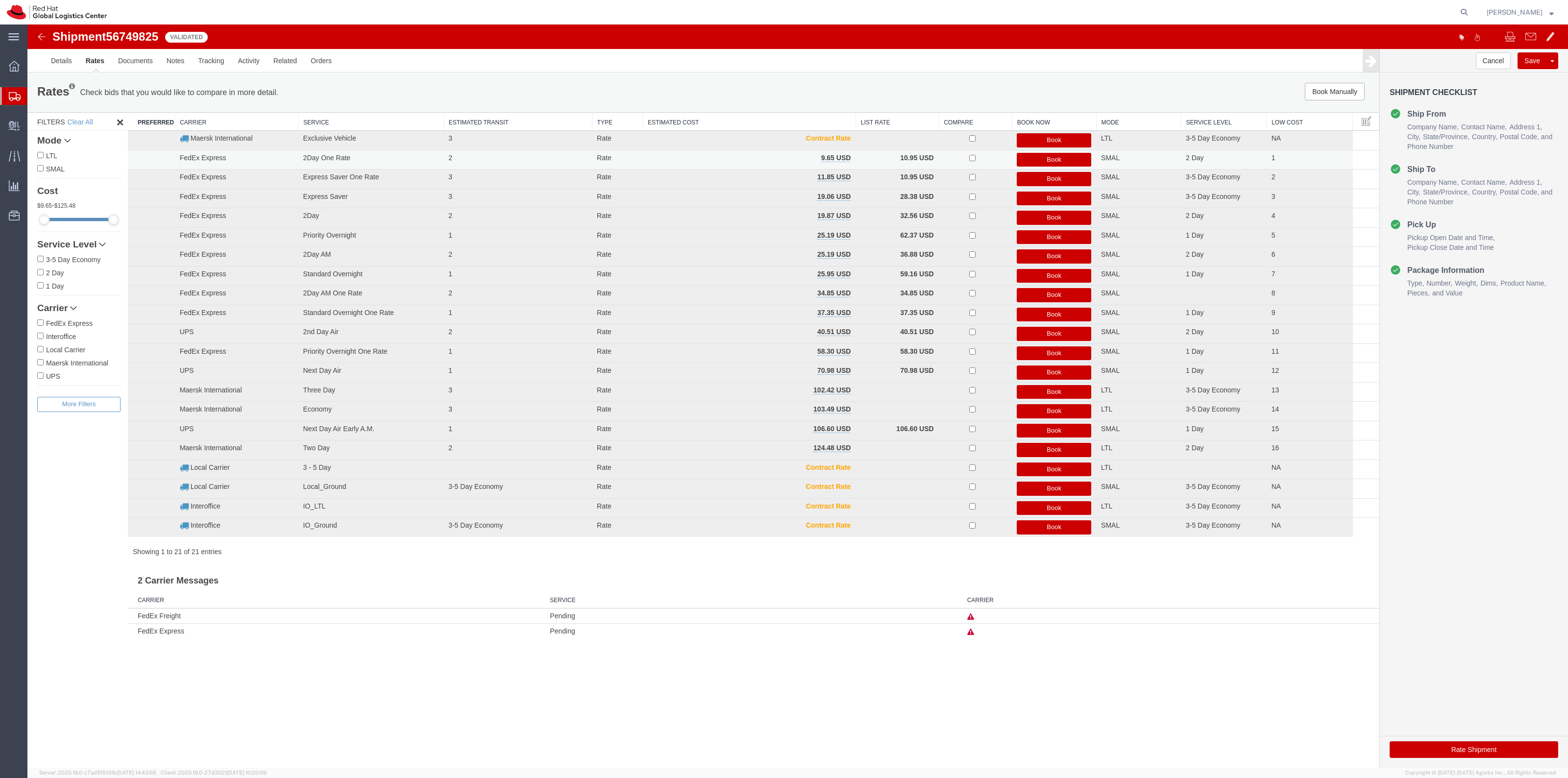
click at [1072, 157] on button "Book" at bounding box center [1054, 159] width 74 height 14
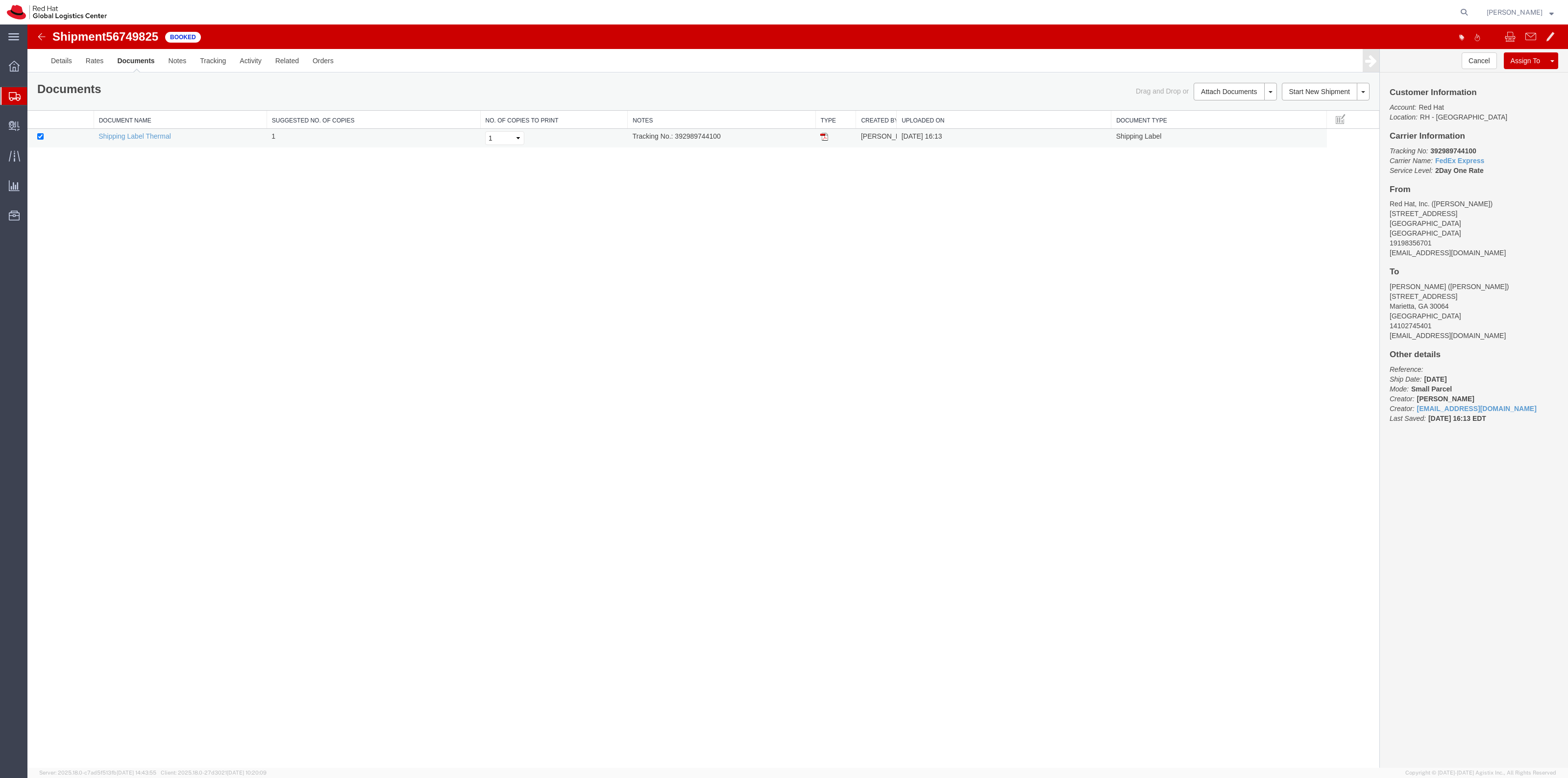
click at [823, 138] on img at bounding box center [824, 136] width 8 height 8
